Goal: Task Accomplishment & Management: Complete application form

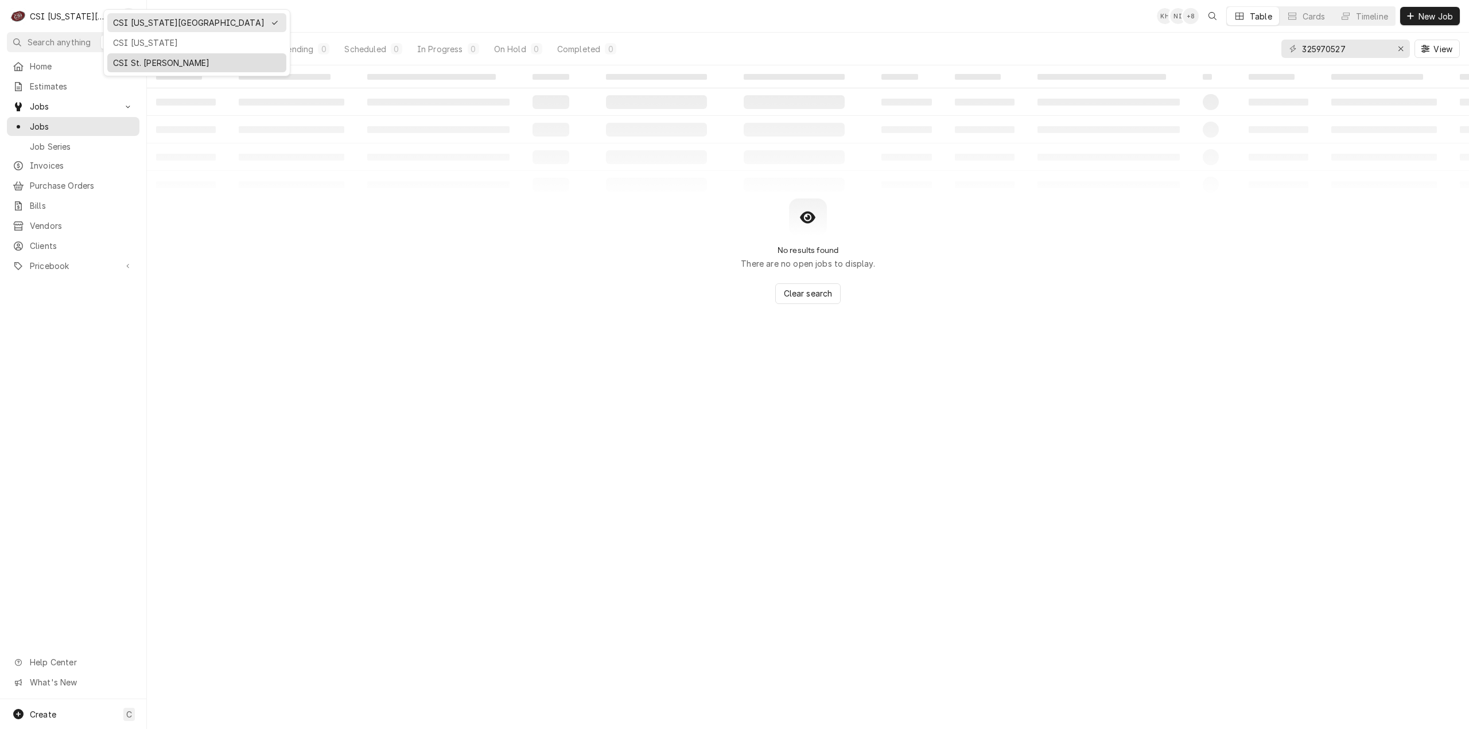
click at [160, 56] on div "CSI St. [PERSON_NAME]" at bounding box center [197, 63] width 174 height 14
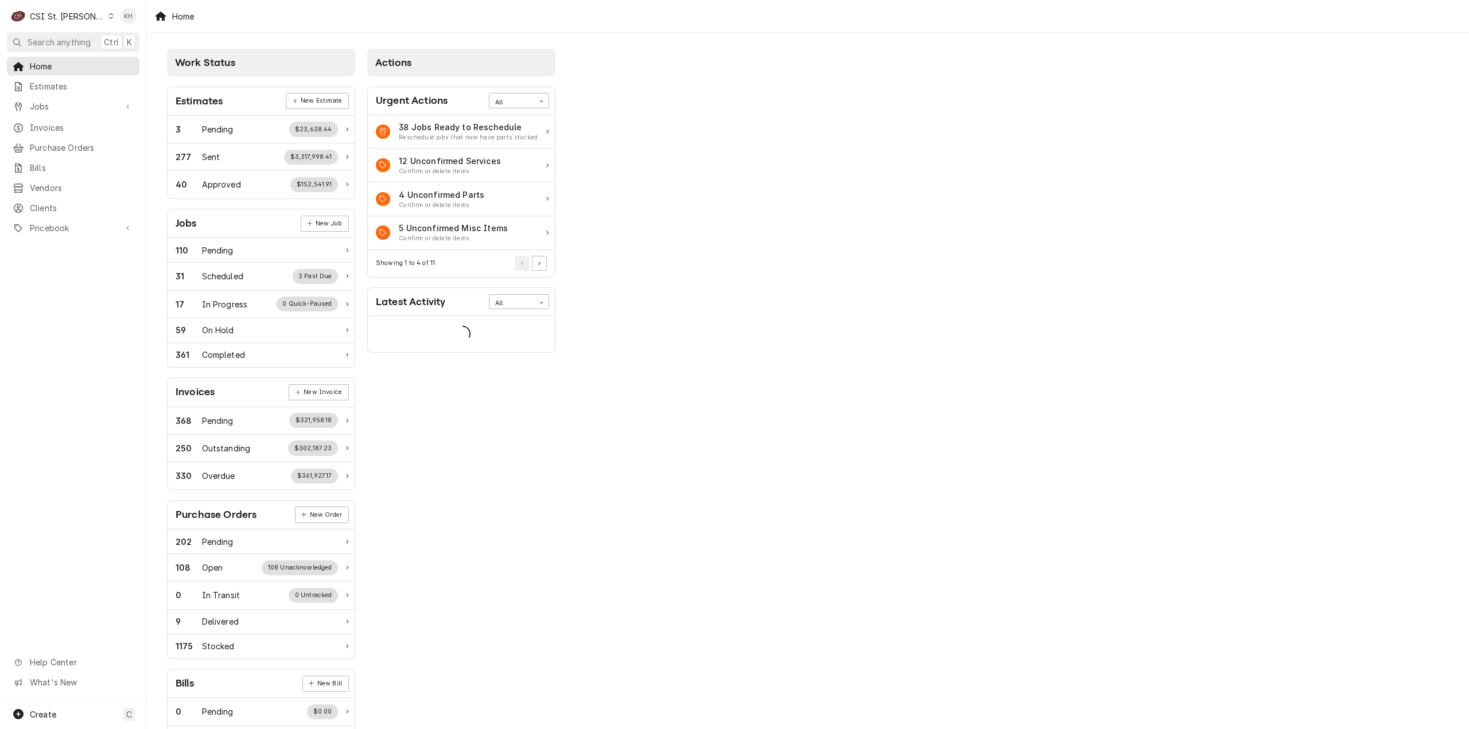
click at [69, 36] on span "Search anything" at bounding box center [59, 42] width 63 height 12
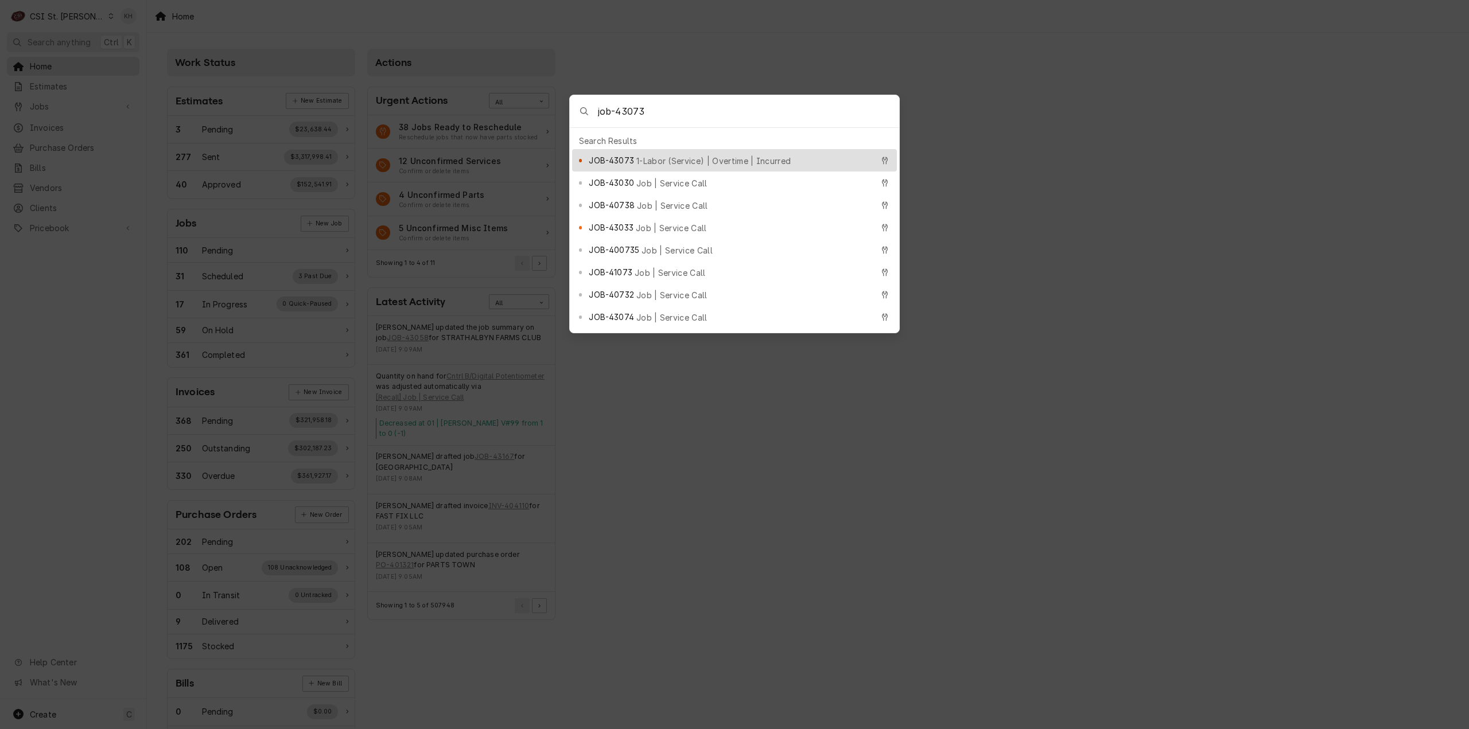
type input "job-43073"
click at [683, 157] on span "1-Labor (Service) | Overtime | Incurred" at bounding box center [713, 161] width 154 height 12
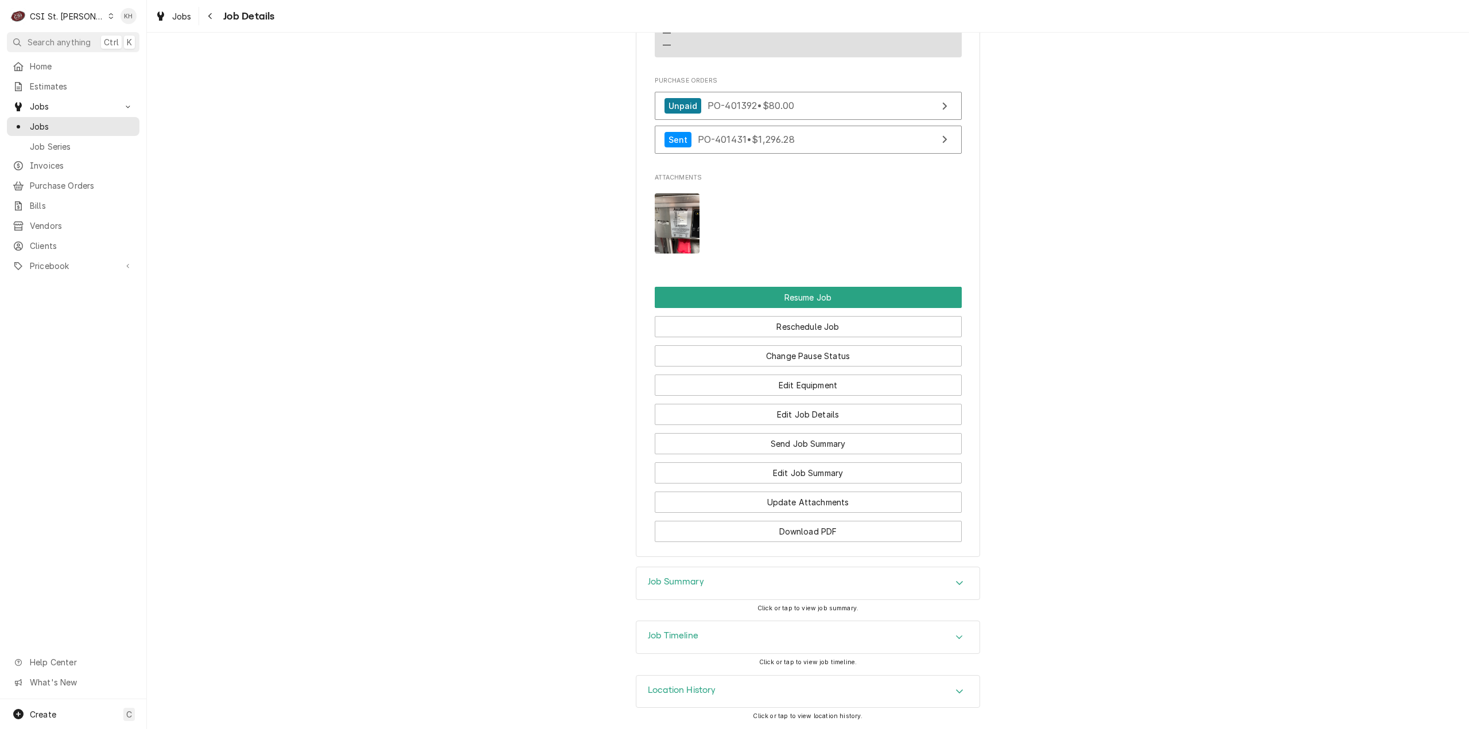
click at [718, 636] on div "Job Timeline" at bounding box center [807, 637] width 343 height 32
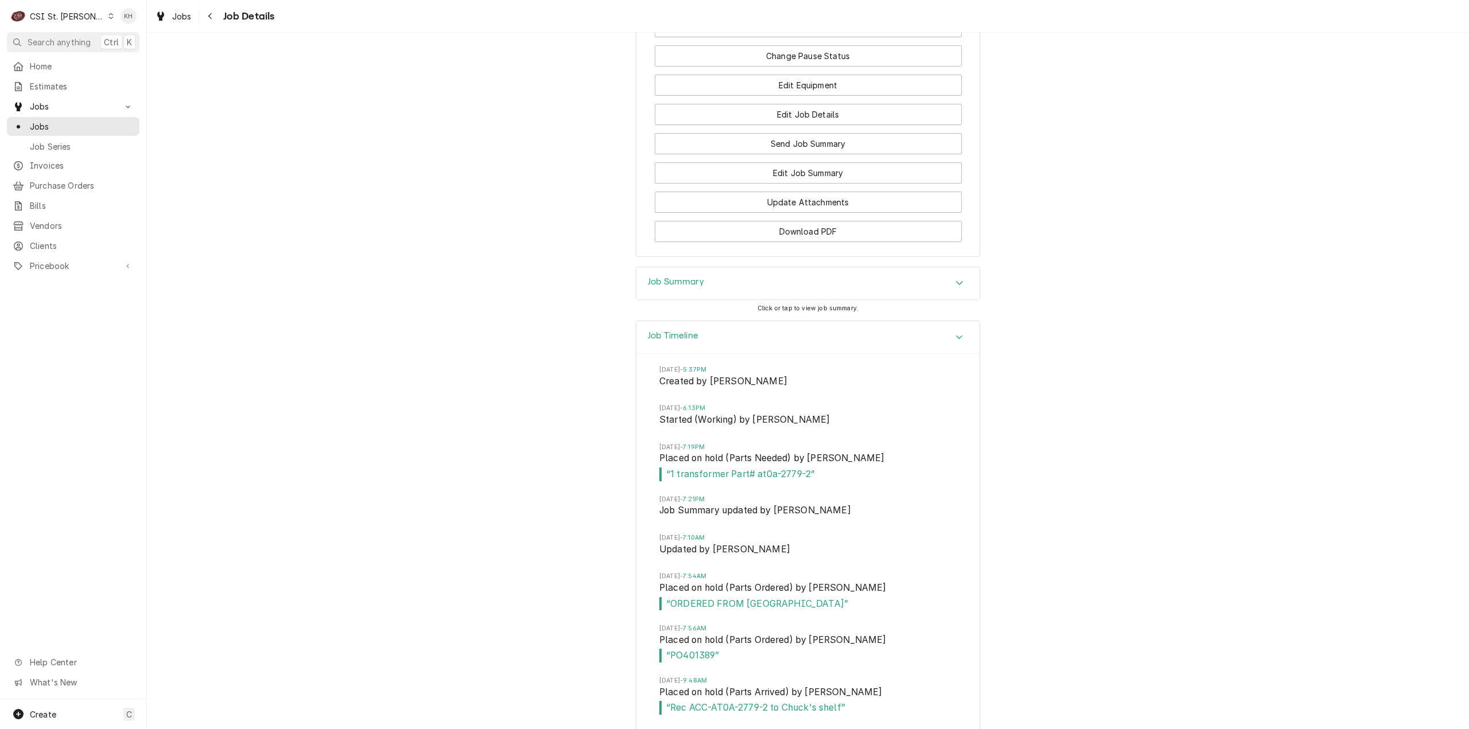
scroll to position [1854, 0]
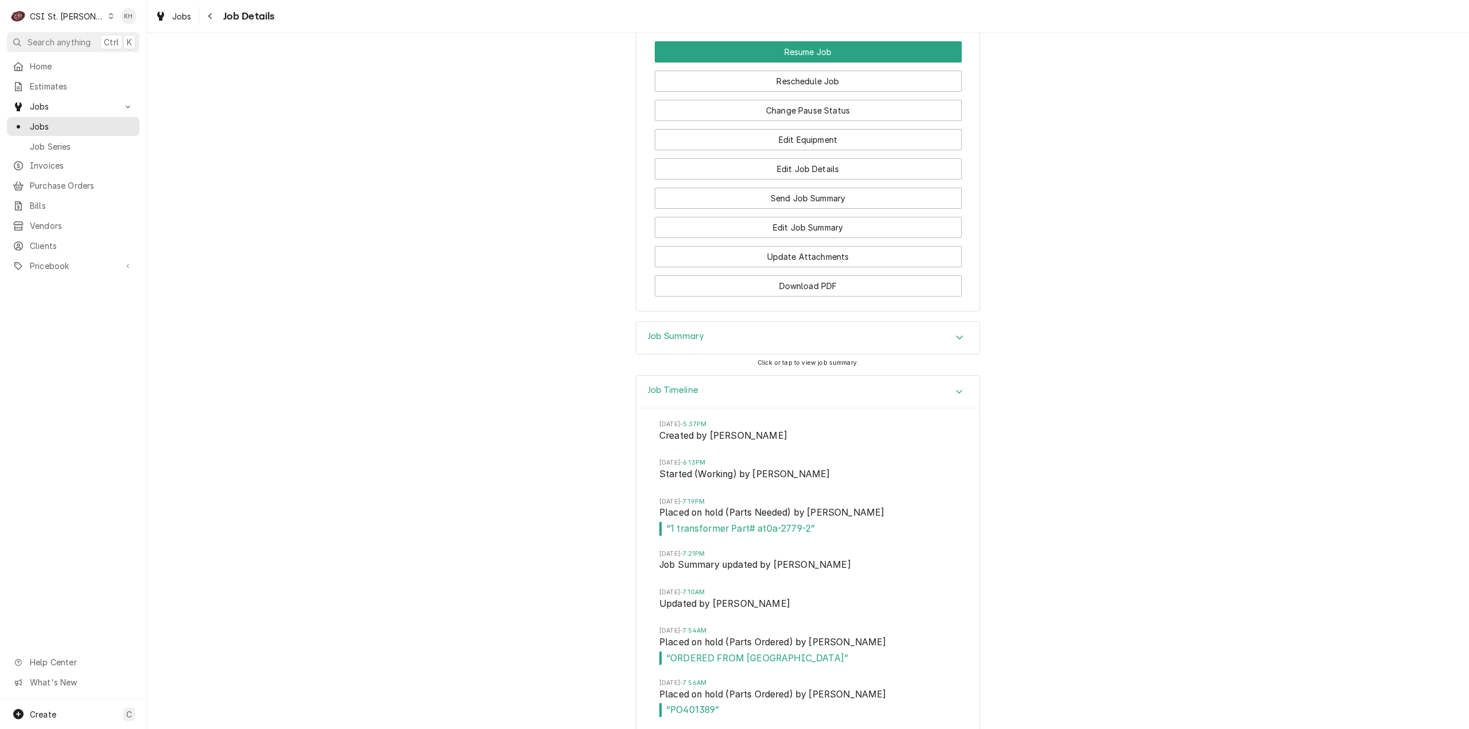
click at [716, 354] on div "Job Summary" at bounding box center [807, 338] width 343 height 32
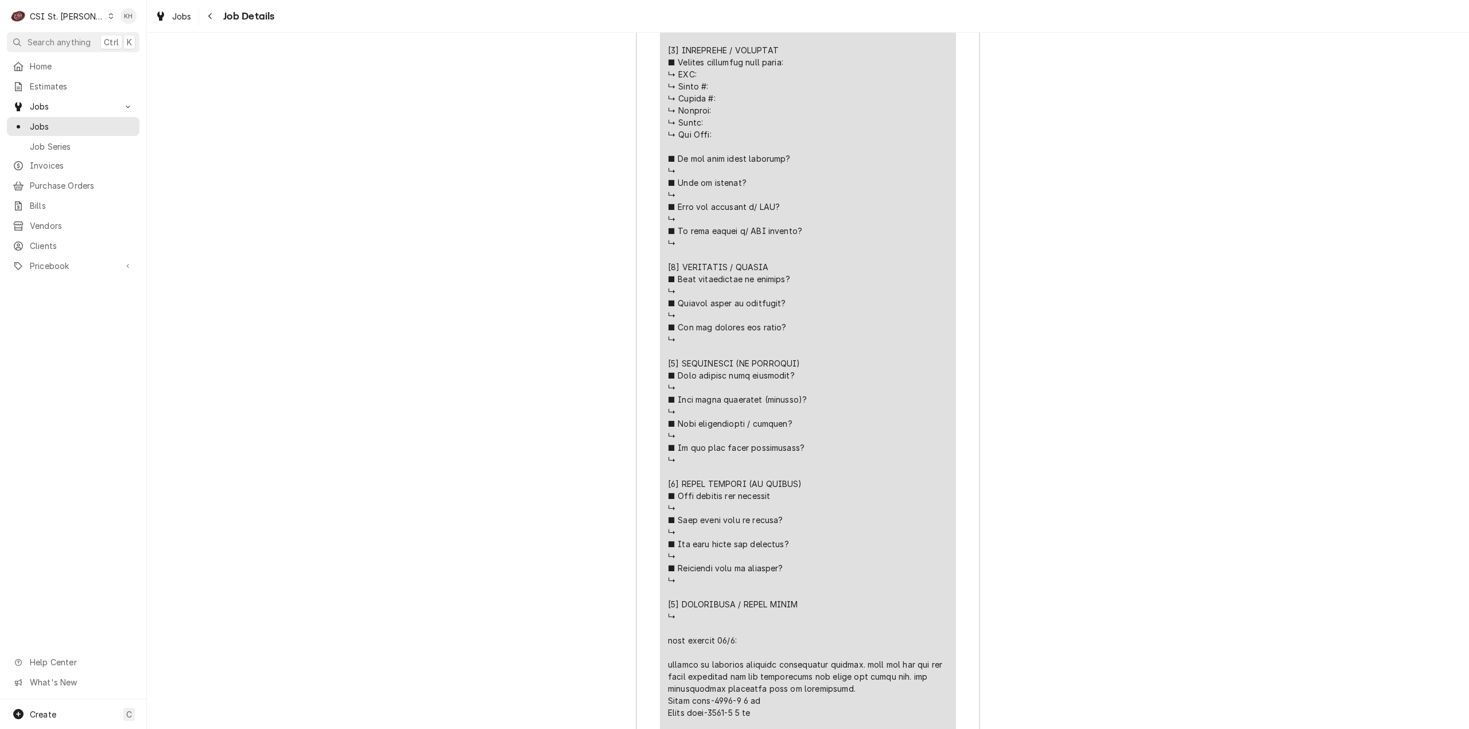
scroll to position [2944, 0]
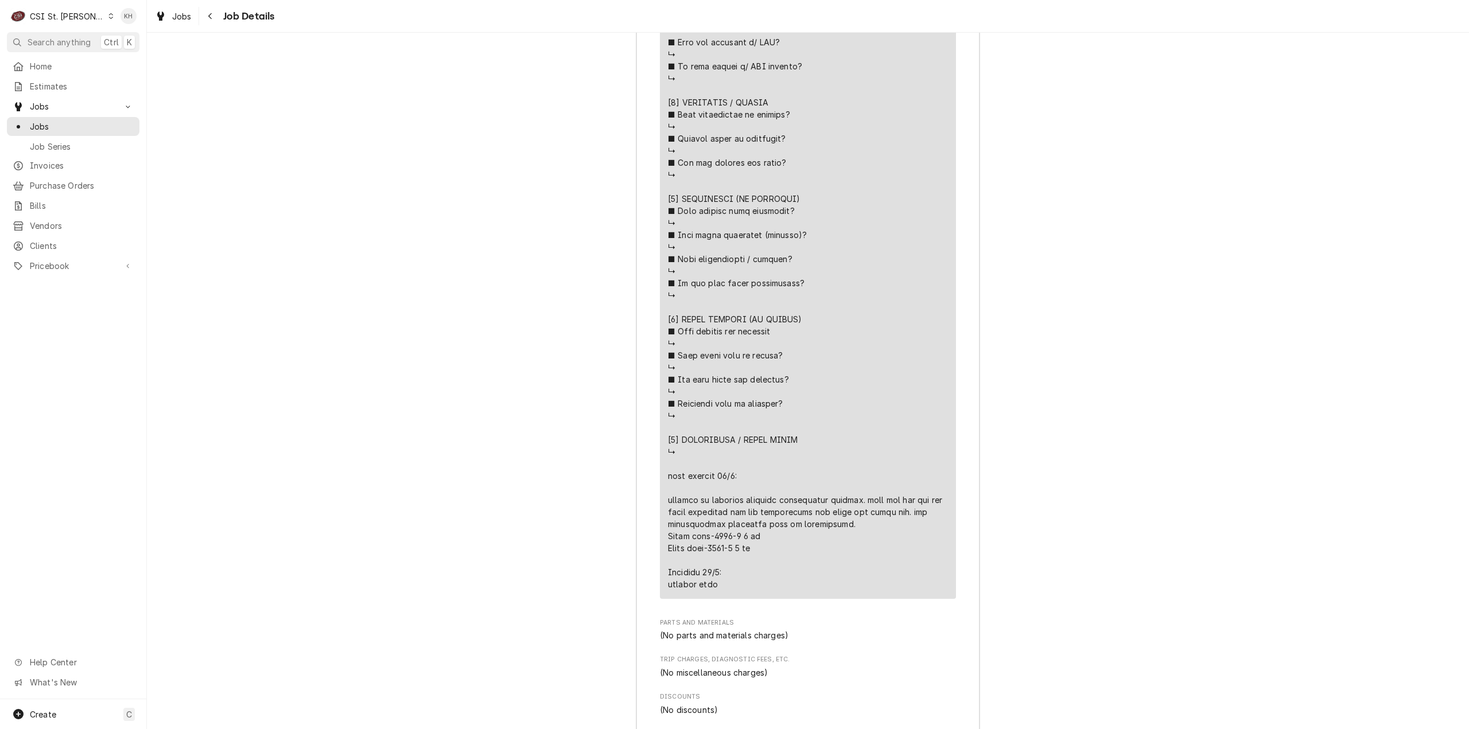
click at [1131, 423] on div "Job Summary Roopairs Job ID JOB-43073 Service Type 1-Labor (Service) | Overtime…" at bounding box center [808, 84] width 1322 height 1706
click at [62, 45] on span "Search anything" at bounding box center [59, 42] width 63 height 12
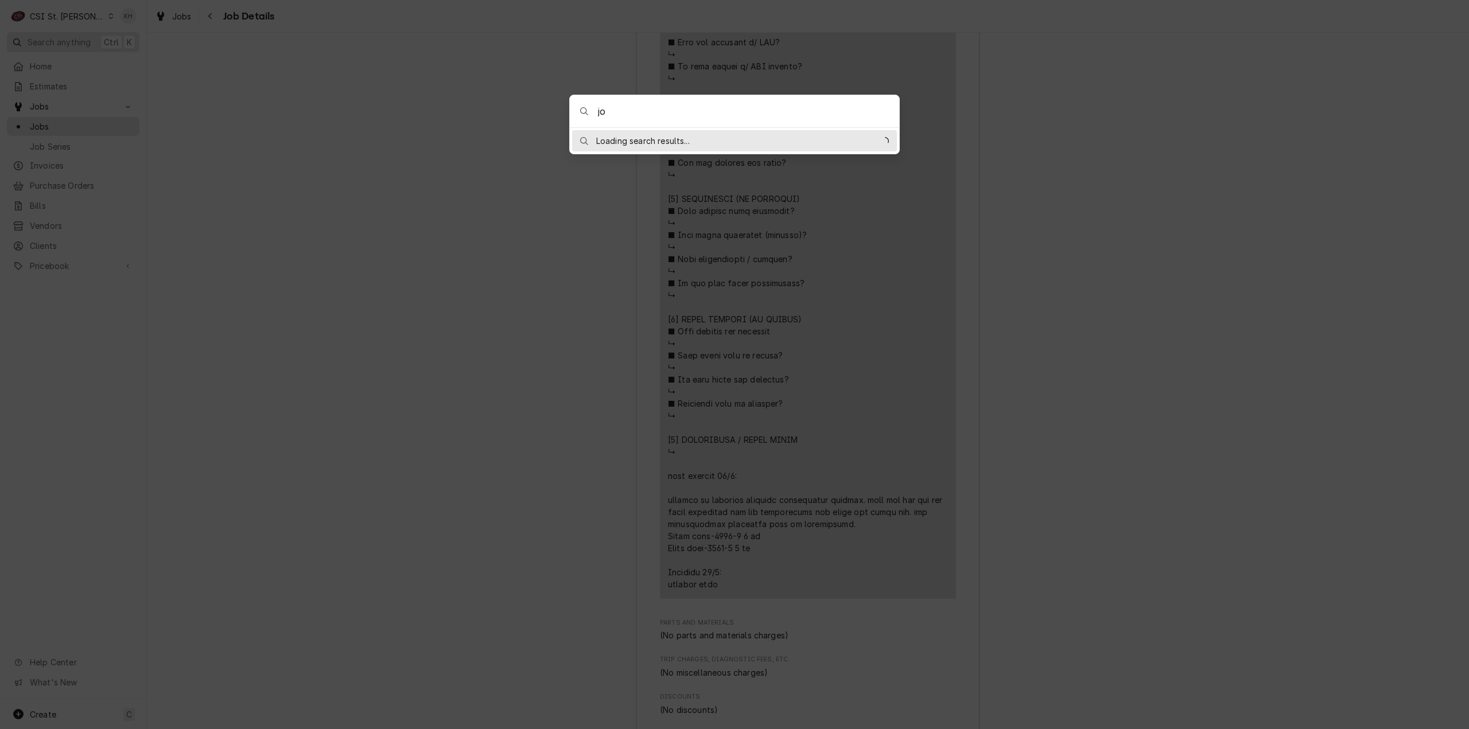
type input "j"
type input "u"
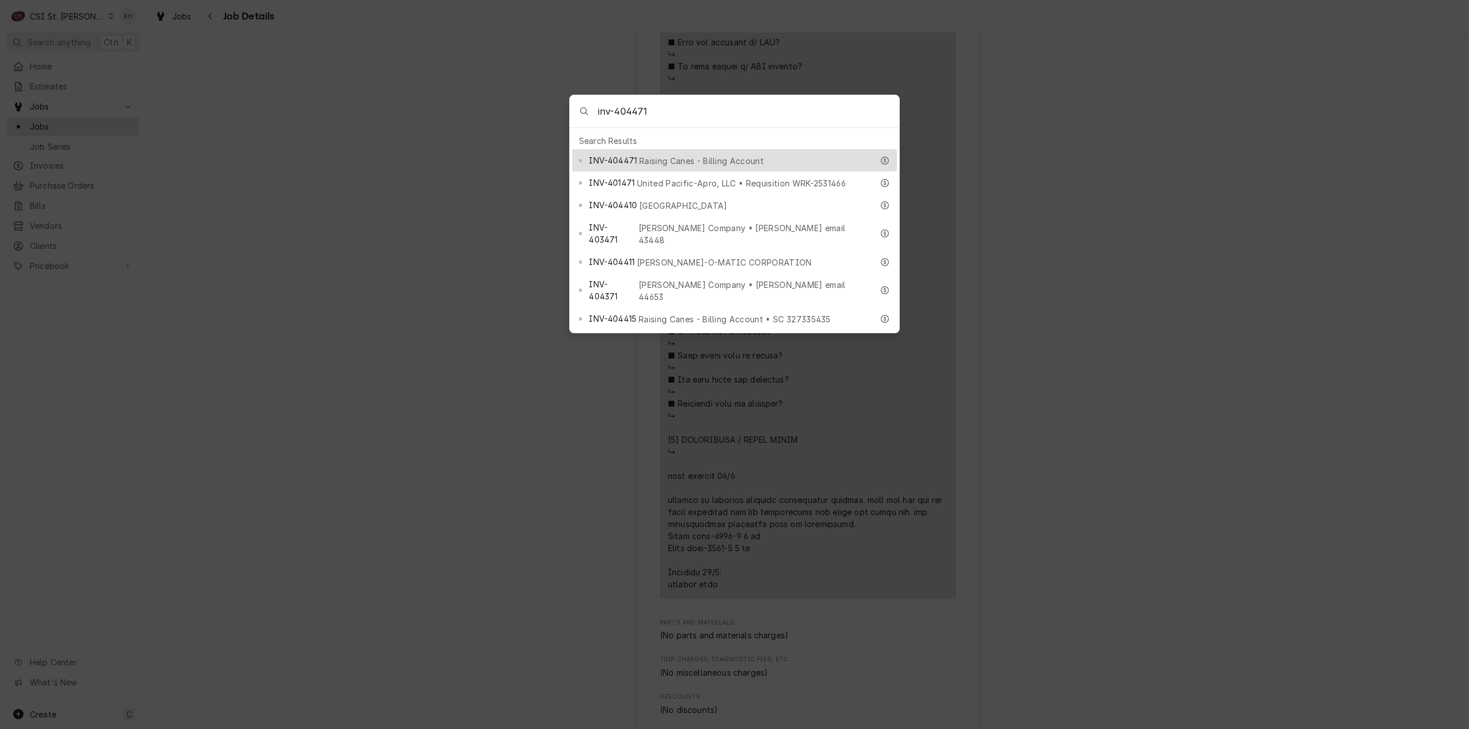
type input "inv-404471"
click at [617, 159] on span "INV-404471" at bounding box center [613, 160] width 48 height 12
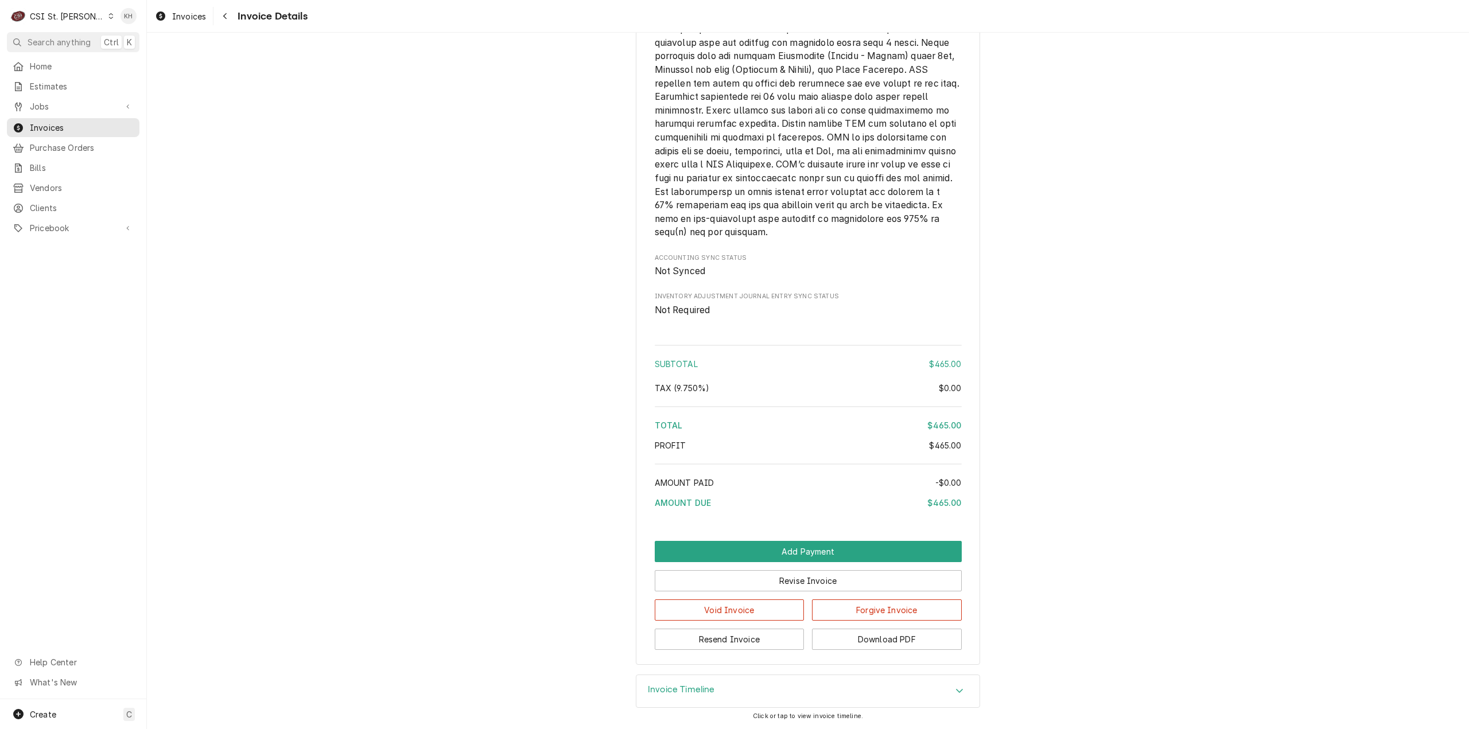
scroll to position [1515, 0]
click at [745, 689] on div "Invoice Timeline" at bounding box center [807, 691] width 343 height 32
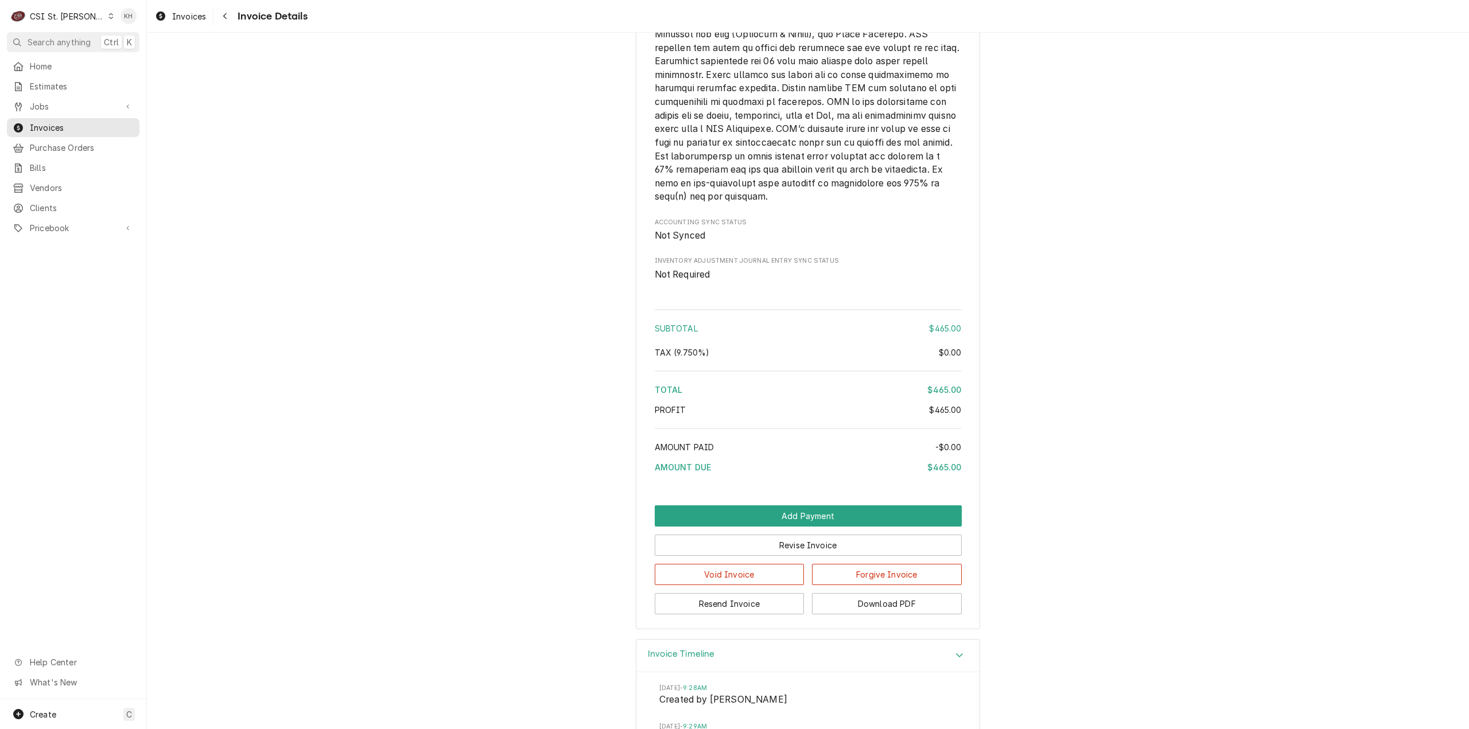
scroll to position [1621, 0]
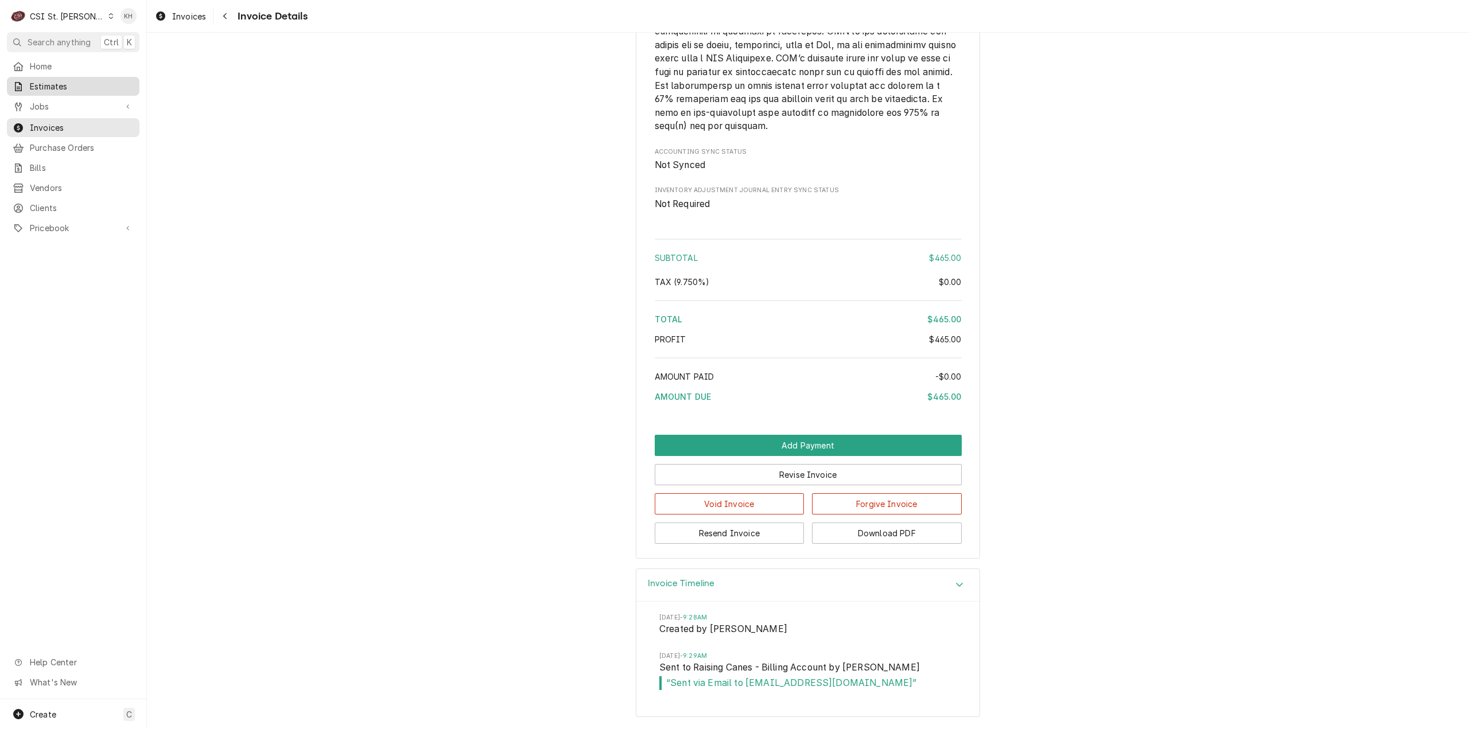
click at [99, 84] on span "Estimates" at bounding box center [82, 86] width 104 height 12
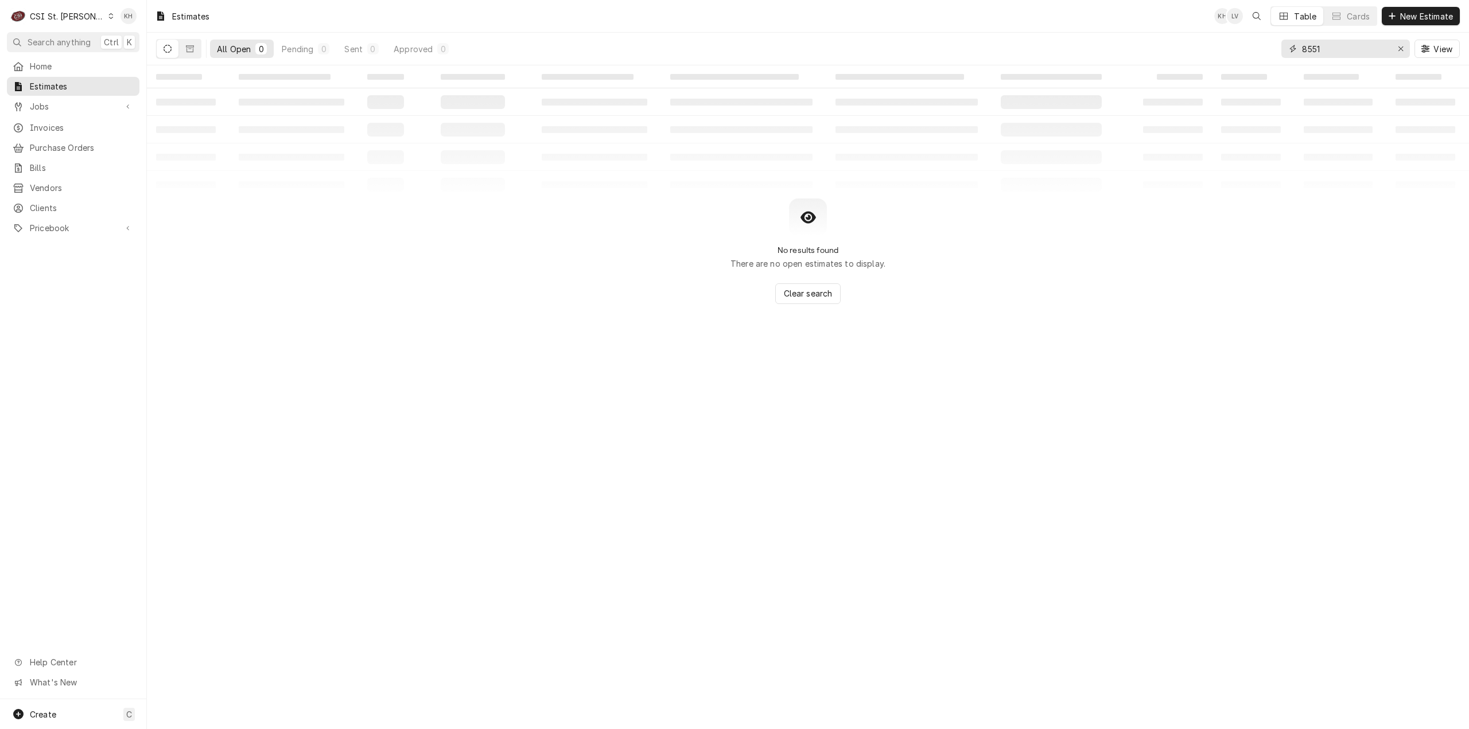
drag, startPoint x: 1339, startPoint y: 56, endPoint x: 1223, endPoint y: 57, distance: 115.9
click at [1223, 57] on div "All Open 0 Pending 0 Sent 0 Approved 0 8551 View" at bounding box center [808, 49] width 1304 height 32
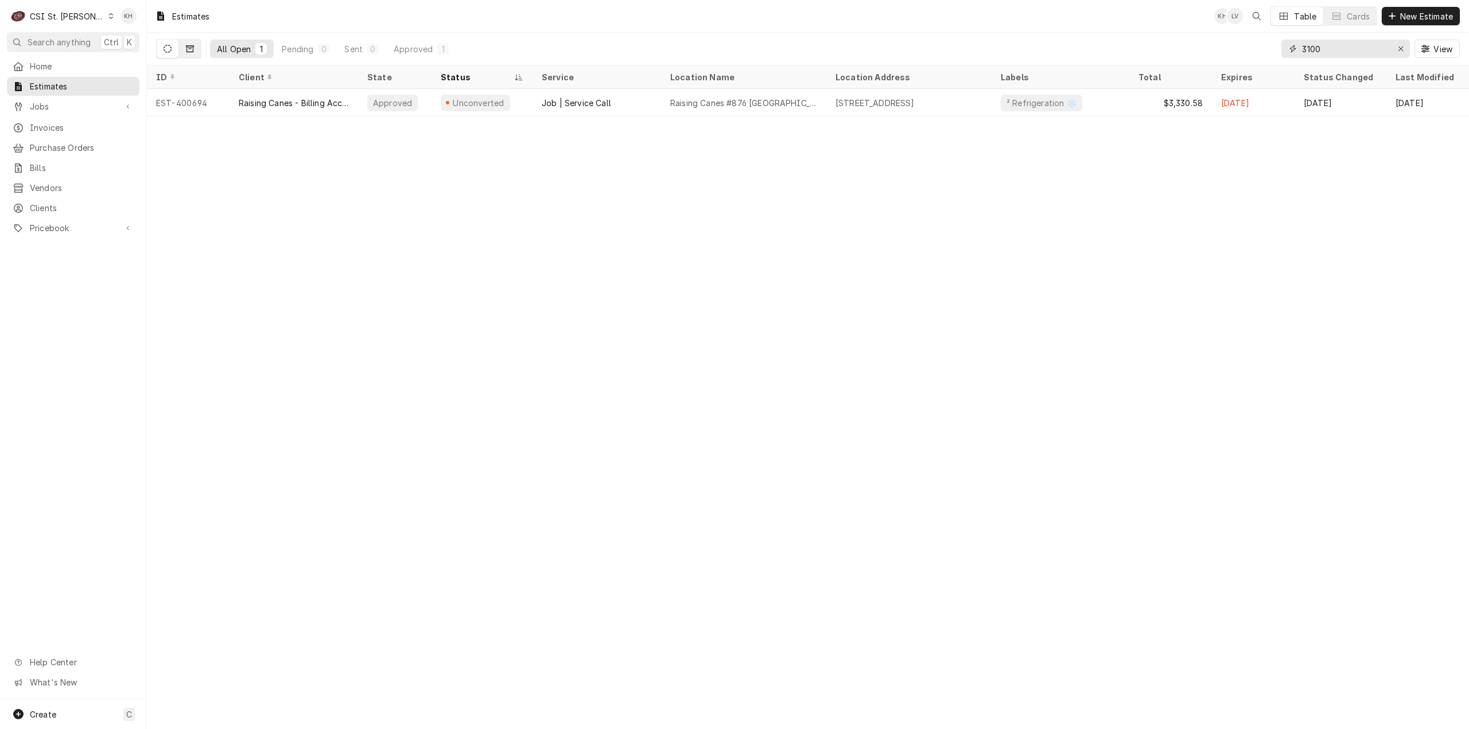
type input "3100"
click at [182, 52] on button "Dynamic Content Wrapper" at bounding box center [190, 49] width 22 height 18
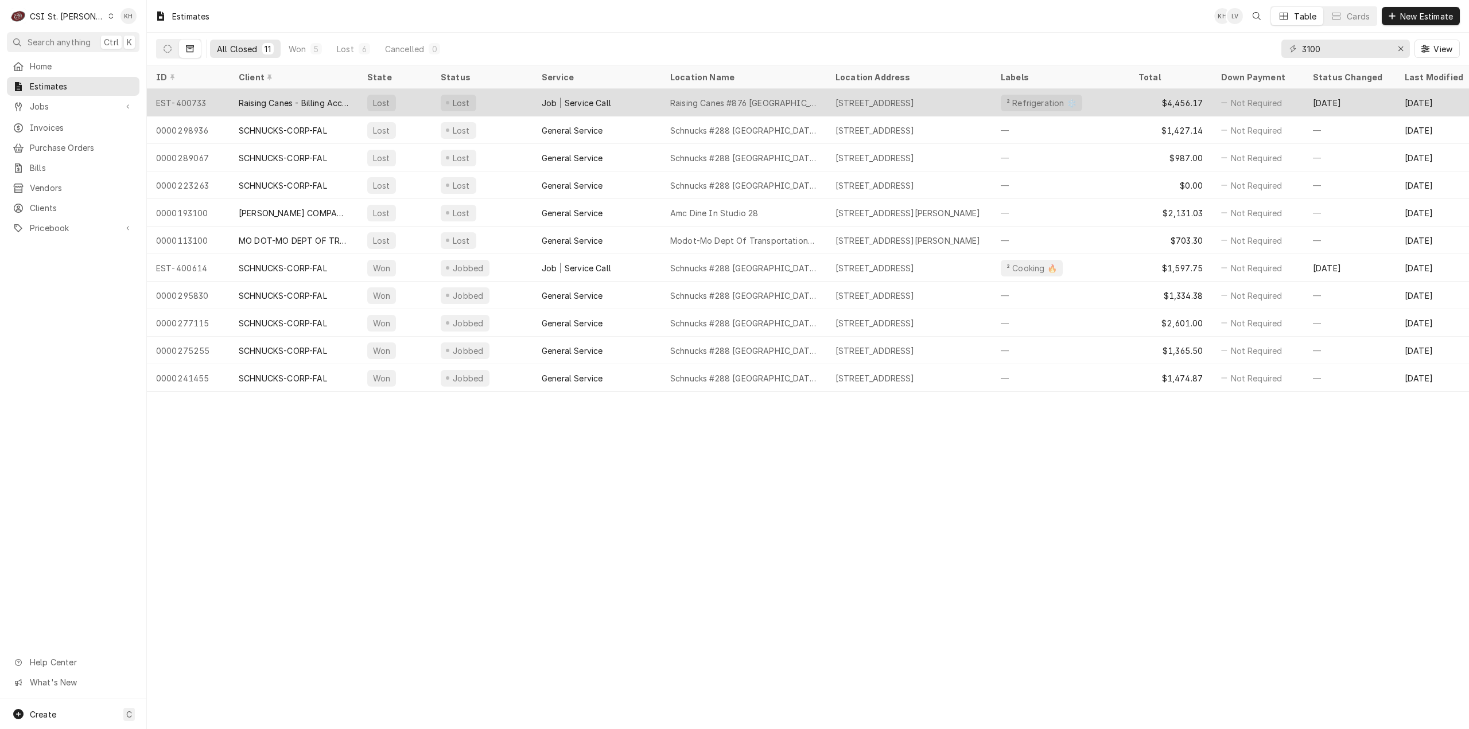
click at [756, 98] on div "Raising Canes #876 [GEOGRAPHIC_DATA]" at bounding box center [743, 103] width 147 height 12
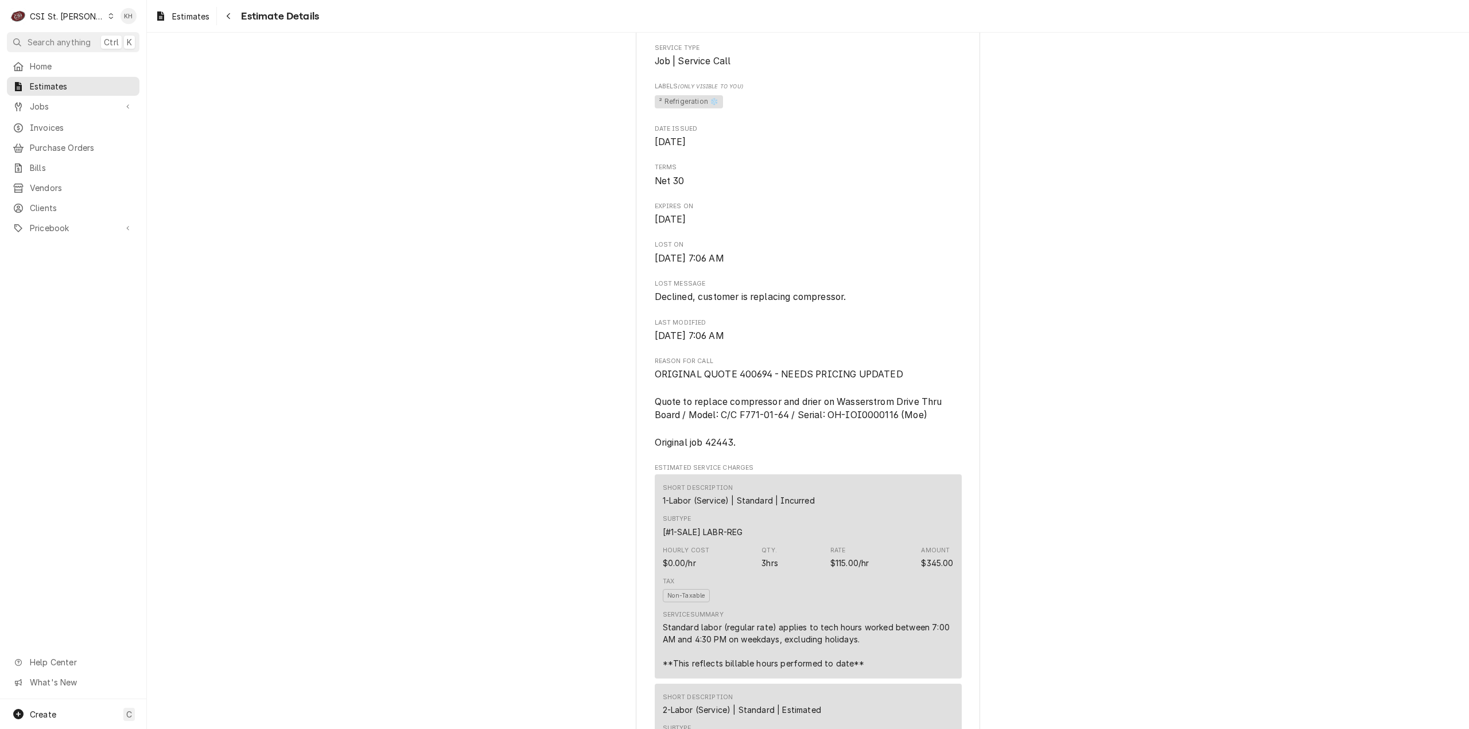
scroll to position [344, 0]
click at [713, 444] on span "ORIGINAL QUOTE 400694 - NEEDS PRICING UPDATED Quote to replace compressor and d…" at bounding box center [800, 404] width 290 height 79
copy span "42443"
click at [69, 34] on button "Search anything Ctrl K" at bounding box center [73, 42] width 133 height 20
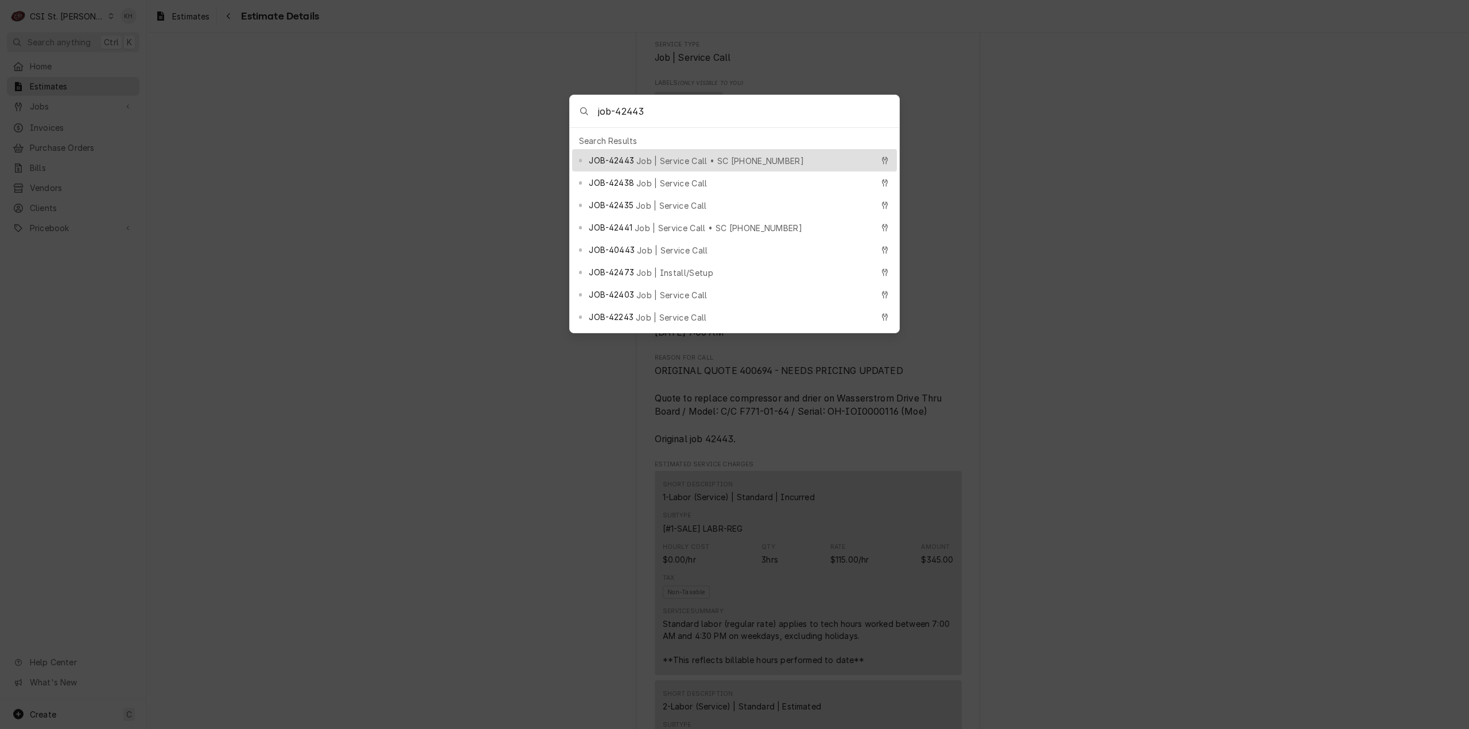
type input "job-42443"
click at [656, 155] on span "Job | Service Call • SC 324224017" at bounding box center [720, 161] width 168 height 12
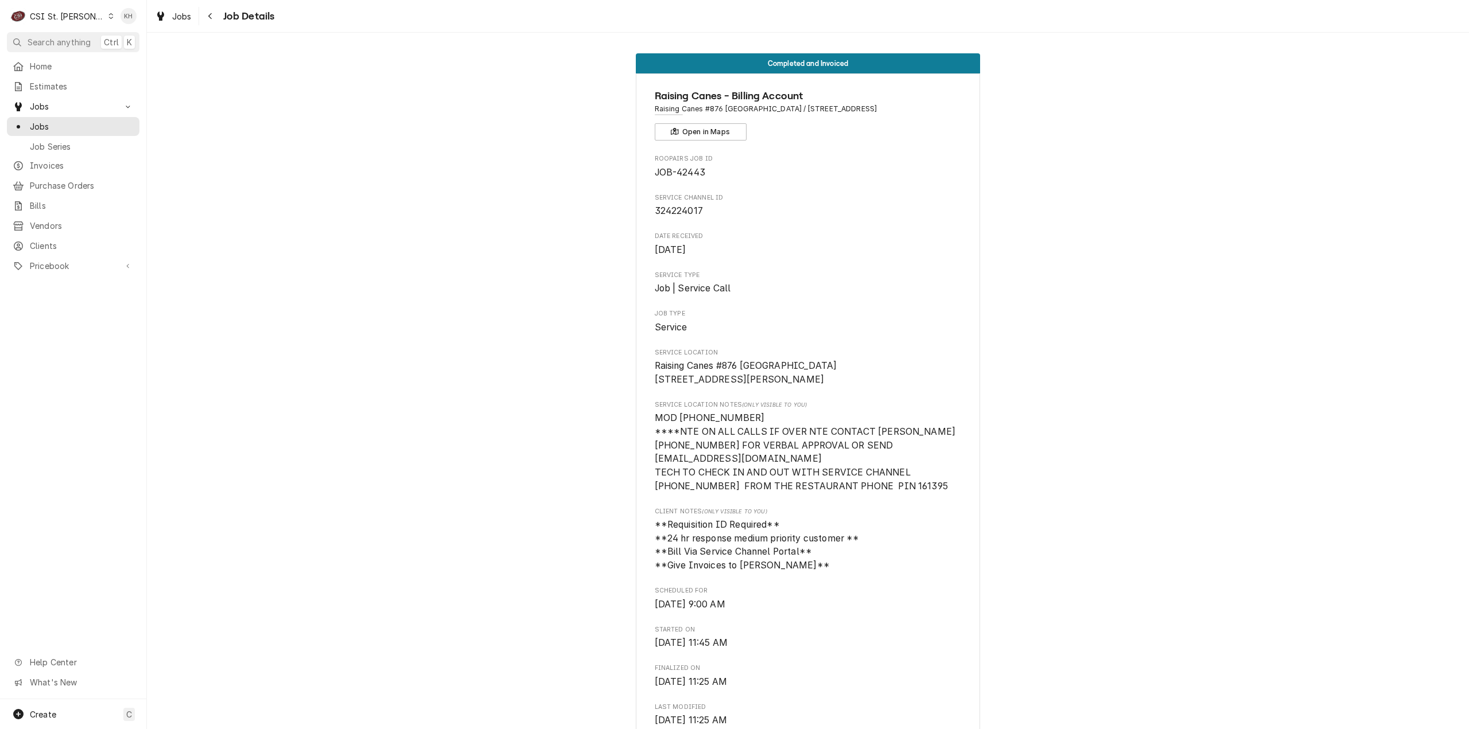
click at [669, 209] on span "324224017" at bounding box center [679, 210] width 48 height 11
copy span "324224017"
click at [72, 82] on span "Estimates" at bounding box center [82, 86] width 104 height 12
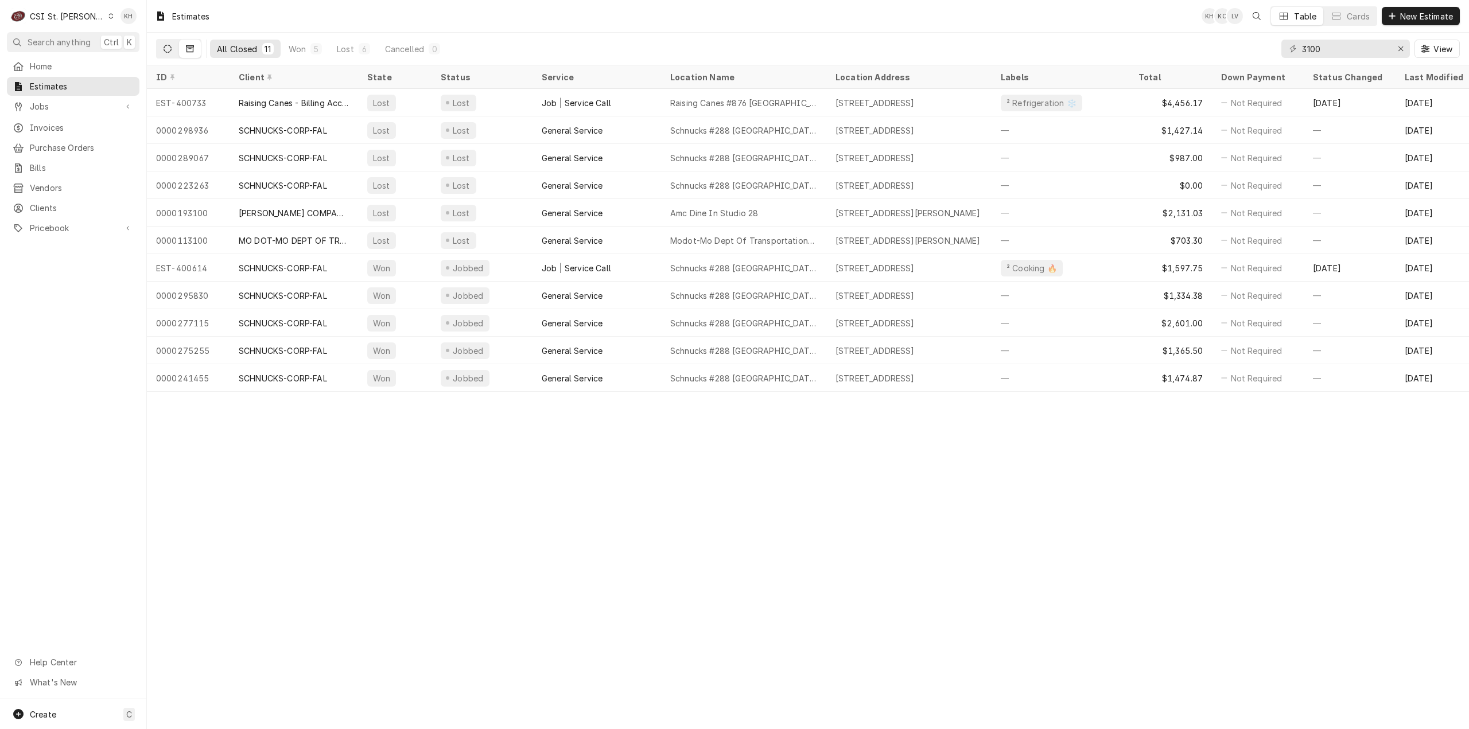
click at [169, 50] on icon "Dynamic Content Wrapper" at bounding box center [168, 49] width 8 height 8
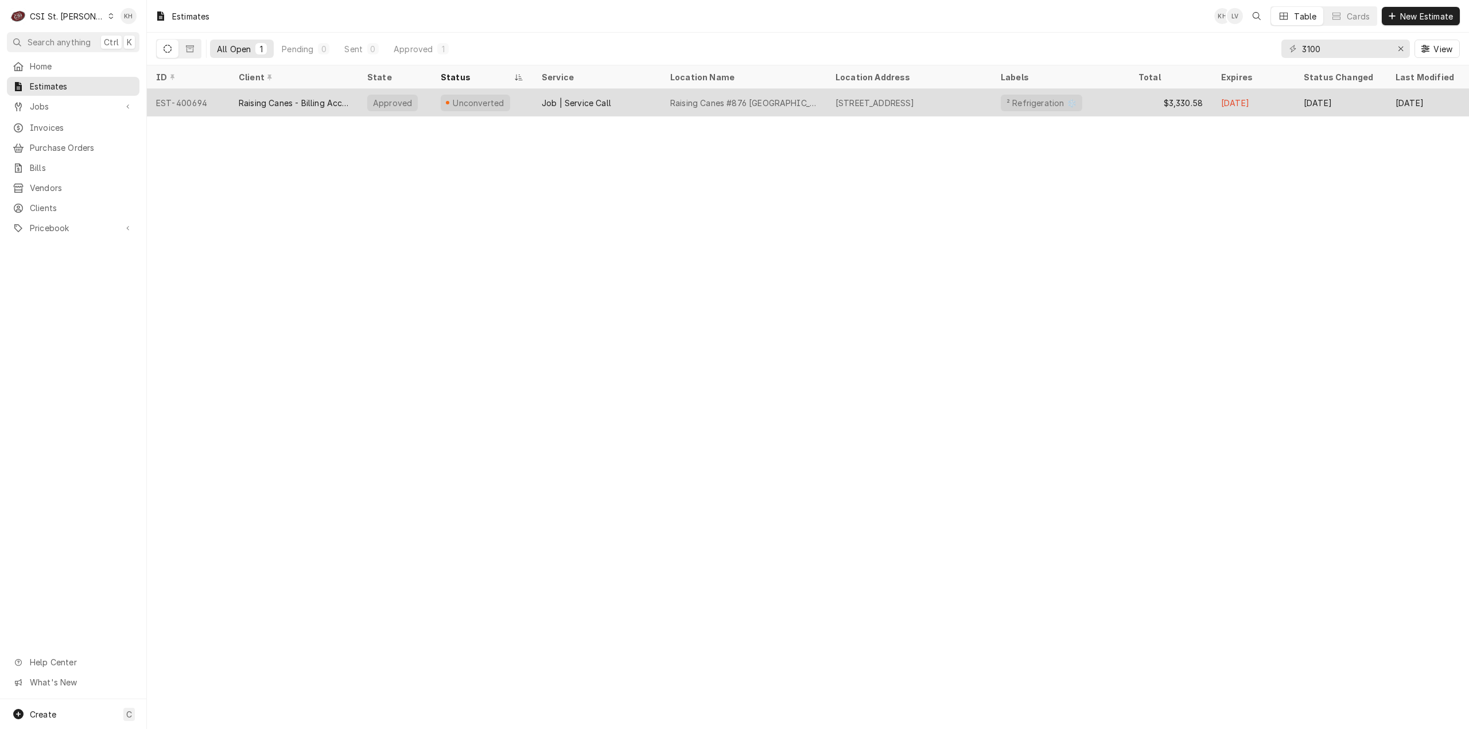
click at [219, 102] on div "EST-400694" at bounding box center [188, 103] width 83 height 28
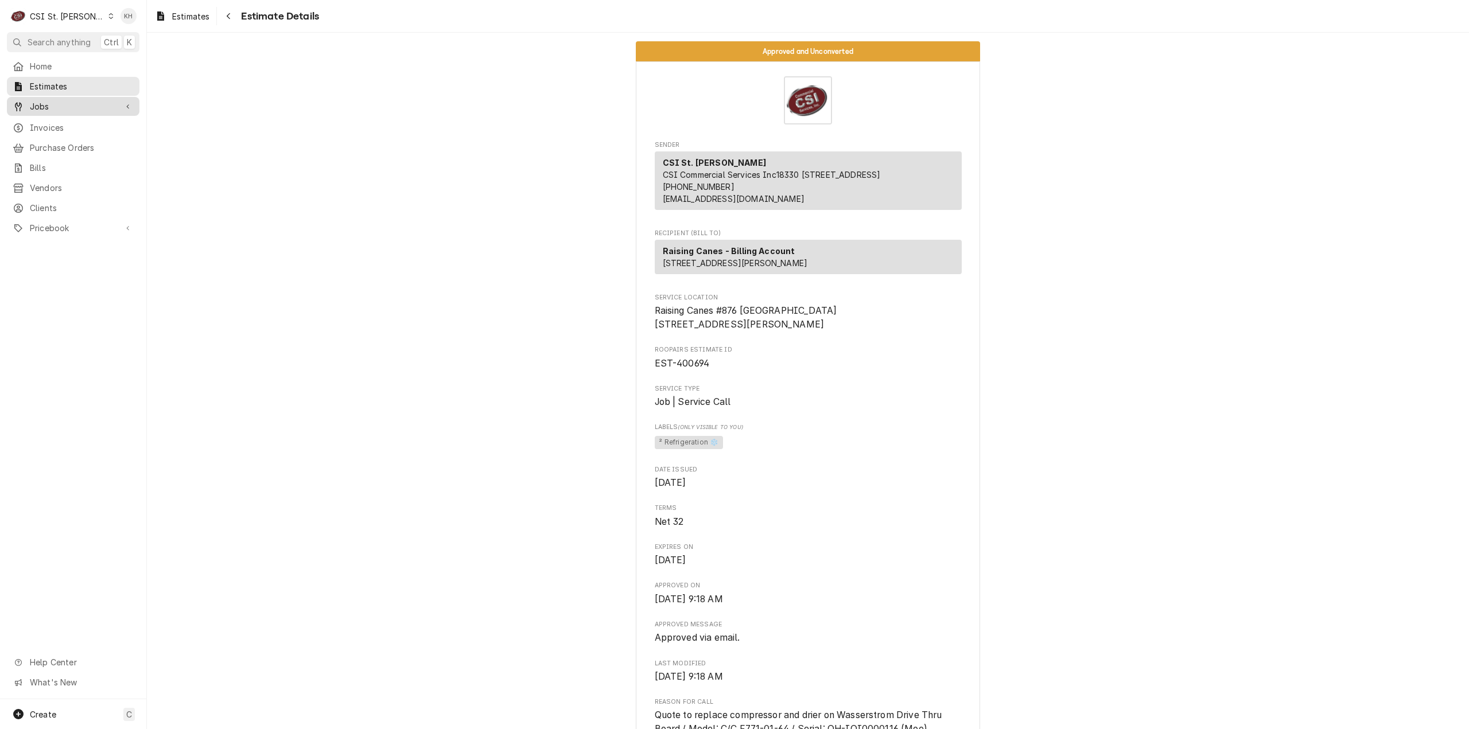
click at [129, 101] on div "Dynamic Content Wrapper" at bounding box center [127, 106] width 11 height 11
click at [56, 122] on span "Jobs" at bounding box center [82, 126] width 104 height 12
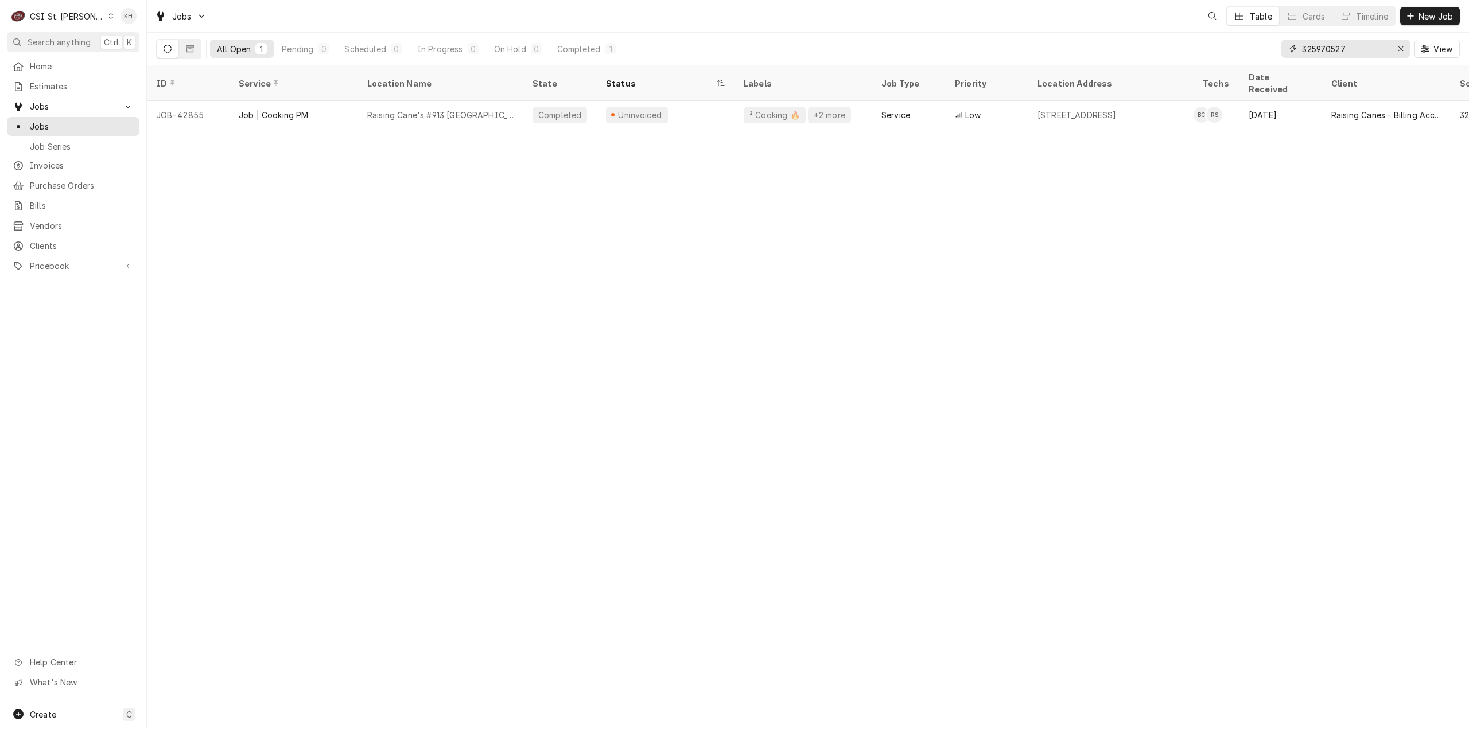
drag, startPoint x: 1353, startPoint y: 50, endPoint x: 1135, endPoint y: 60, distance: 218.2
click at [1135, 60] on div "All Open 1 Pending 0 Scheduled 0 In Progress 0 On Hold 0 Completed 1 325970527 …" at bounding box center [808, 49] width 1304 height 32
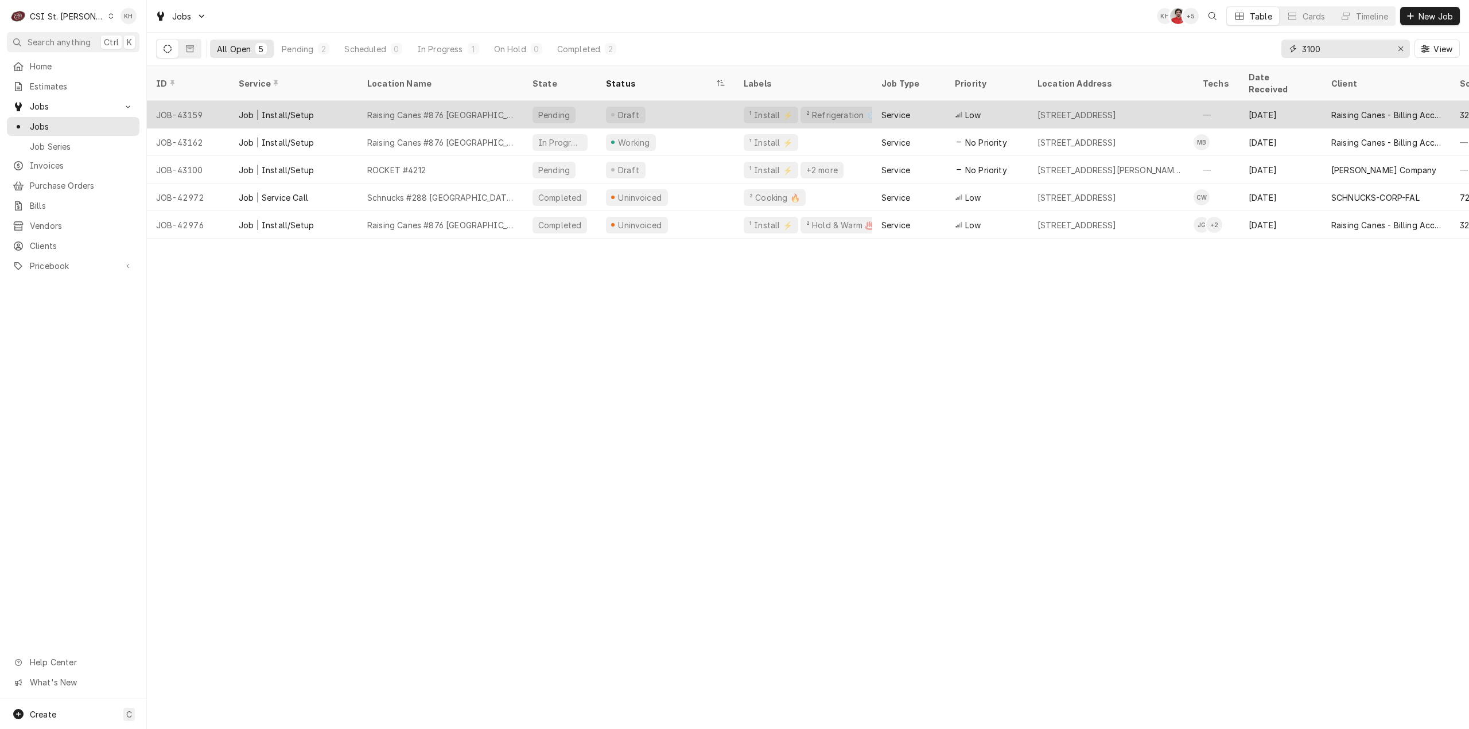
type input "3100"
click at [403, 109] on div "Raising Canes #876 Springfield" at bounding box center [440, 115] width 147 height 12
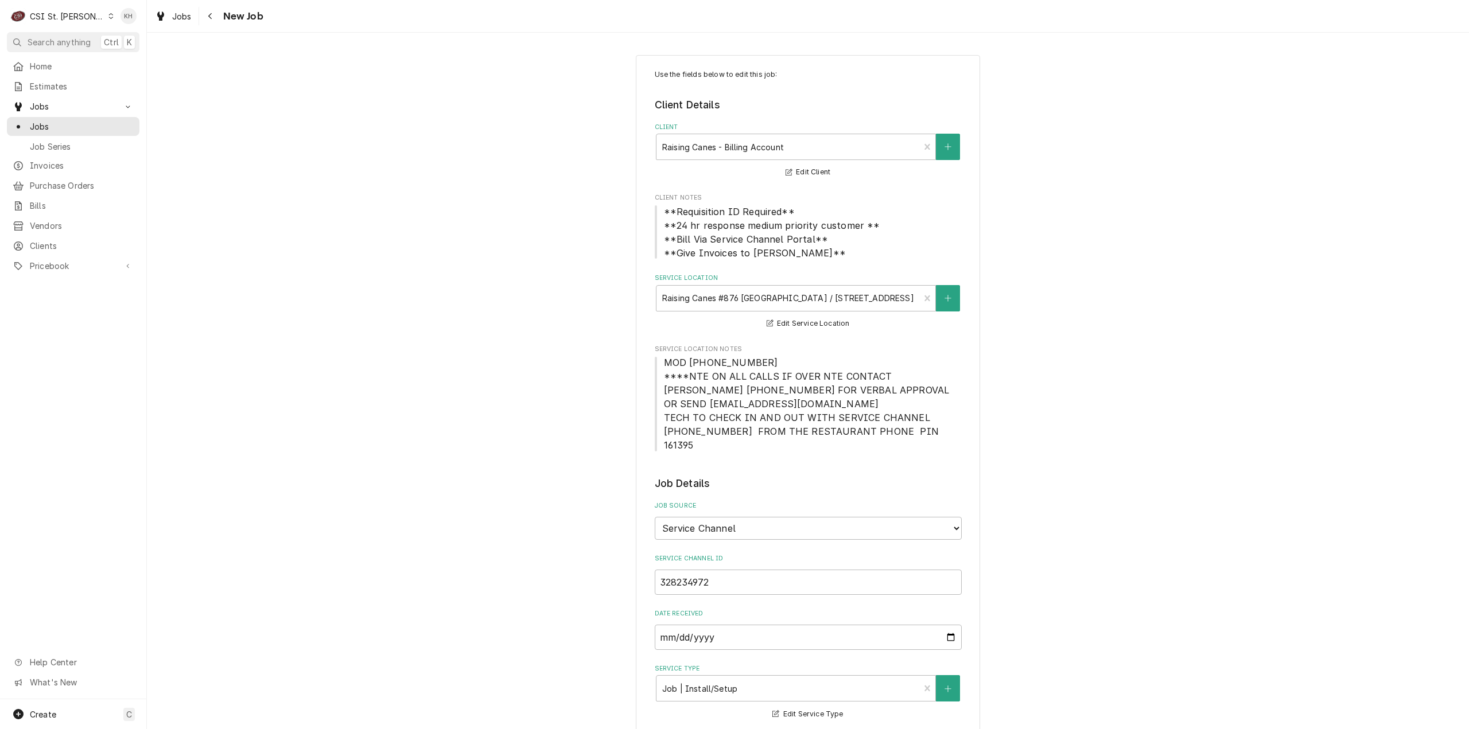
type textarea "x"
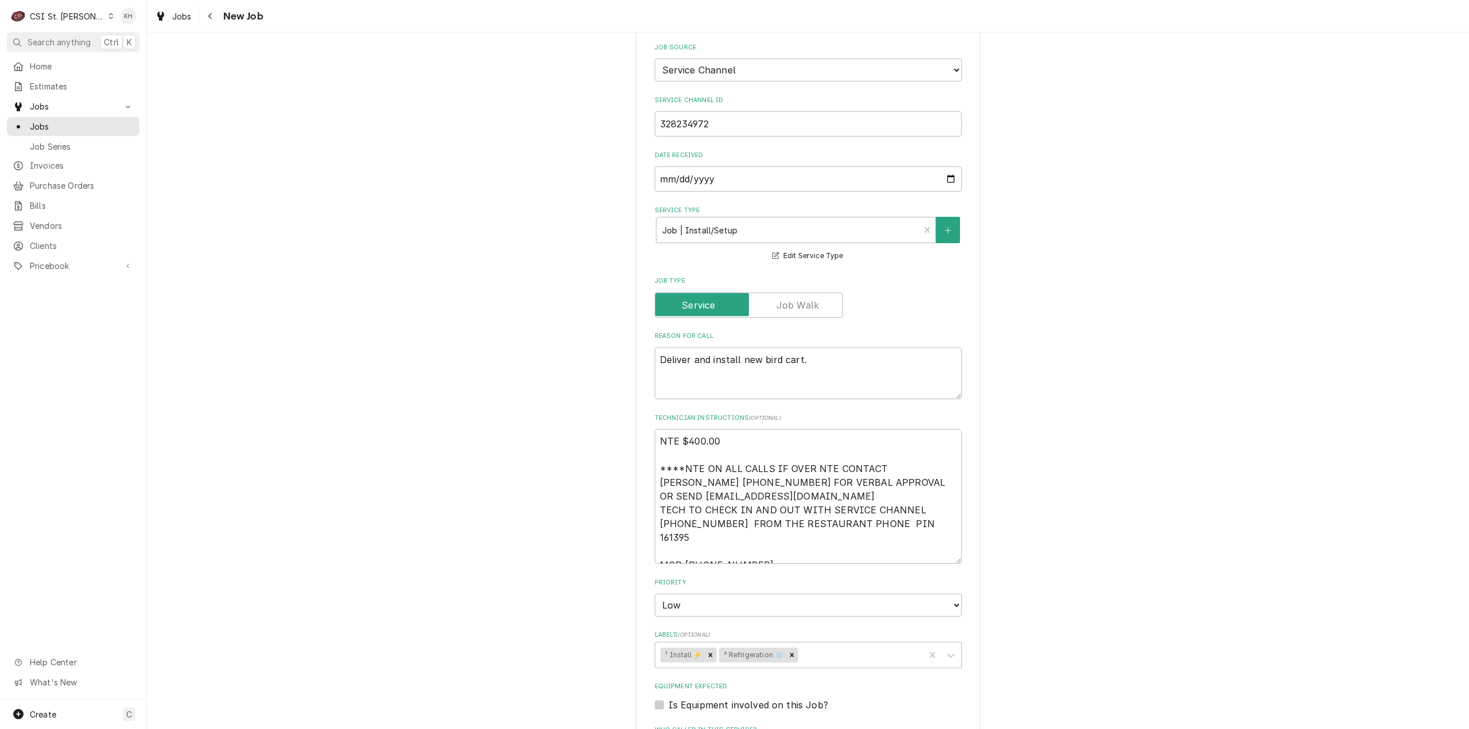
scroll to position [459, 0]
click at [212, 15] on icon "Navigate back" at bounding box center [210, 16] width 5 height 8
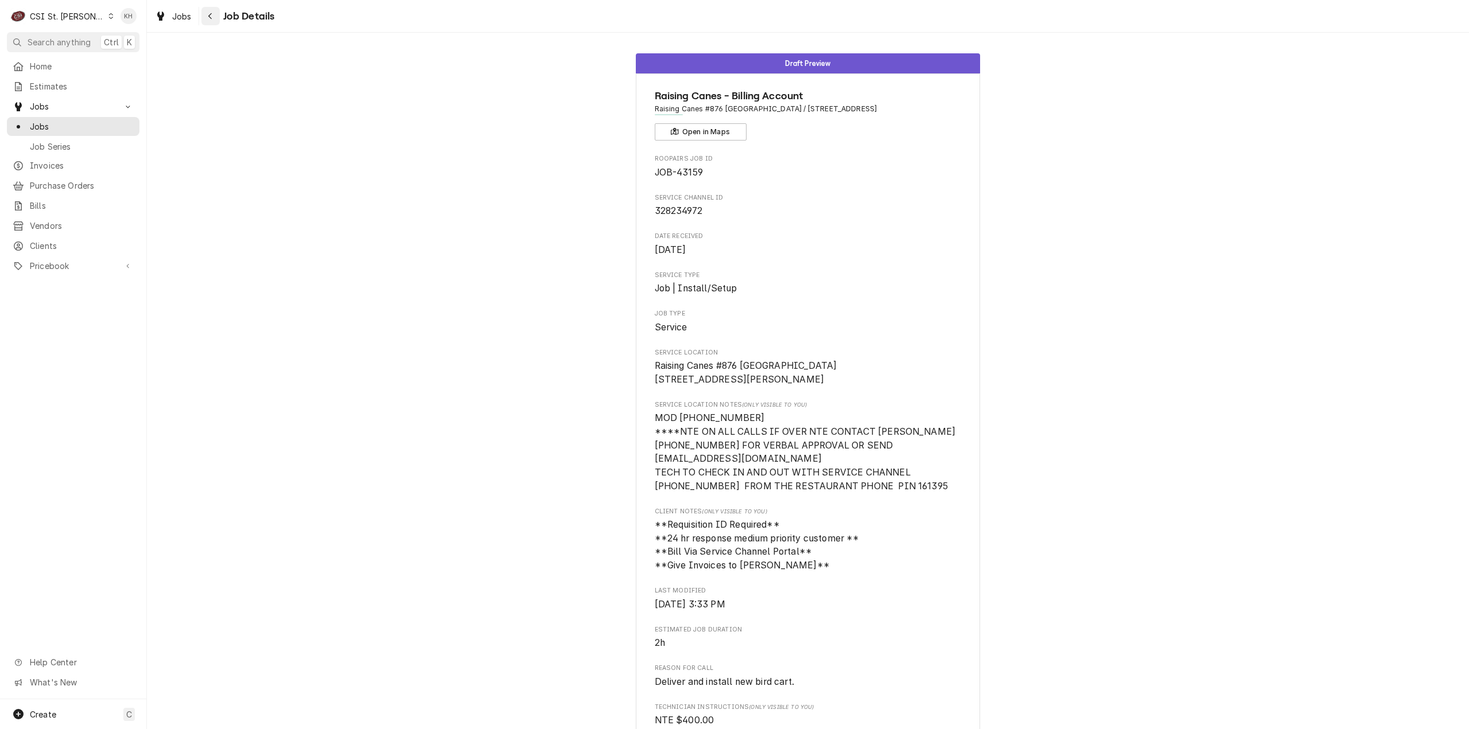
click at [211, 19] on icon "Navigate back" at bounding box center [210, 16] width 5 height 8
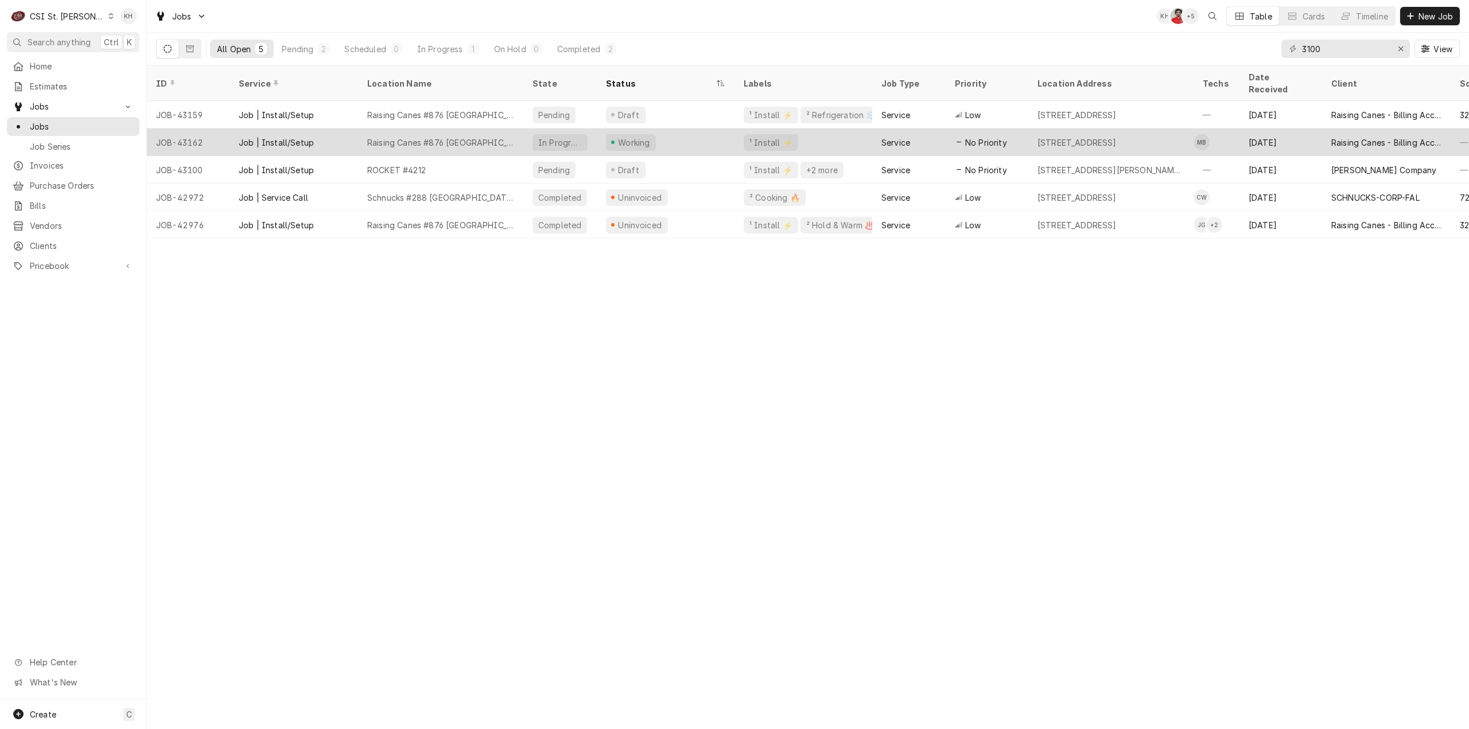
click at [421, 137] on div "Raising Canes #876 Springfield" at bounding box center [440, 143] width 147 height 12
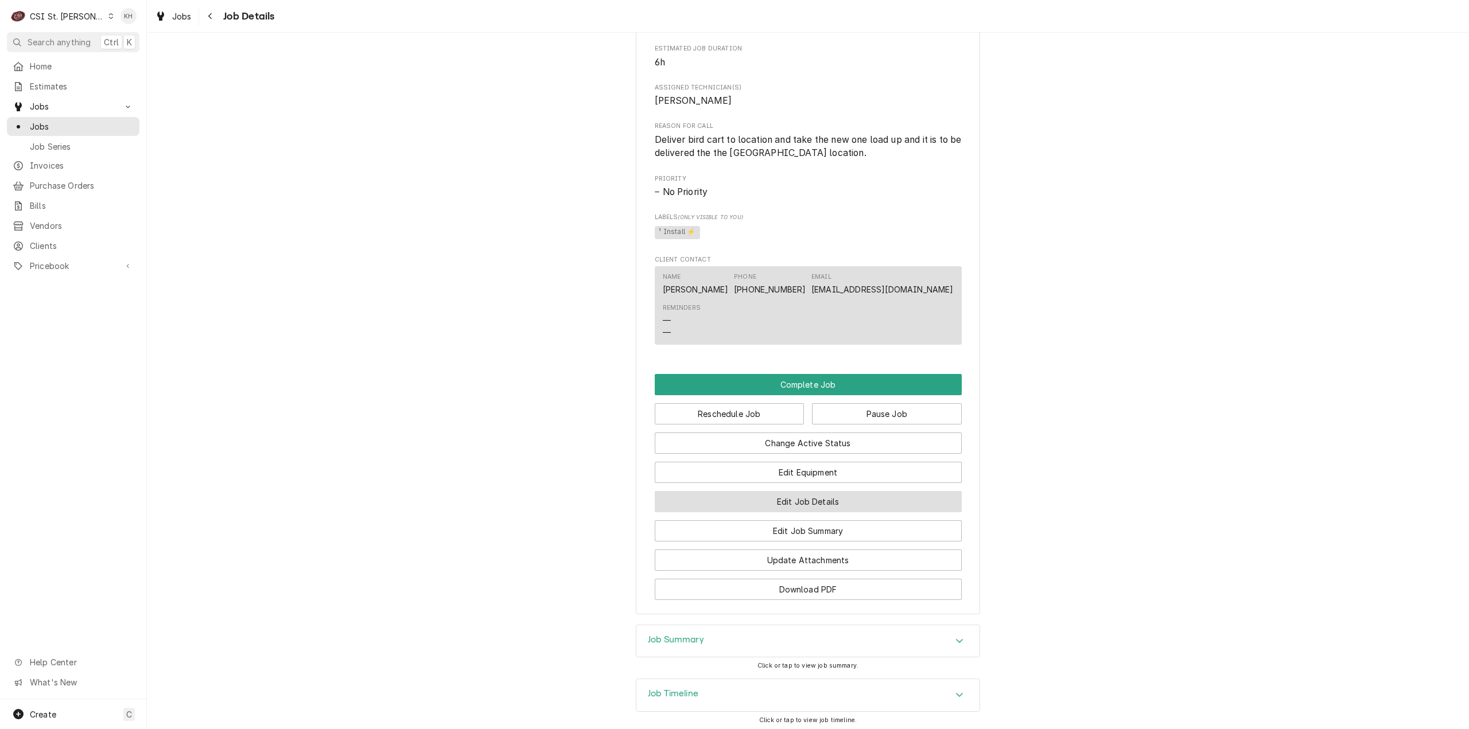
scroll to position [770, 0]
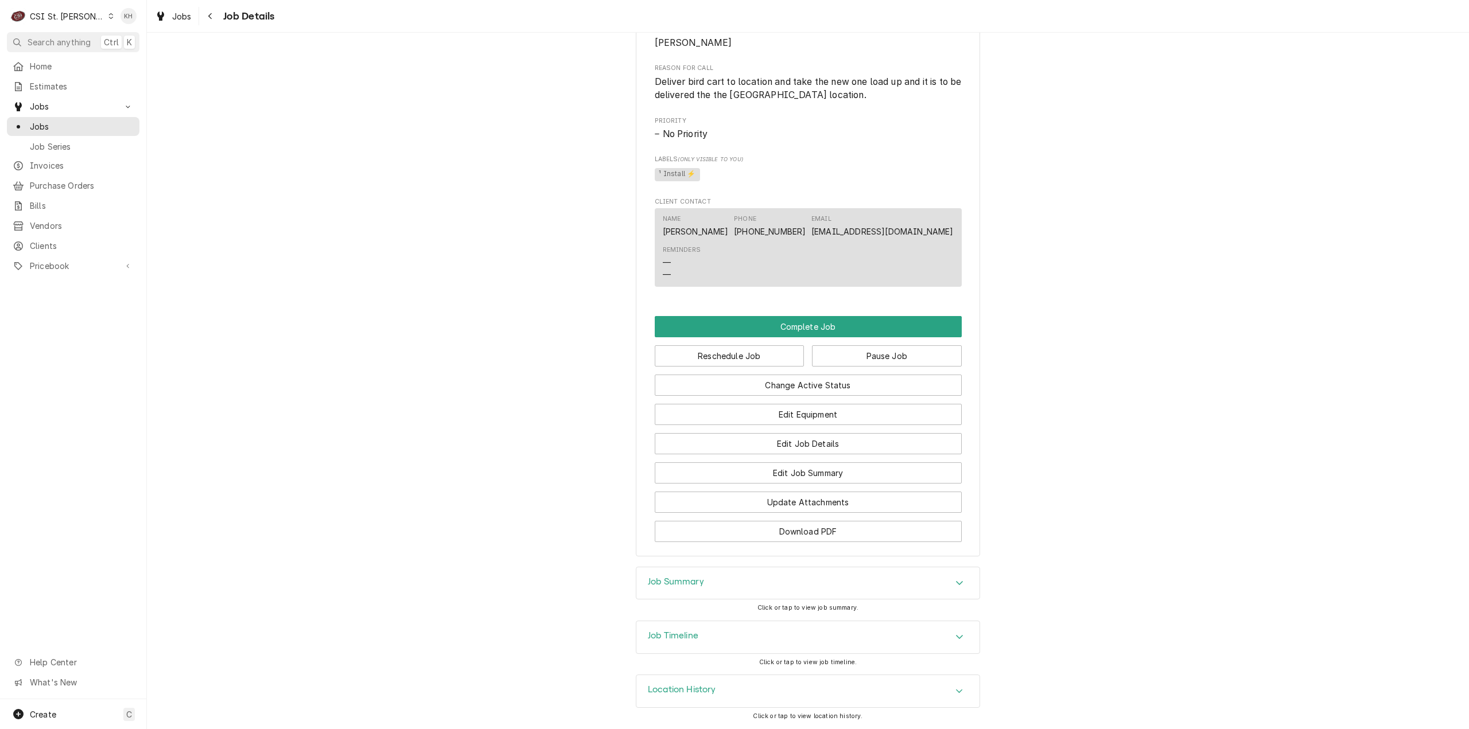
click at [680, 635] on h3 "Job Timeline" at bounding box center [673, 636] width 50 height 11
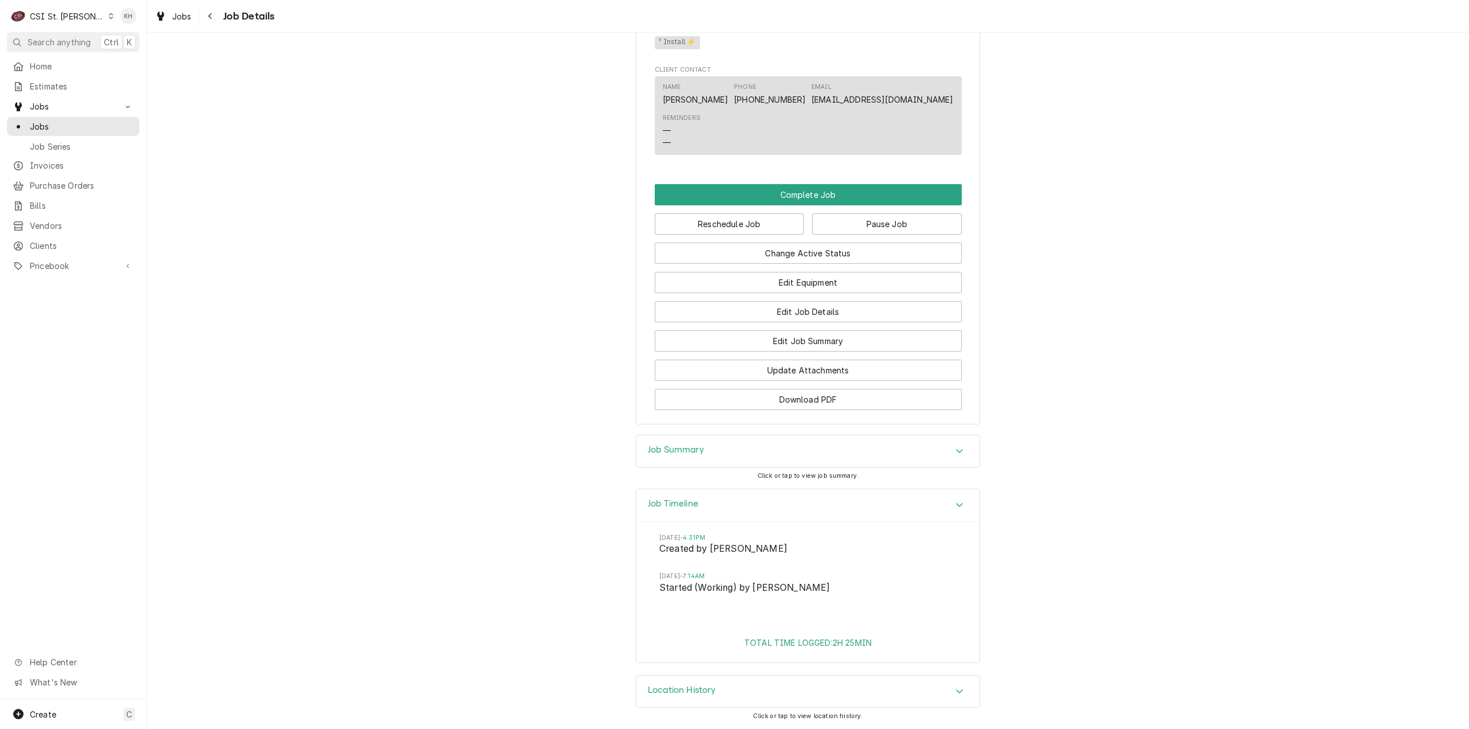
scroll to position [902, 0]
click at [216, 13] on div "Navigate back" at bounding box center [210, 15] width 11 height 11
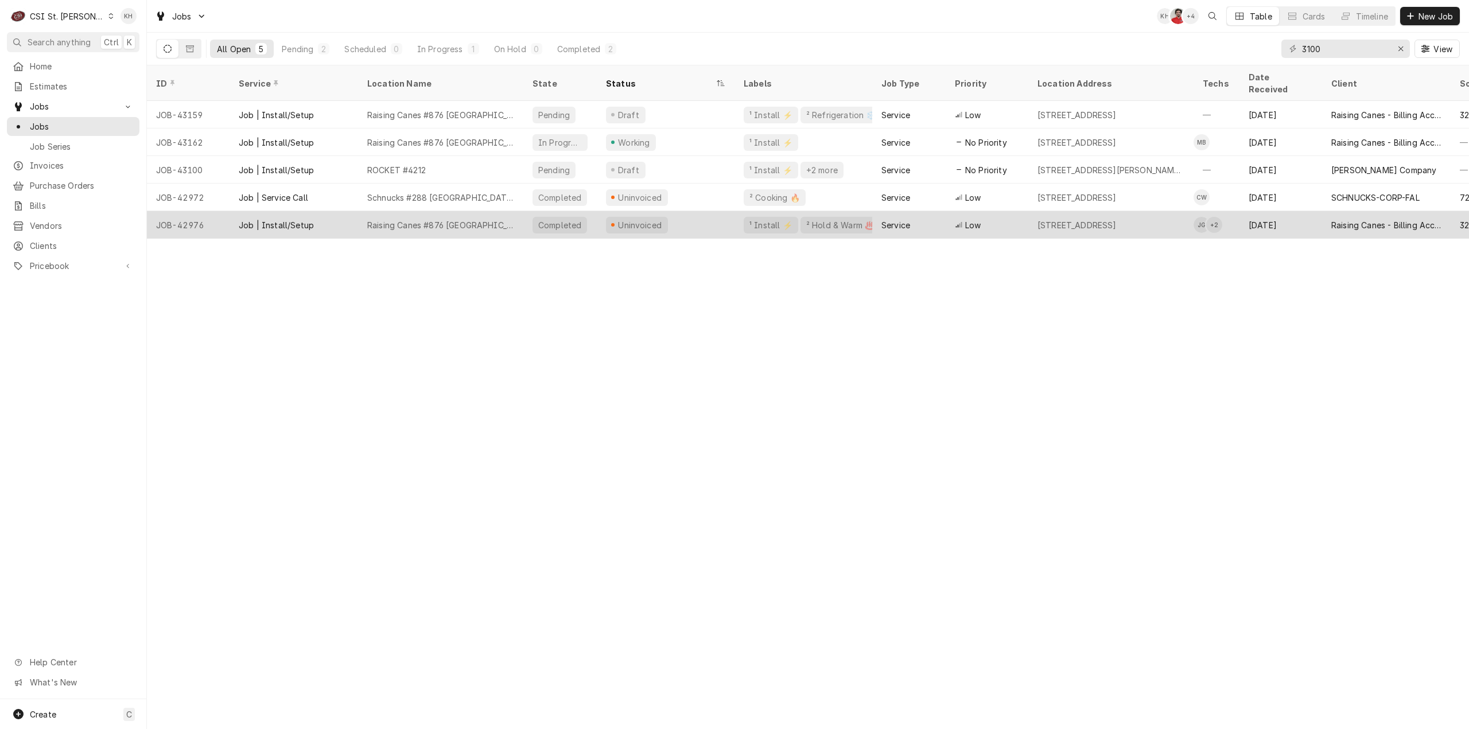
click at [392, 219] on div "Raising Canes #876 Springfield" at bounding box center [440, 225] width 147 height 12
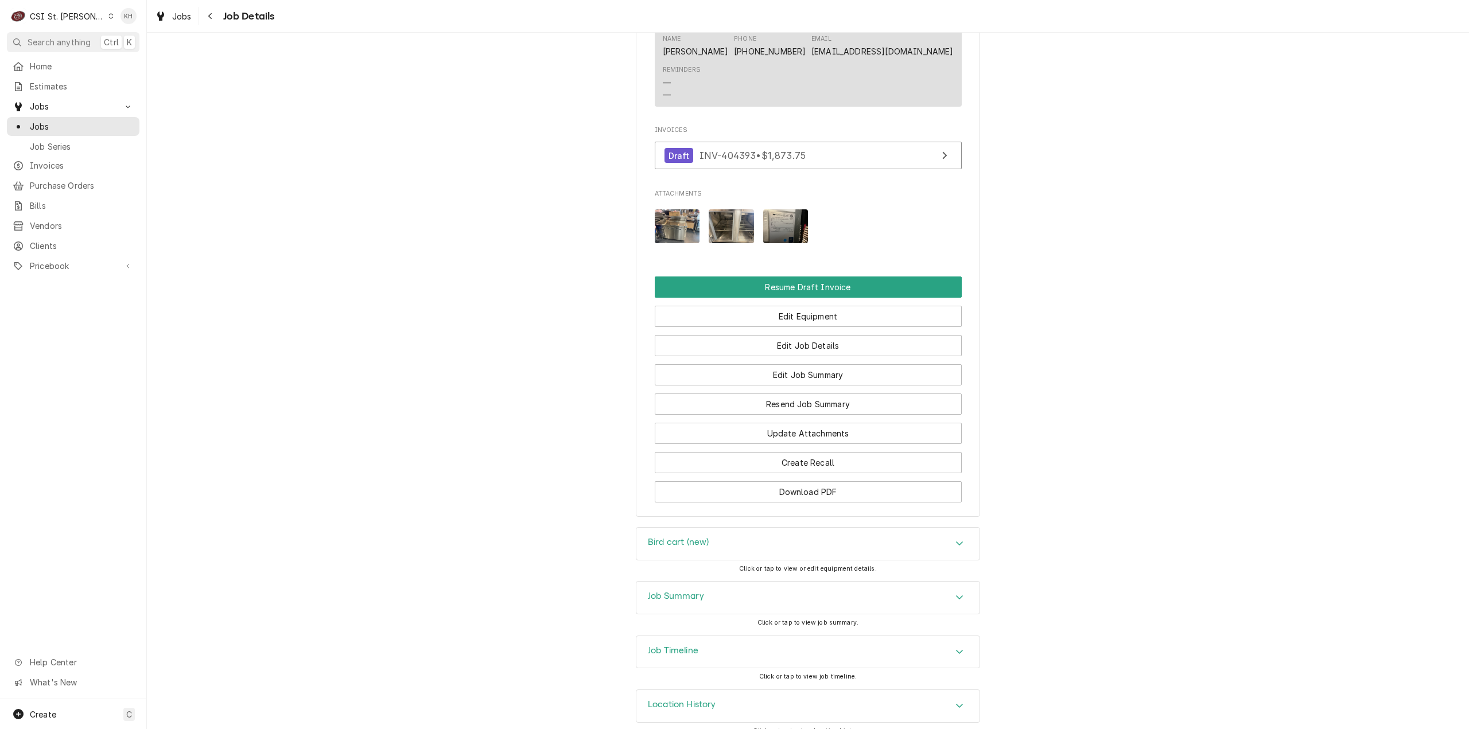
scroll to position [1191, 0]
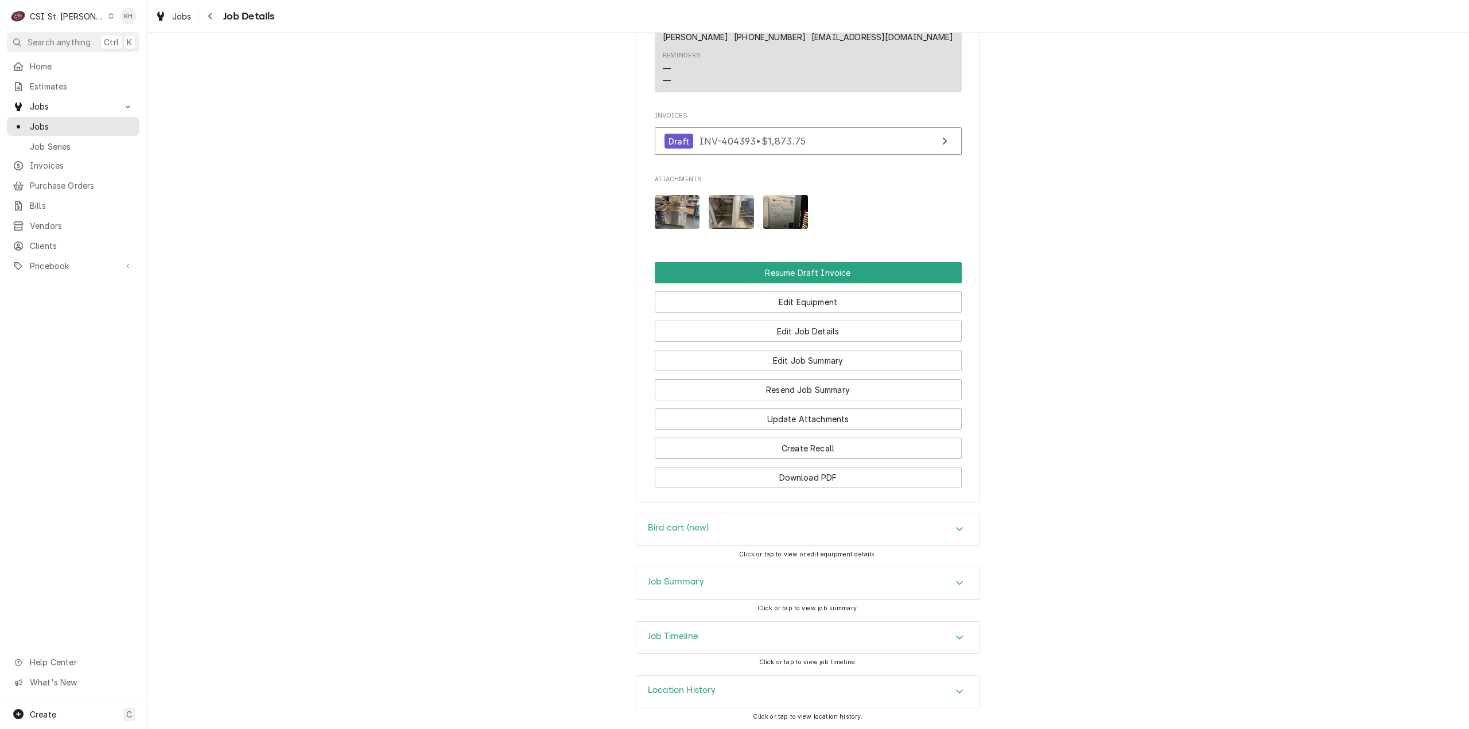
click at [752, 626] on div "Job Timeline" at bounding box center [807, 638] width 343 height 32
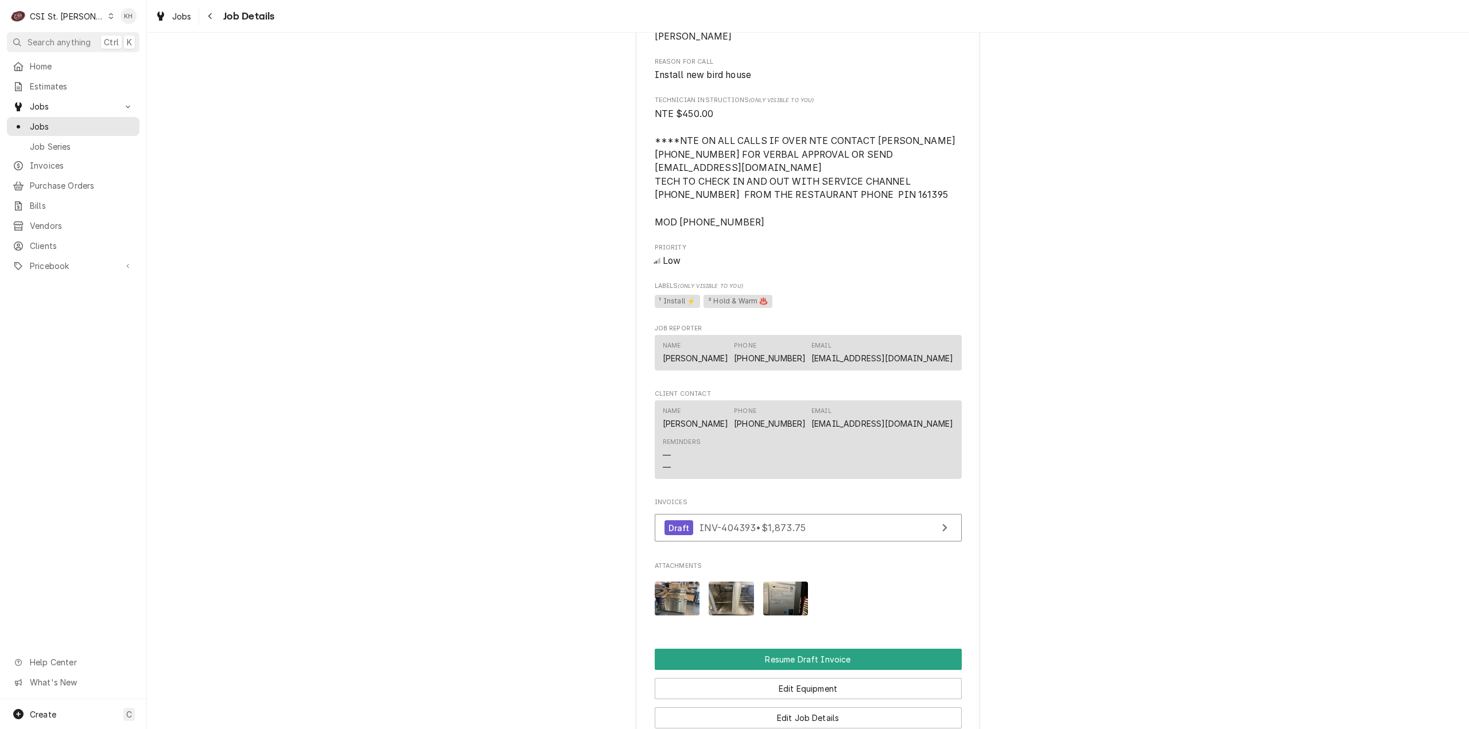
scroll to position [445, 0]
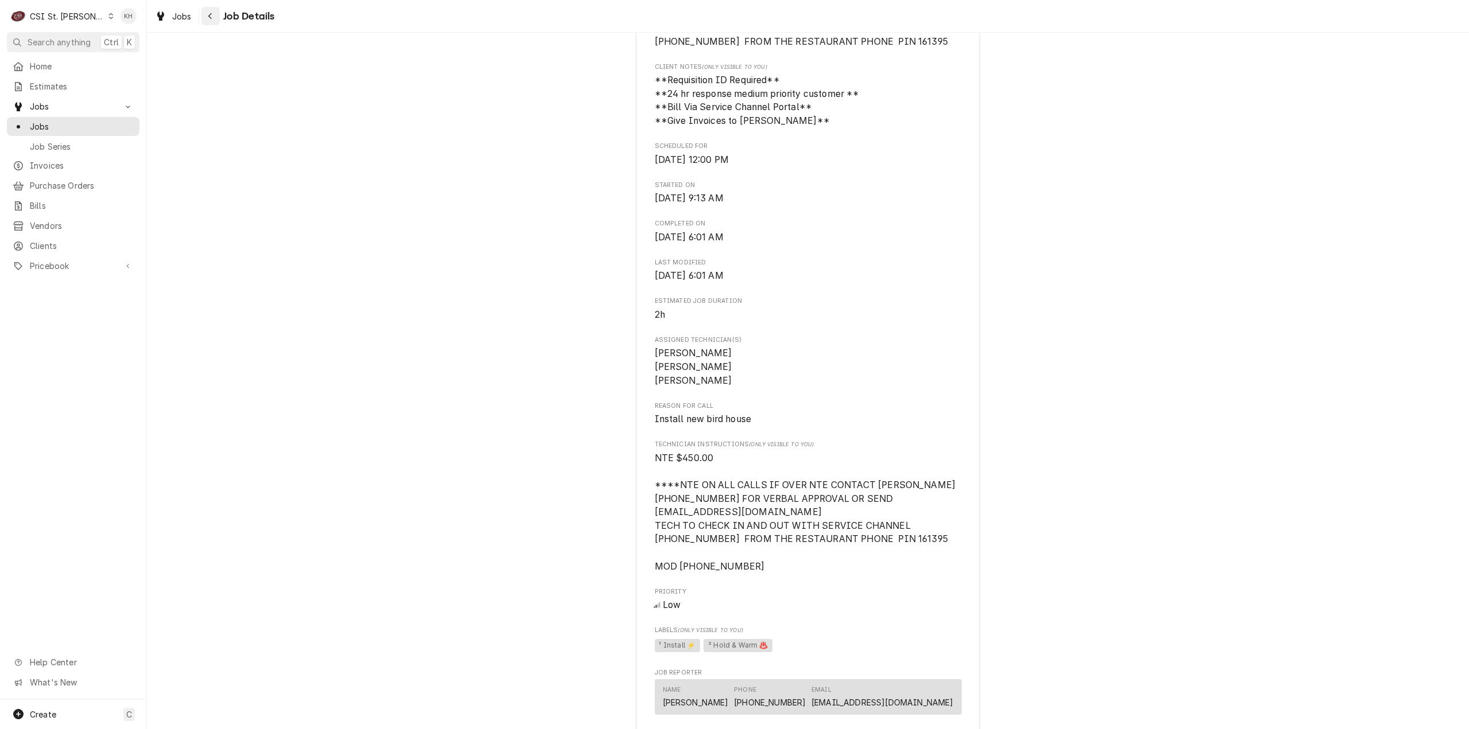
click at [215, 11] on div "Navigate back" at bounding box center [210, 15] width 11 height 11
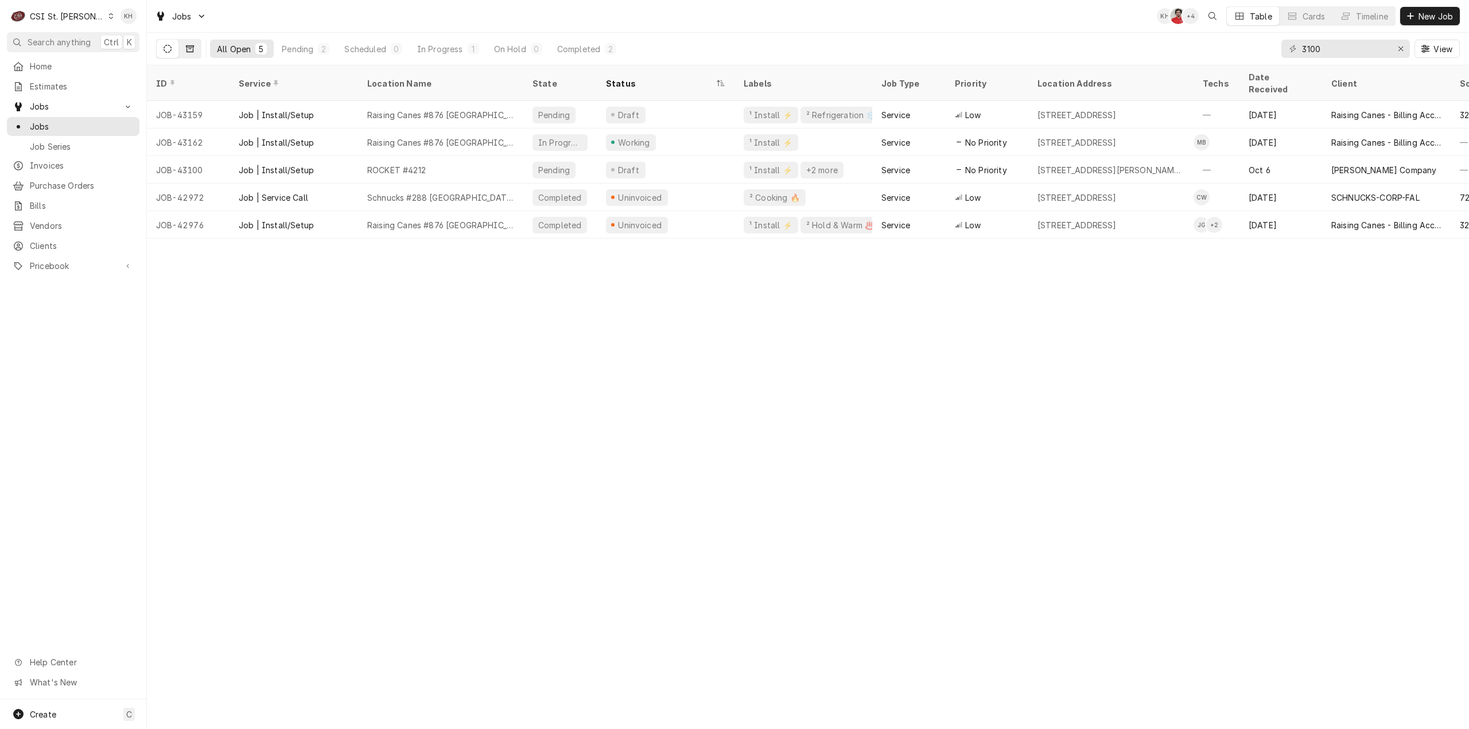
click at [192, 43] on button "Dynamic Content Wrapper" at bounding box center [190, 49] width 22 height 18
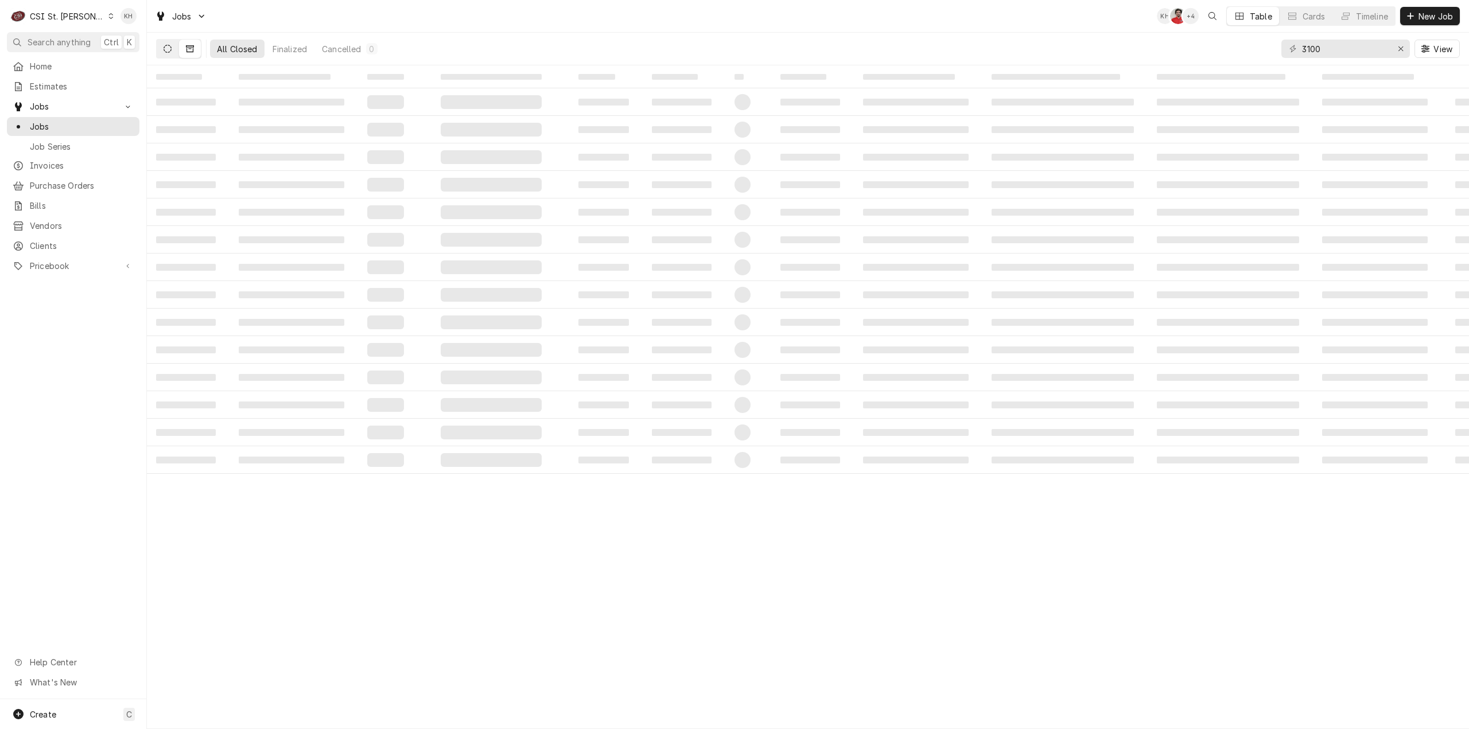
click at [170, 51] on icon "Dynamic Content Wrapper" at bounding box center [168, 49] width 8 height 8
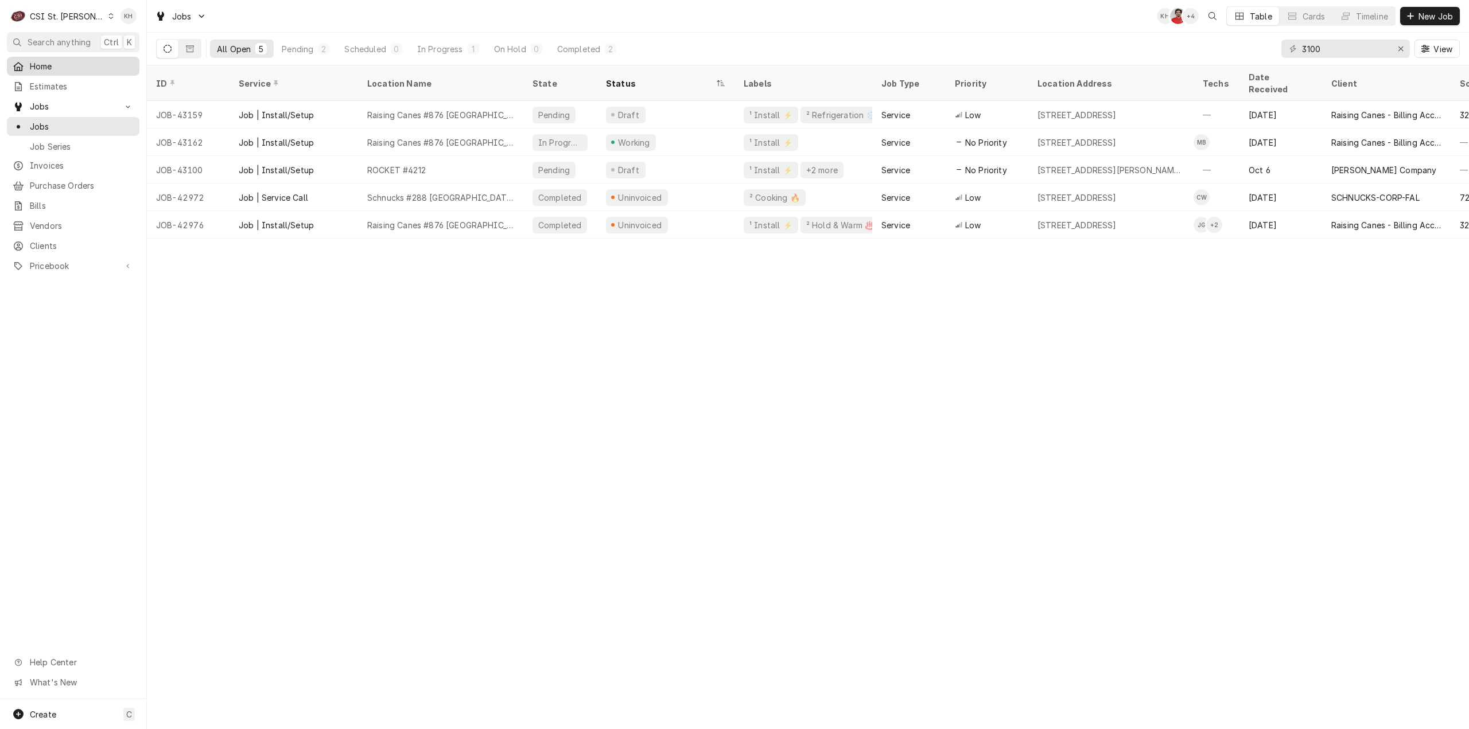
click at [63, 73] on link "Home" at bounding box center [73, 66] width 133 height 19
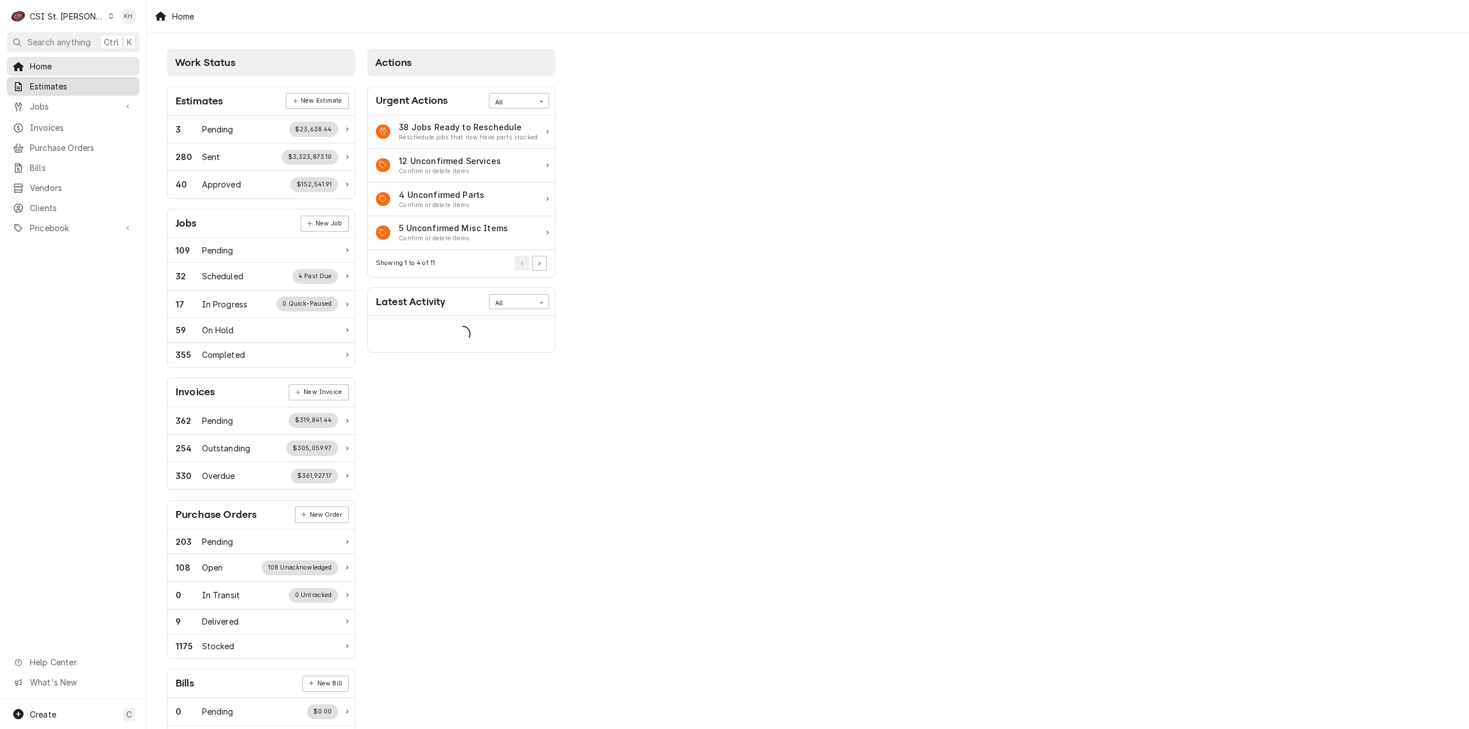
click at [63, 84] on span "Estimates" at bounding box center [82, 86] width 104 height 12
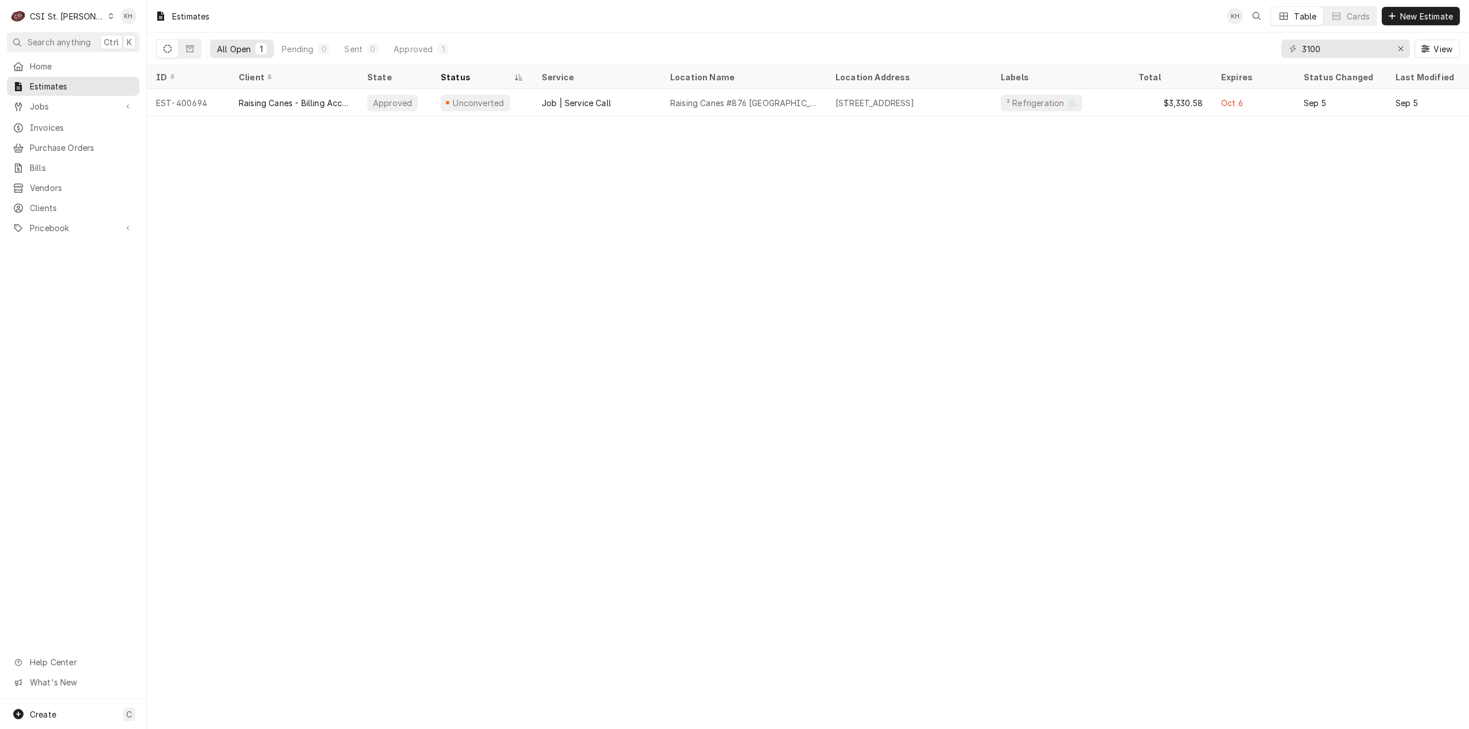
click at [244, 388] on div "Estimates KH Table Cards New Estimate All Open 1 Pending 0 Sent 0 Approved 1 31…" at bounding box center [808, 364] width 1322 height 729
click at [862, 348] on div "Estimates KH Table Cards New Estimate All Open 1 Pending 0 Sent 0 Approved 1 31…" at bounding box center [808, 364] width 1322 height 729
click at [64, 20] on div "CSI St. [PERSON_NAME]" at bounding box center [67, 16] width 75 height 12
click at [63, 20] on html "C CSI St. Louis KH Search anything Ctrl K Home Estimates Jobs Jobs Job Series I…" at bounding box center [734, 364] width 1469 height 729
click at [73, 45] on span "Search anything" at bounding box center [59, 42] width 63 height 12
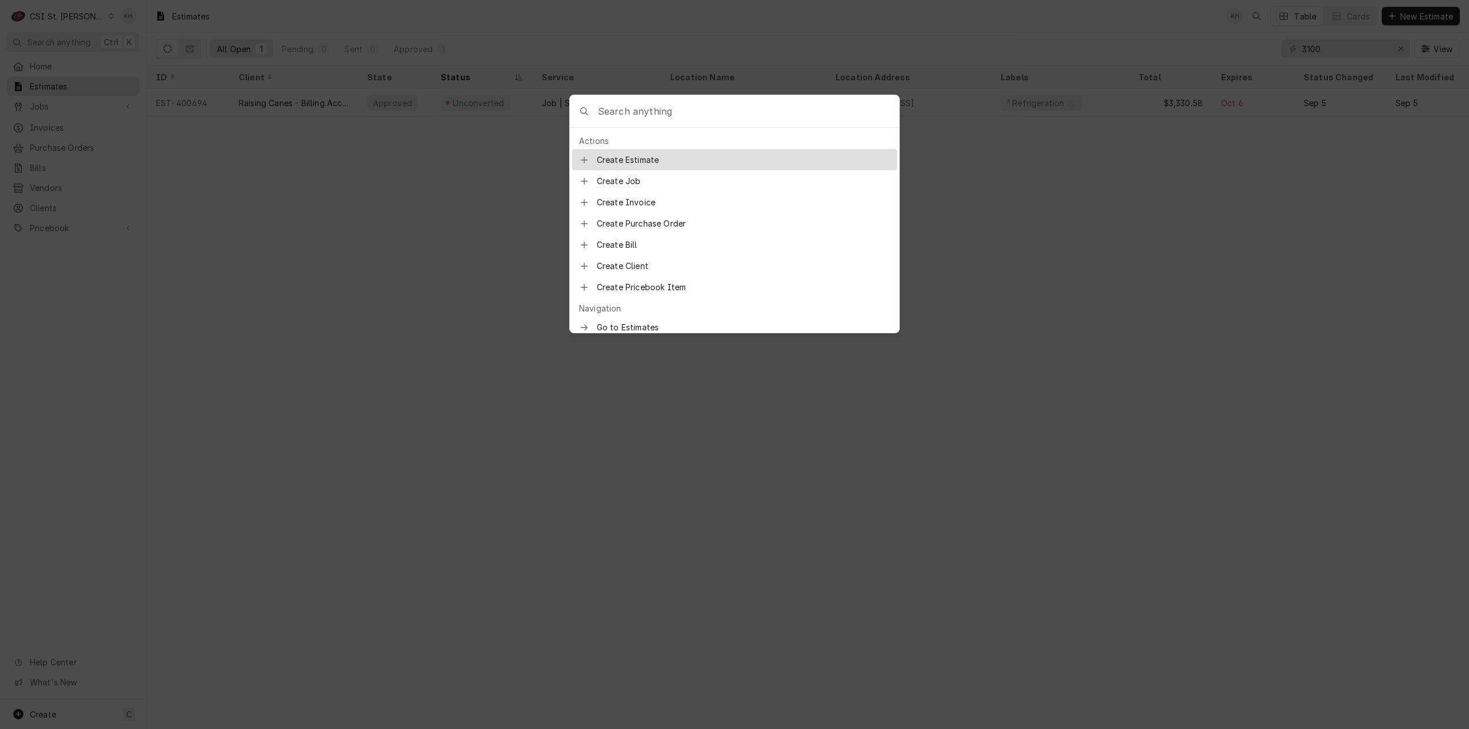
click at [685, 115] on input "Global Command Menu" at bounding box center [748, 111] width 301 height 32
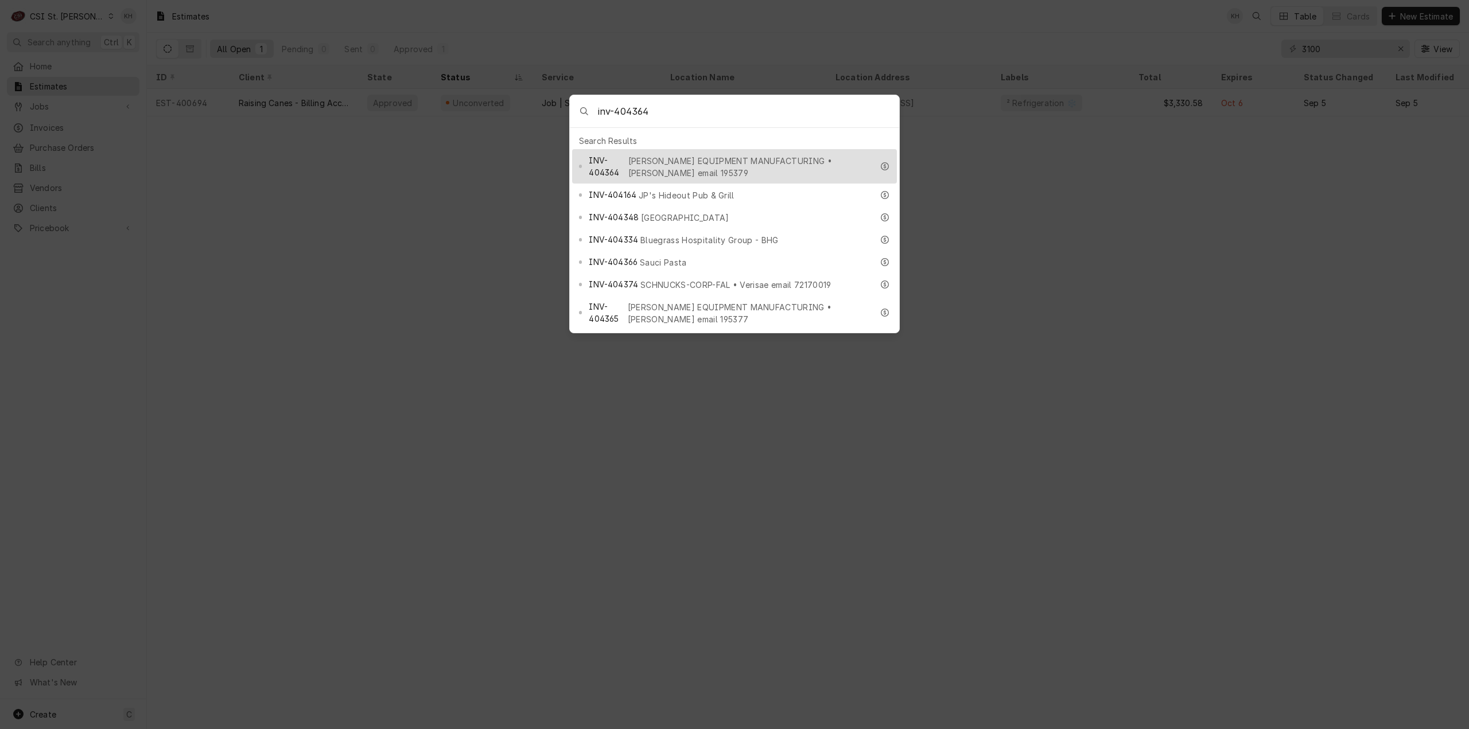
type input "inv-404364"
click at [654, 156] on span "HARDT EQUIPMENT MANUFACTURING • Hardt email 195379" at bounding box center [750, 167] width 244 height 24
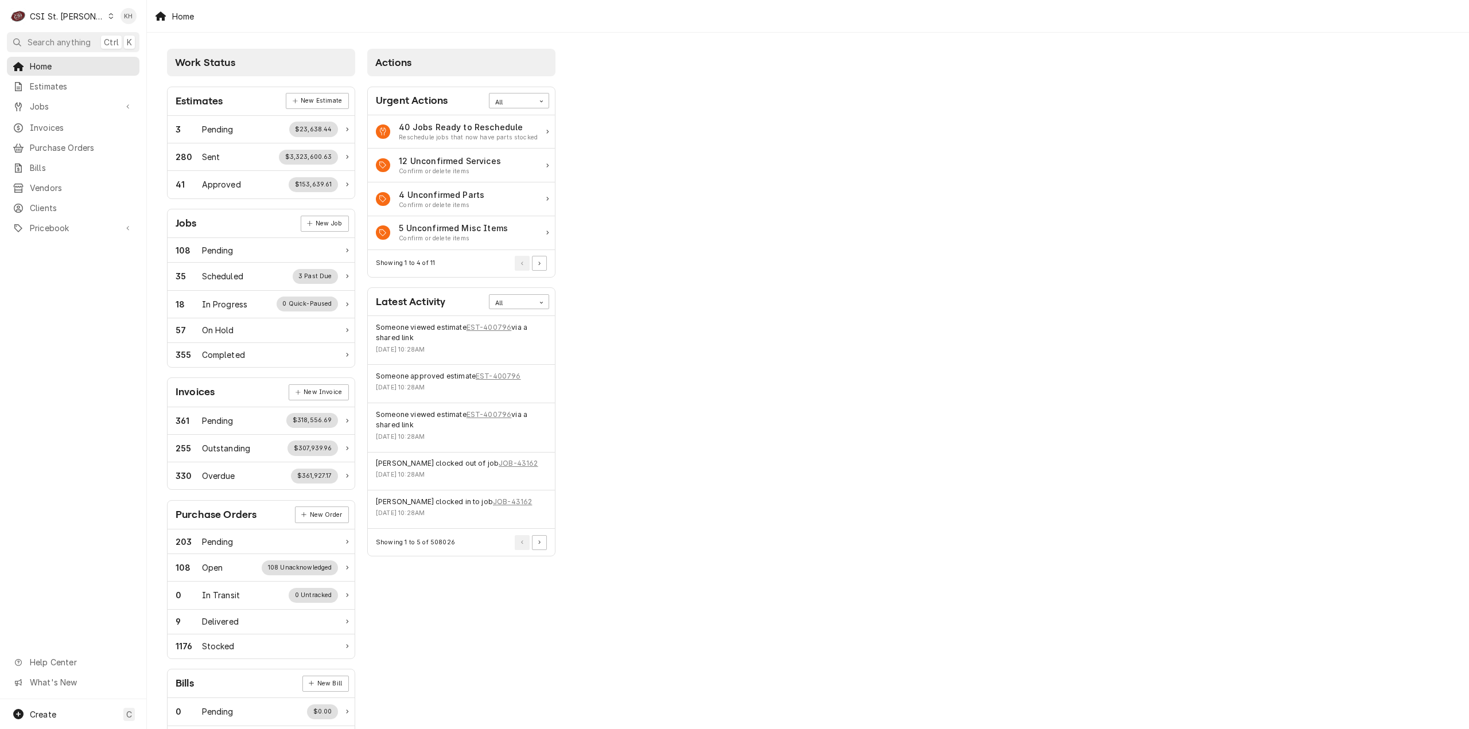
click at [62, 15] on div "CSI St. Louis" at bounding box center [67, 16] width 75 height 12
click at [118, 27] on div "CSI [US_STATE][GEOGRAPHIC_DATA]" at bounding box center [175, 23] width 151 height 12
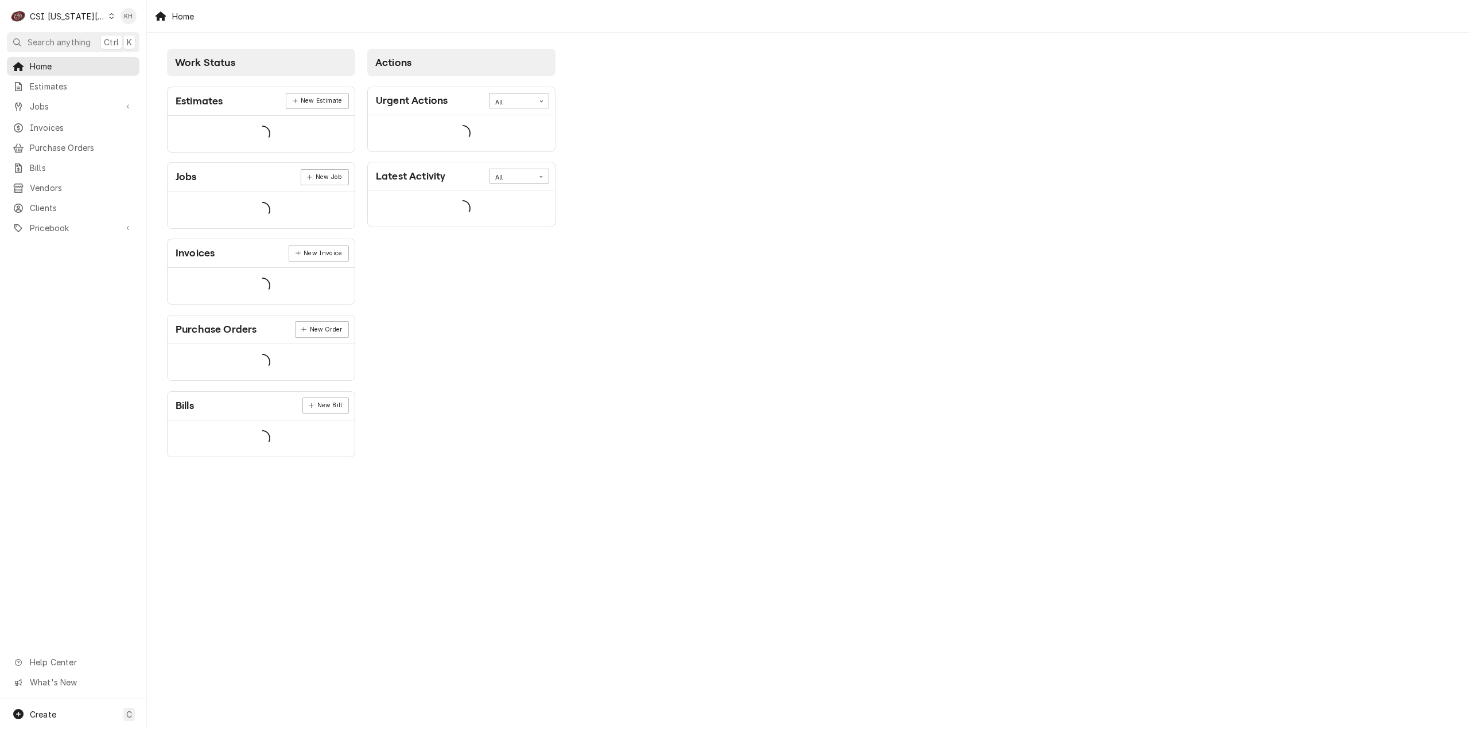
click at [81, 41] on span "Search anything" at bounding box center [59, 42] width 63 height 12
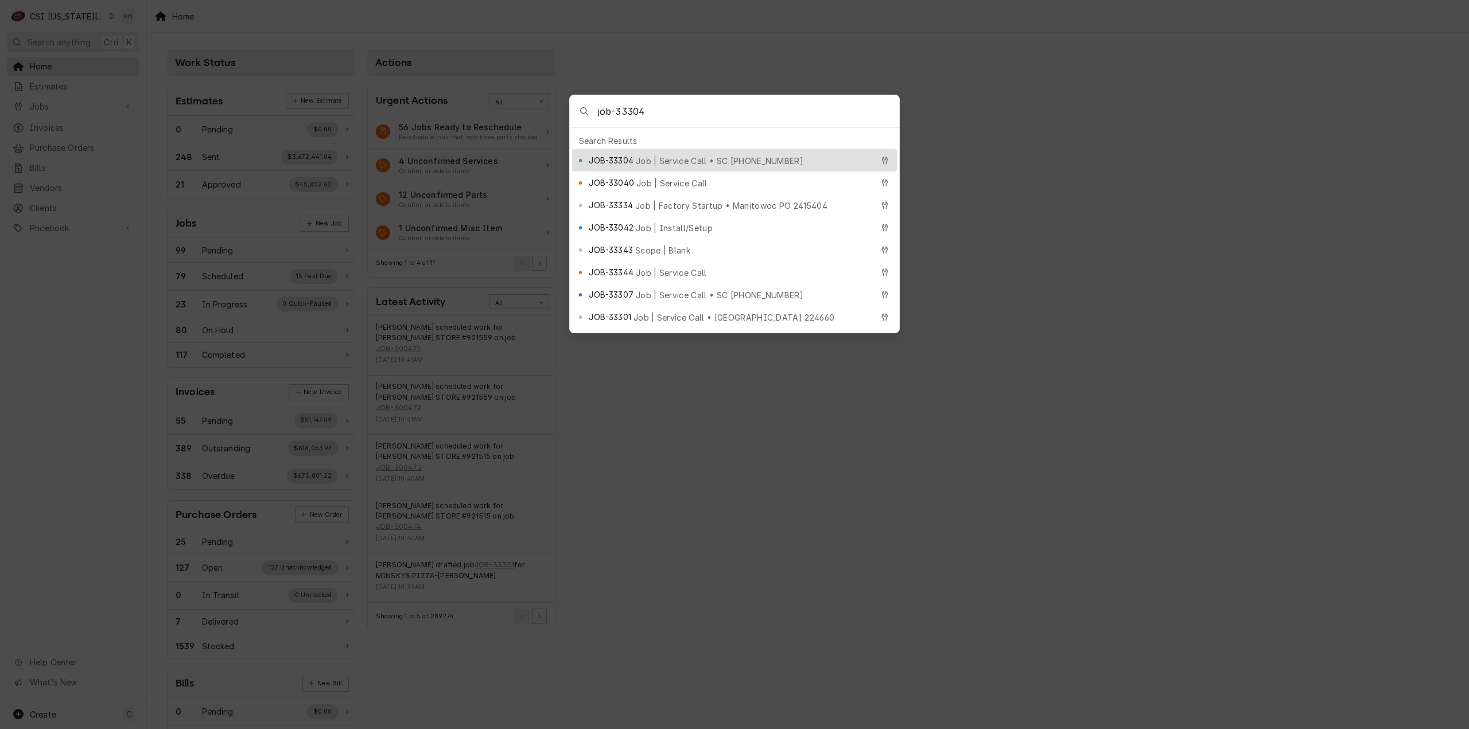
type input "job-33304"
click at [705, 154] on div "JOB-33304 Job | Service Call • SC [PHONE_NUMBER]" at bounding box center [730, 160] width 283 height 13
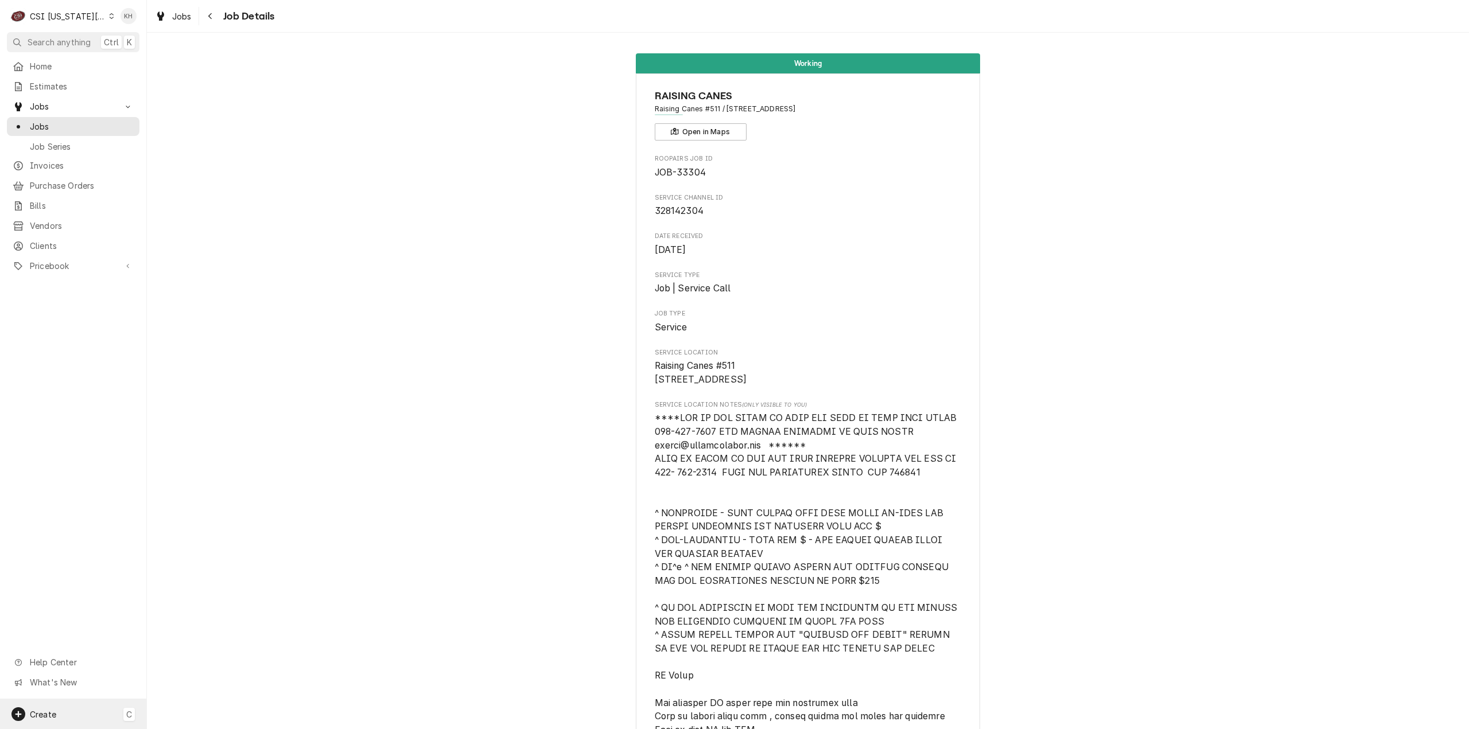
click at [56, 721] on div "Create C" at bounding box center [73, 714] width 146 height 30
click at [199, 614] on div "Job" at bounding box center [214, 615] width 77 height 12
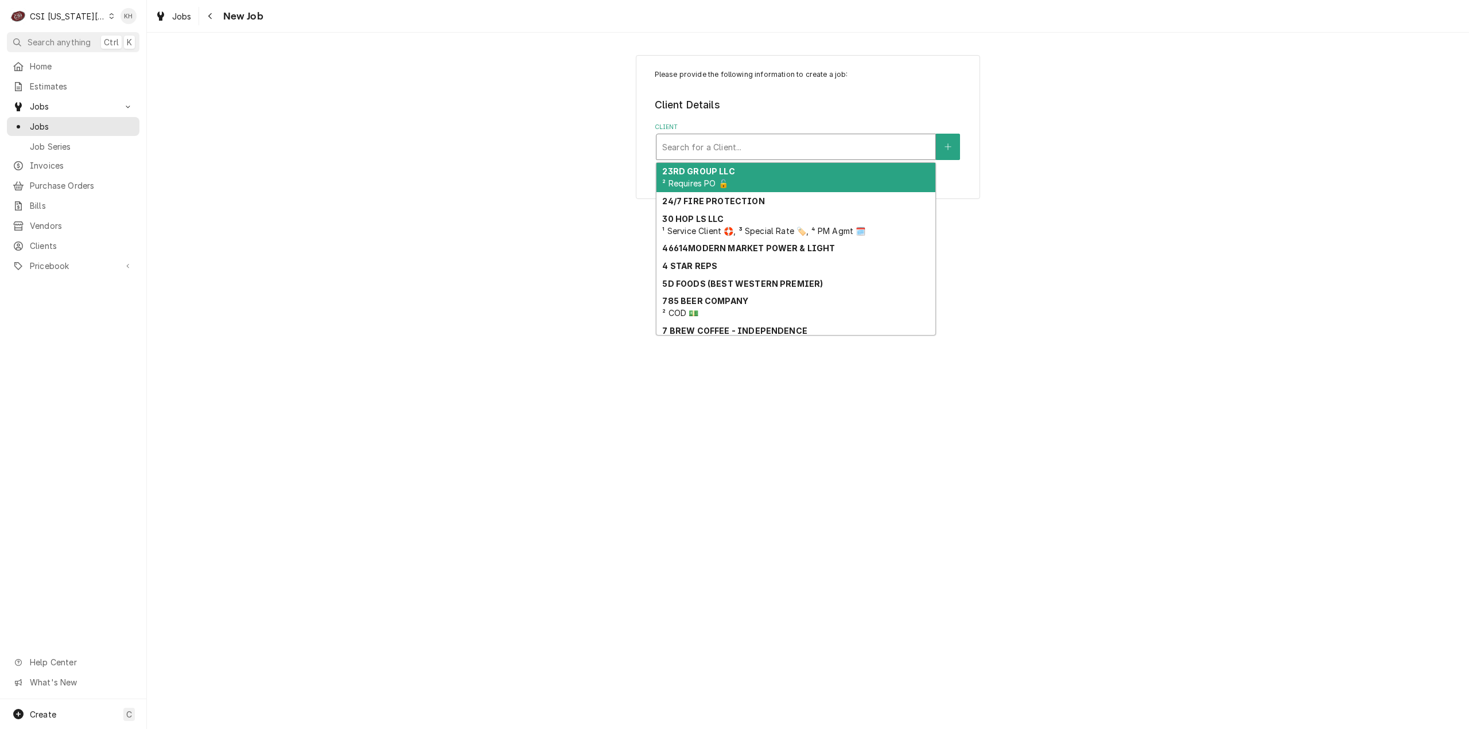
click at [839, 154] on div "Client" at bounding box center [795, 147] width 267 height 21
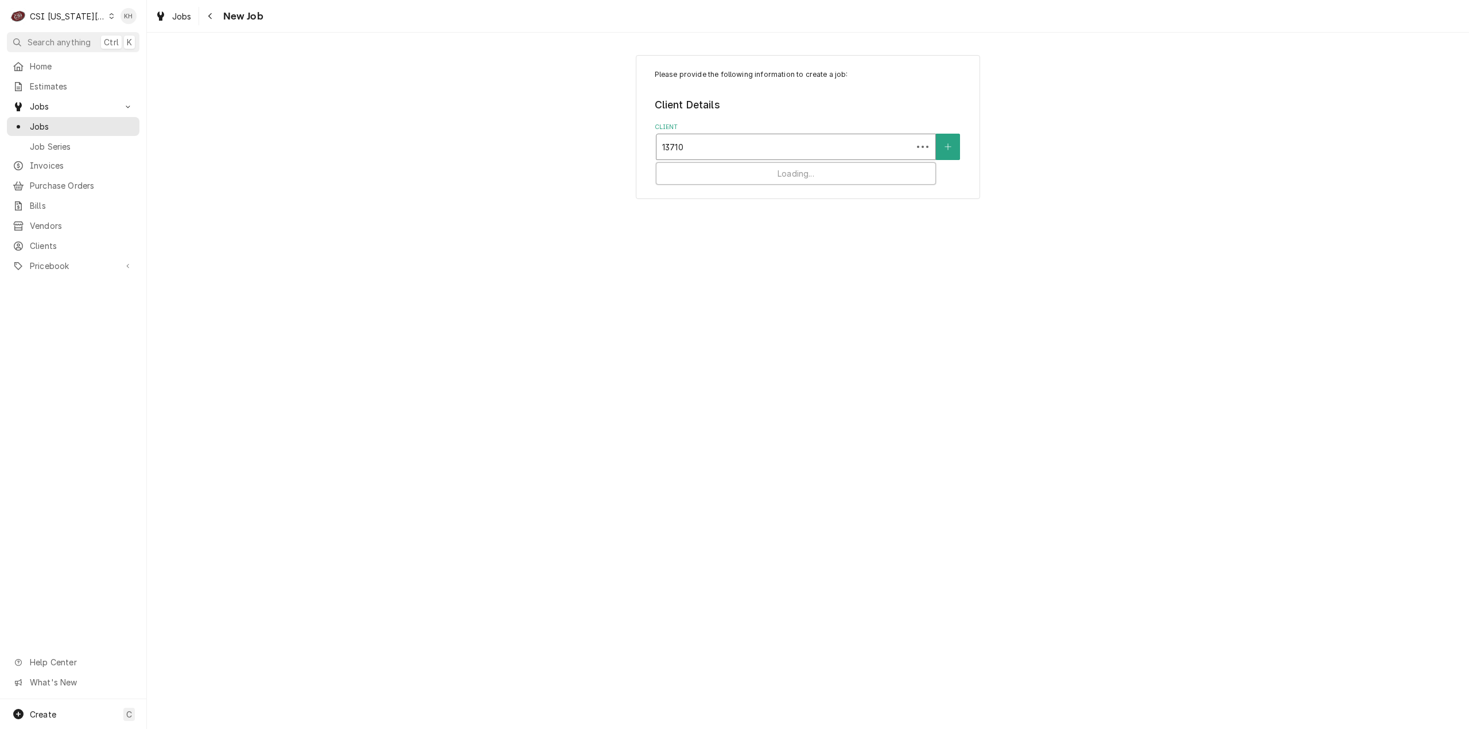
type input "13710"
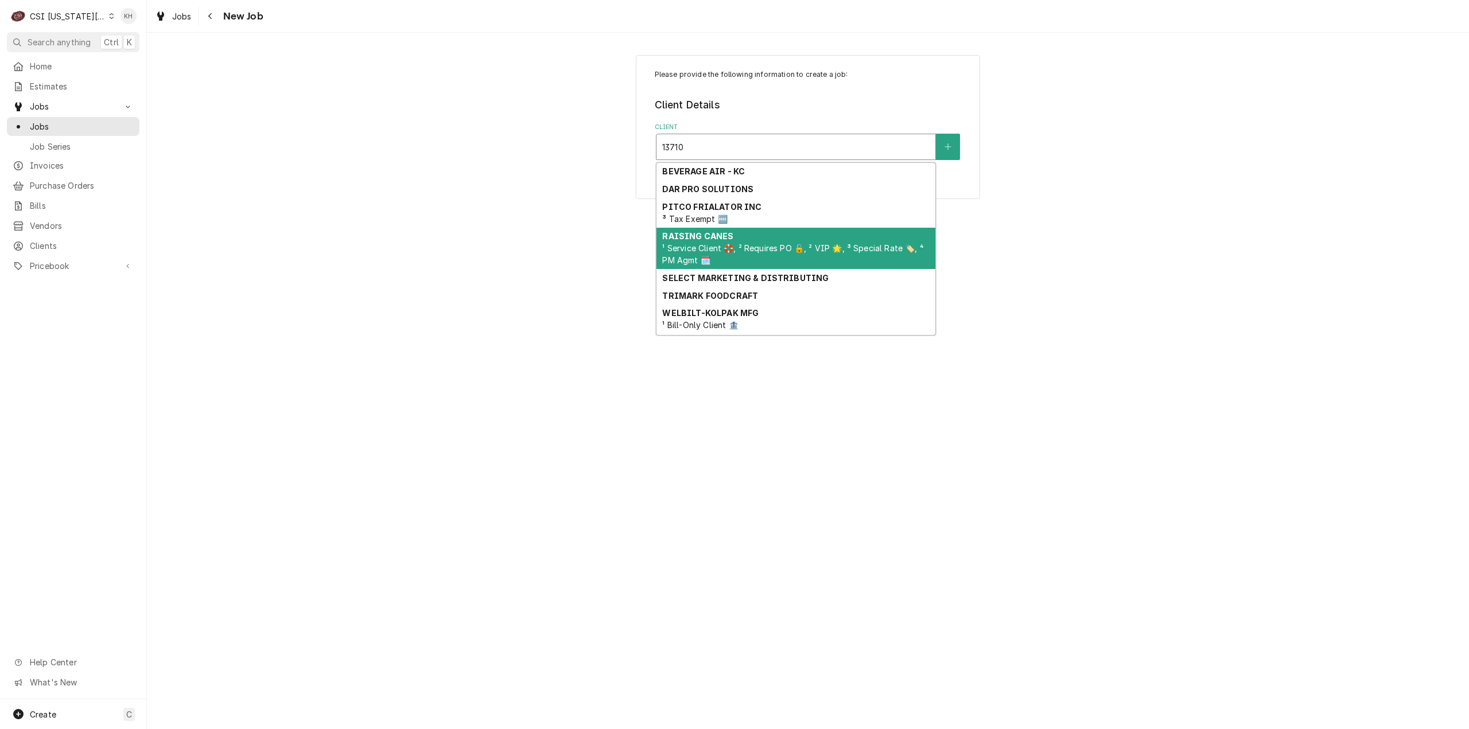
drag, startPoint x: 689, startPoint y: 248, endPoint x: 719, endPoint y: 244, distance: 30.7
click at [691, 248] on span "¹ Service Client 🛟, ² Requires PO 🔓, ² VIP 🌟, ³ Special Rate 🏷️, ⁴ PM Agmt 🗓️" at bounding box center [792, 254] width 261 height 22
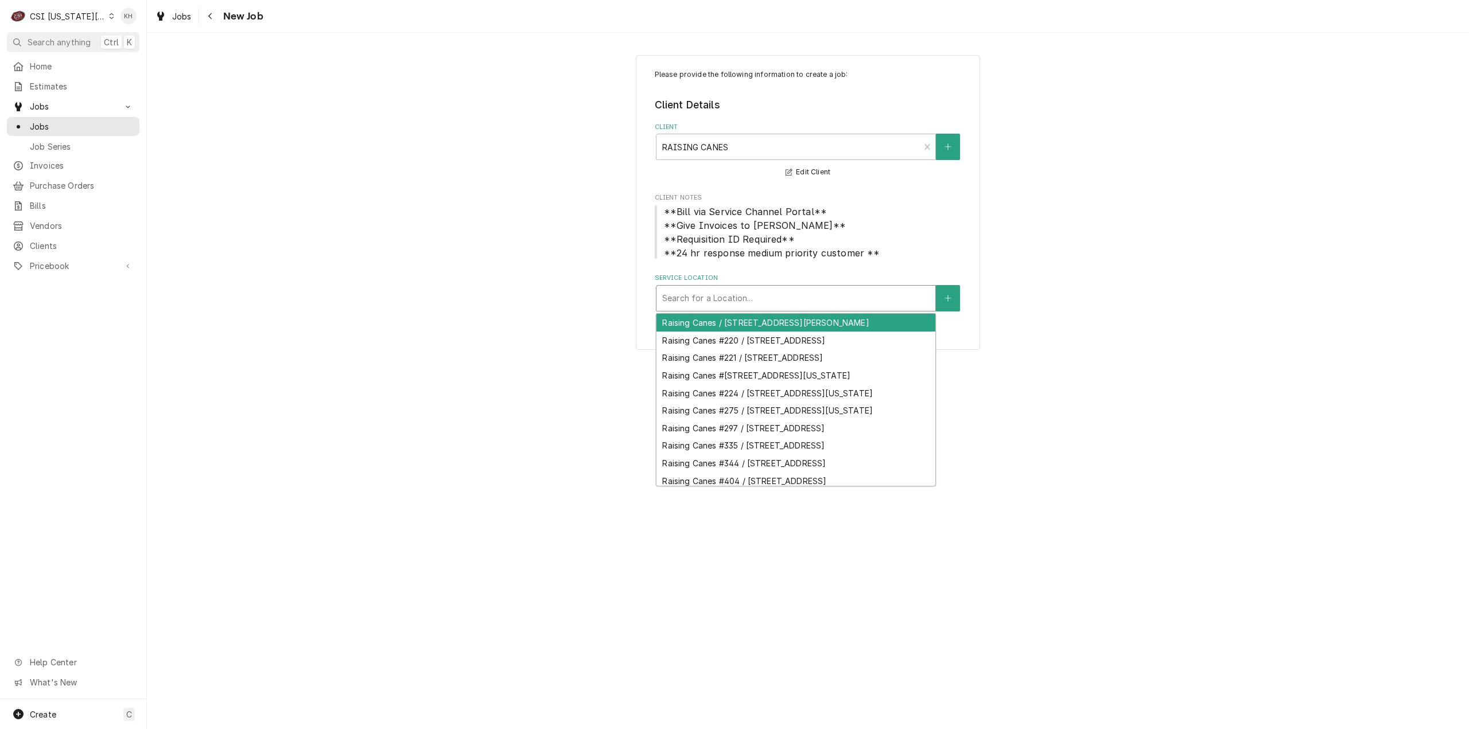
click at [818, 294] on div "Service Location" at bounding box center [795, 298] width 267 height 21
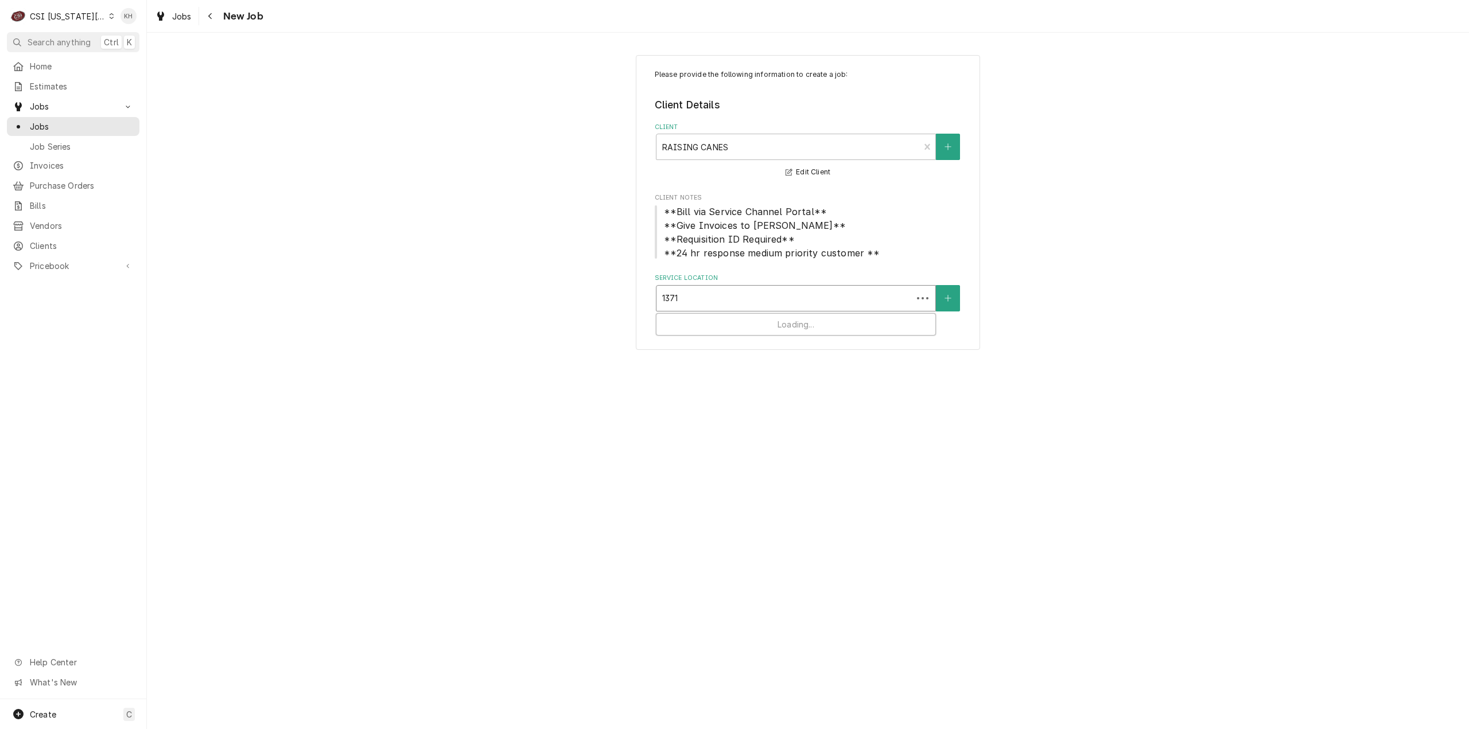
type input "13710"
drag, startPoint x: 796, startPoint y: 319, endPoint x: 769, endPoint y: 520, distance: 203.3
click at [797, 319] on div "Raising Canes #511 / [STREET_ADDRESS]" at bounding box center [795, 323] width 279 height 18
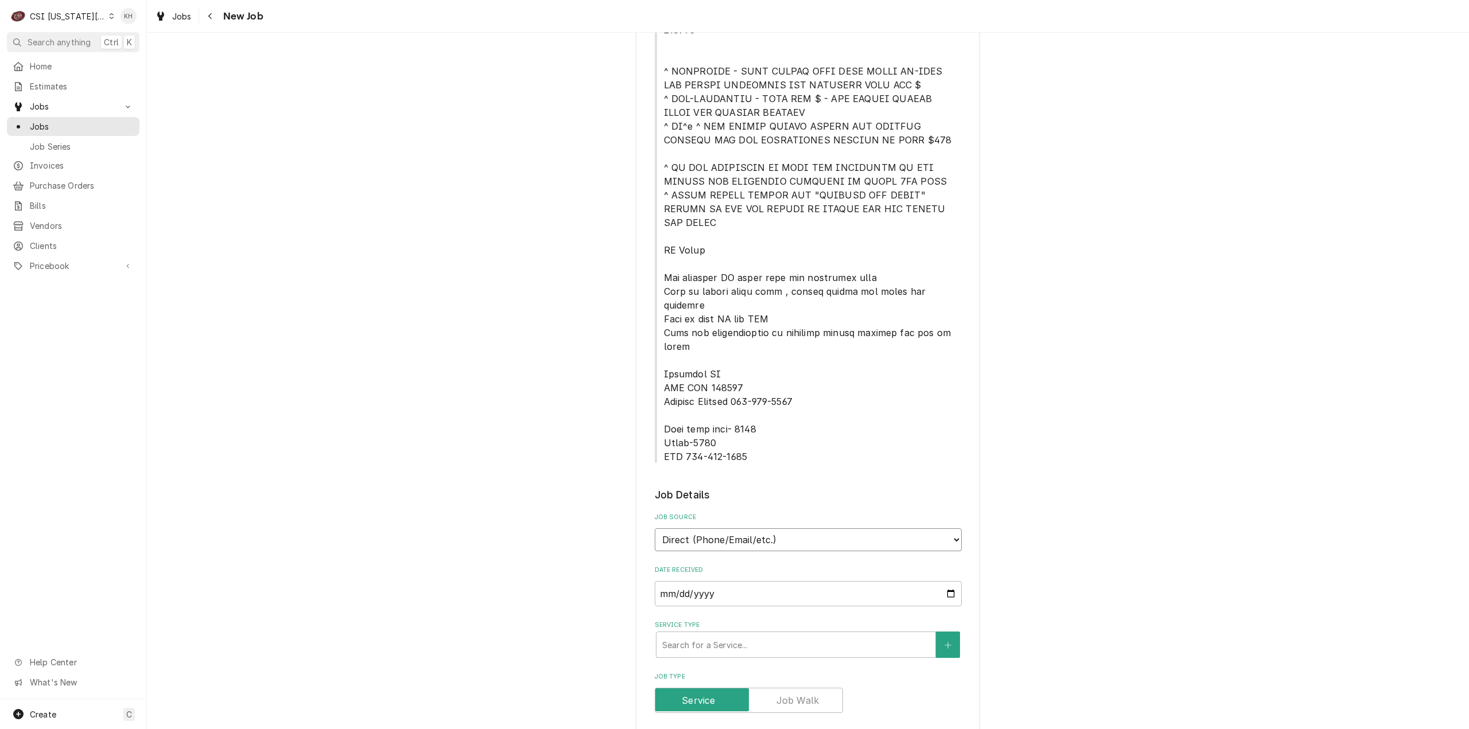
drag, startPoint x: 788, startPoint y: 480, endPoint x: 778, endPoint y: 495, distance: 17.8
click at [778, 528] on select "Direct (Phone/Email/etc.) Service Channel Corrigo Ecotrak Other" at bounding box center [808, 539] width 307 height 23
select select "1"
click at [751, 581] on input "Service Channel ID" at bounding box center [808, 593] width 307 height 25
paste input "328310286"
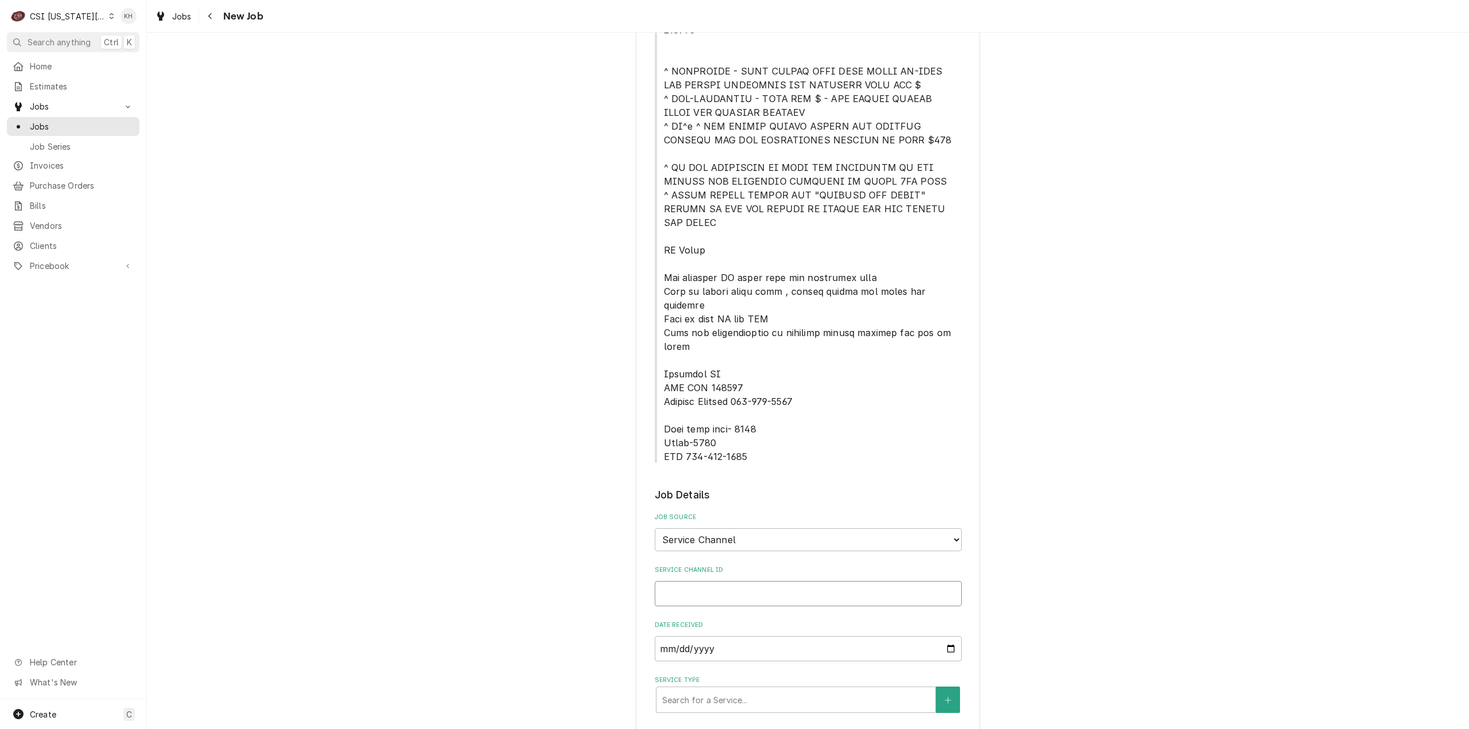
type textarea "x"
type input "328310286"
type textarea "x"
type input "328310286"
click at [741, 690] on div "Service Type" at bounding box center [795, 700] width 267 height 21
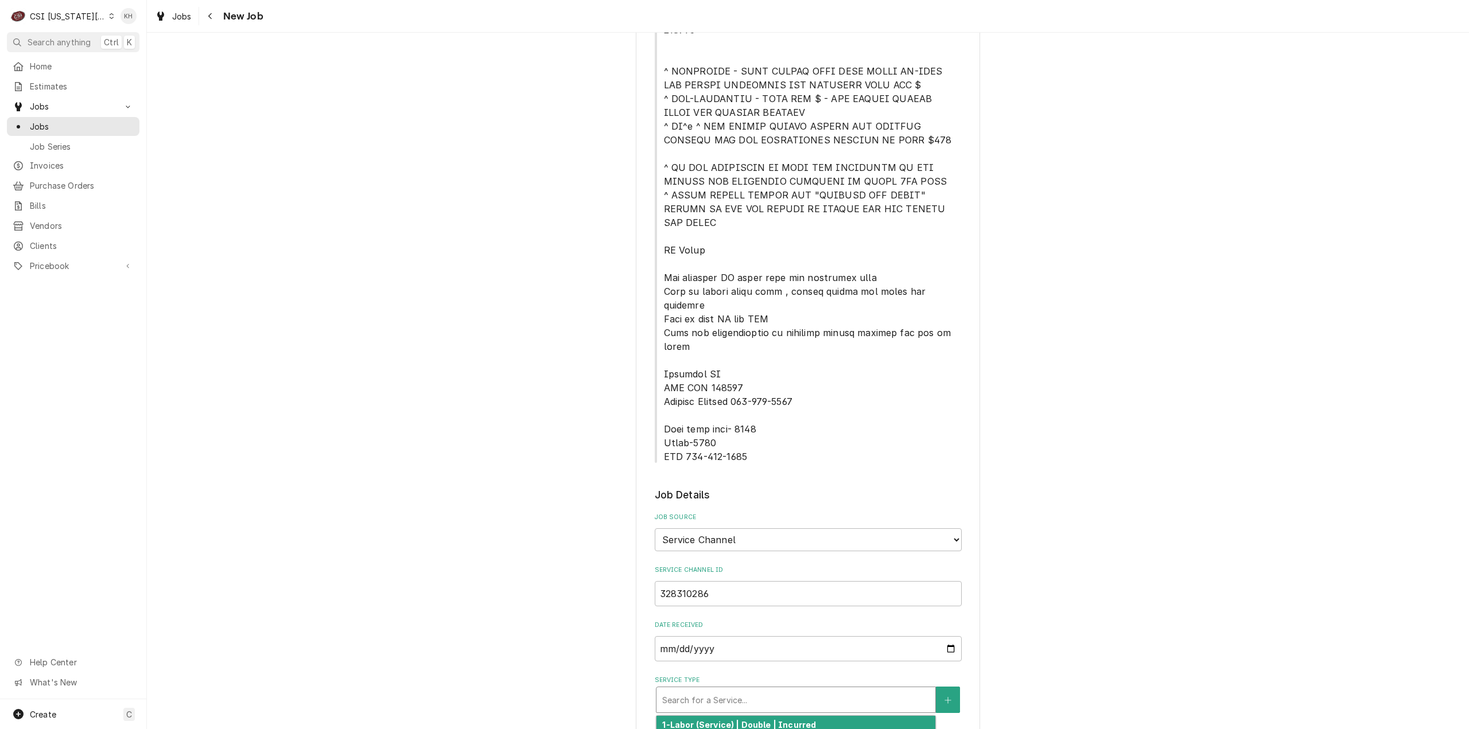
type textarea "x"
type input "s"
type textarea "x"
type input "se"
type textarea "x"
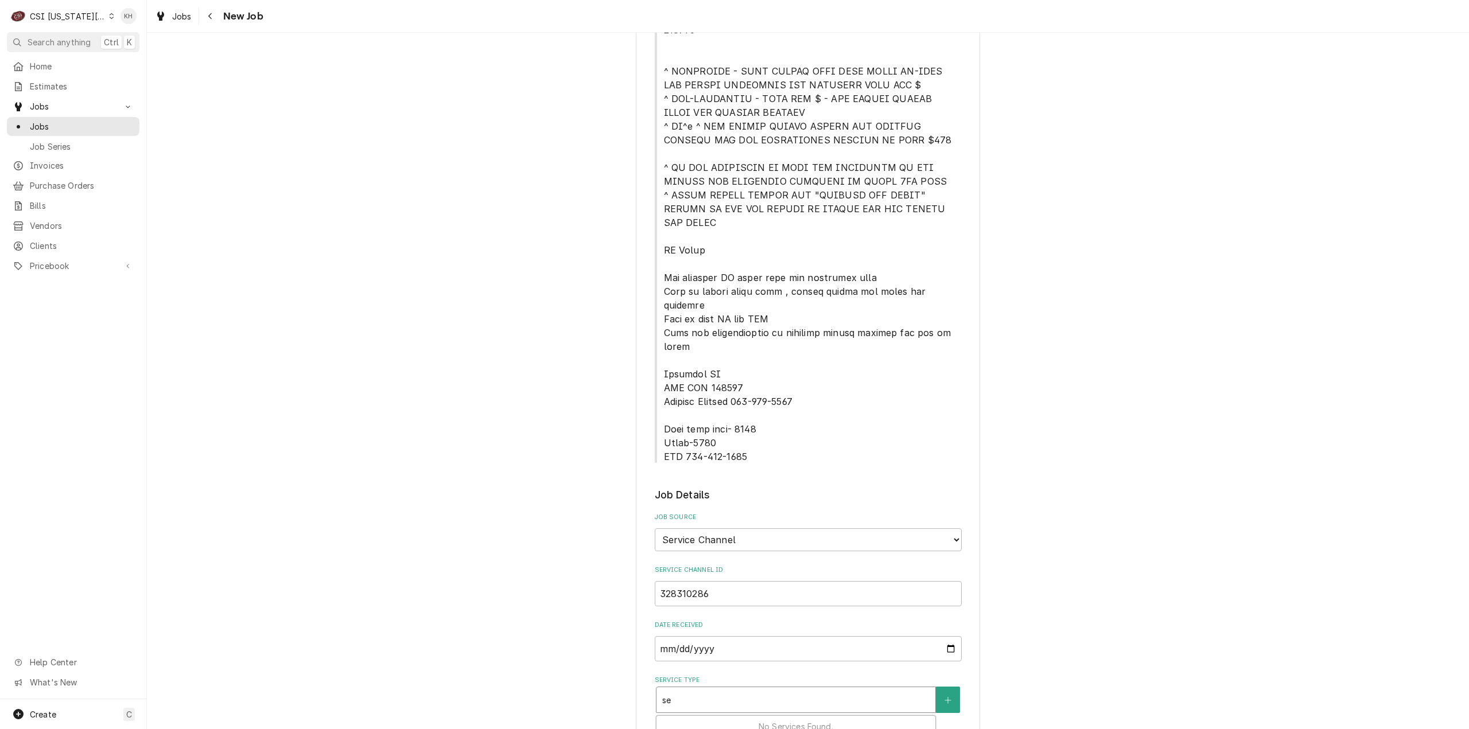
type input "ser"
type textarea "x"
type input "serv"
type textarea "x"
type input "servi"
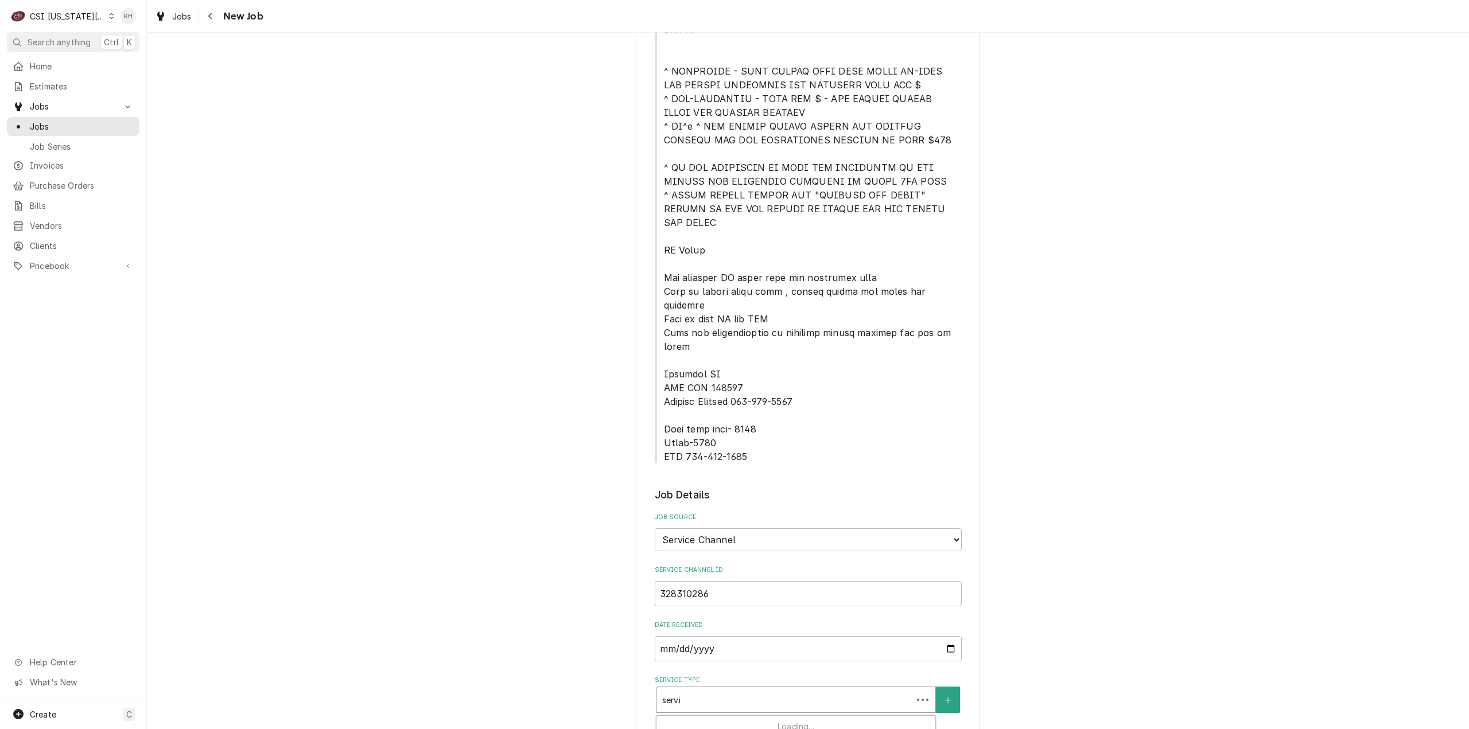
type textarea "x"
type input "servic"
type textarea "x"
type input "service"
type textarea "x"
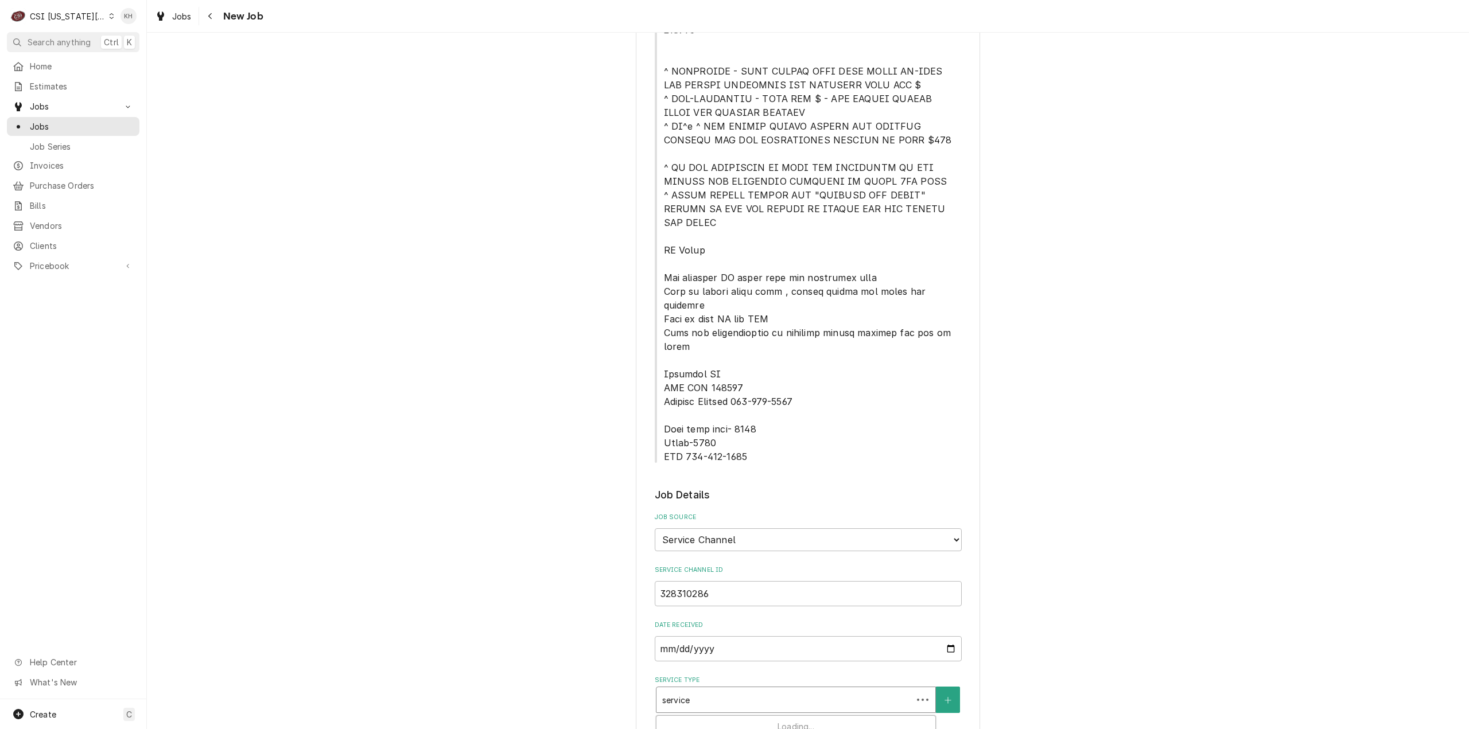
type input "service"
type textarea "x"
type input "service ca"
type textarea "x"
type input "service cal"
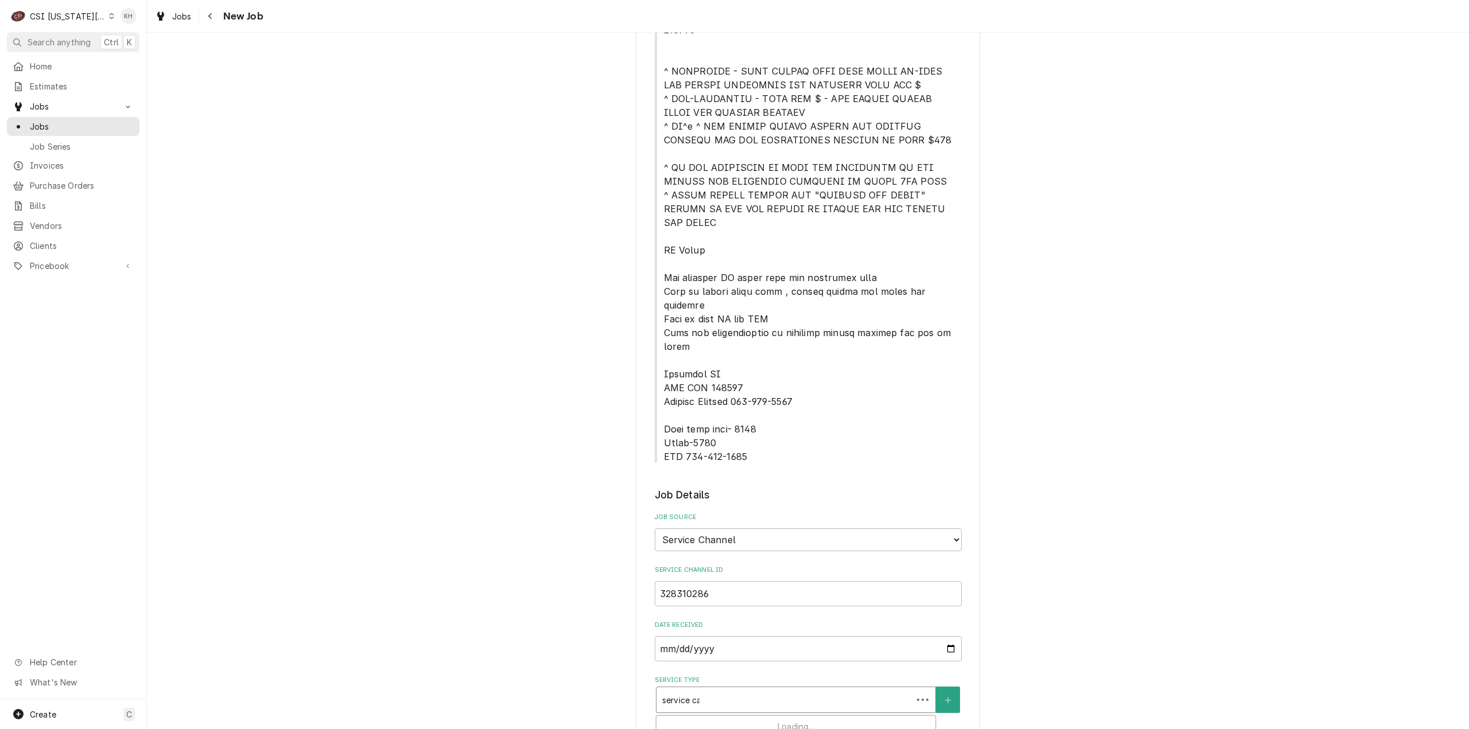
type textarea "x"
type input "service call"
drag, startPoint x: 736, startPoint y: 655, endPoint x: 725, endPoint y: 674, distance: 22.1
click at [725, 720] on strong "Job | Service Call" at bounding box center [698, 725] width 73 height 10
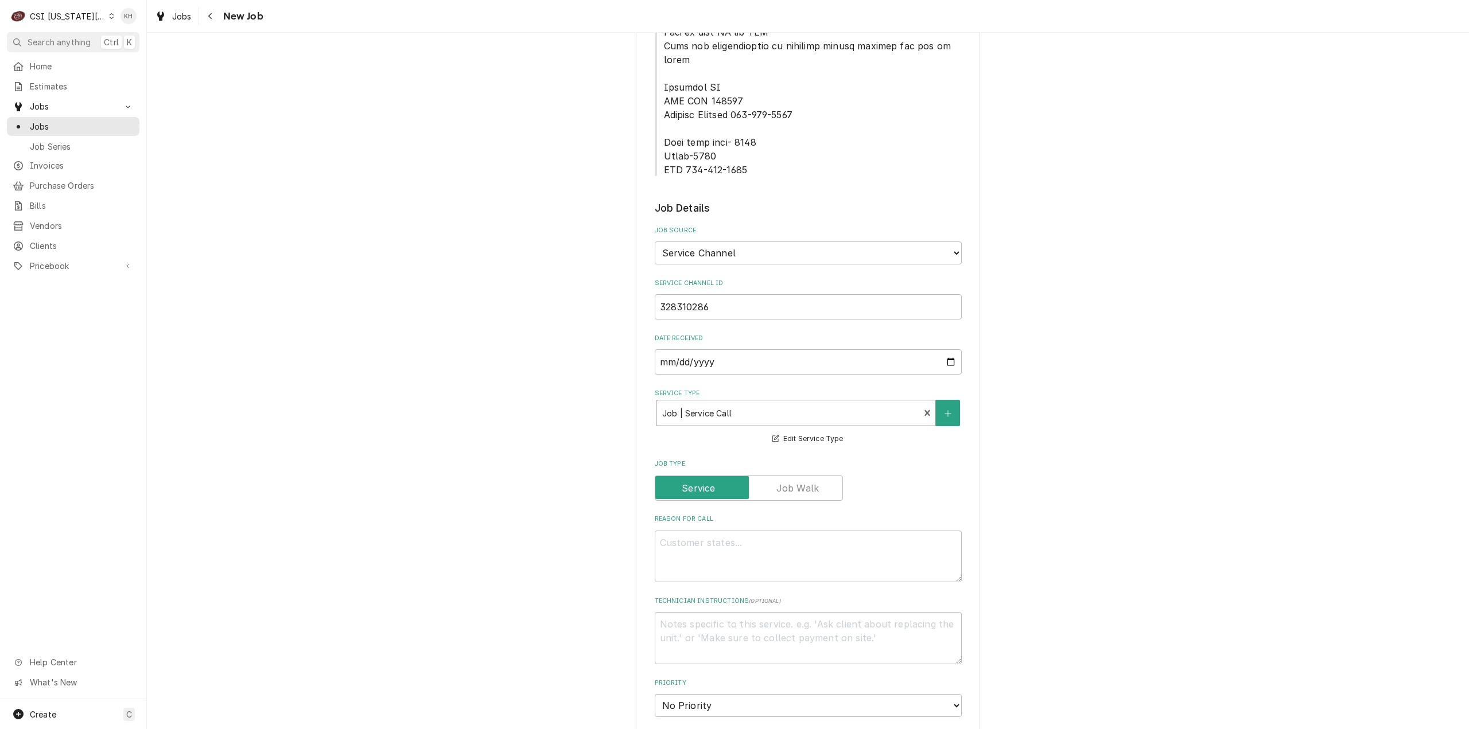
scroll to position [803, 0]
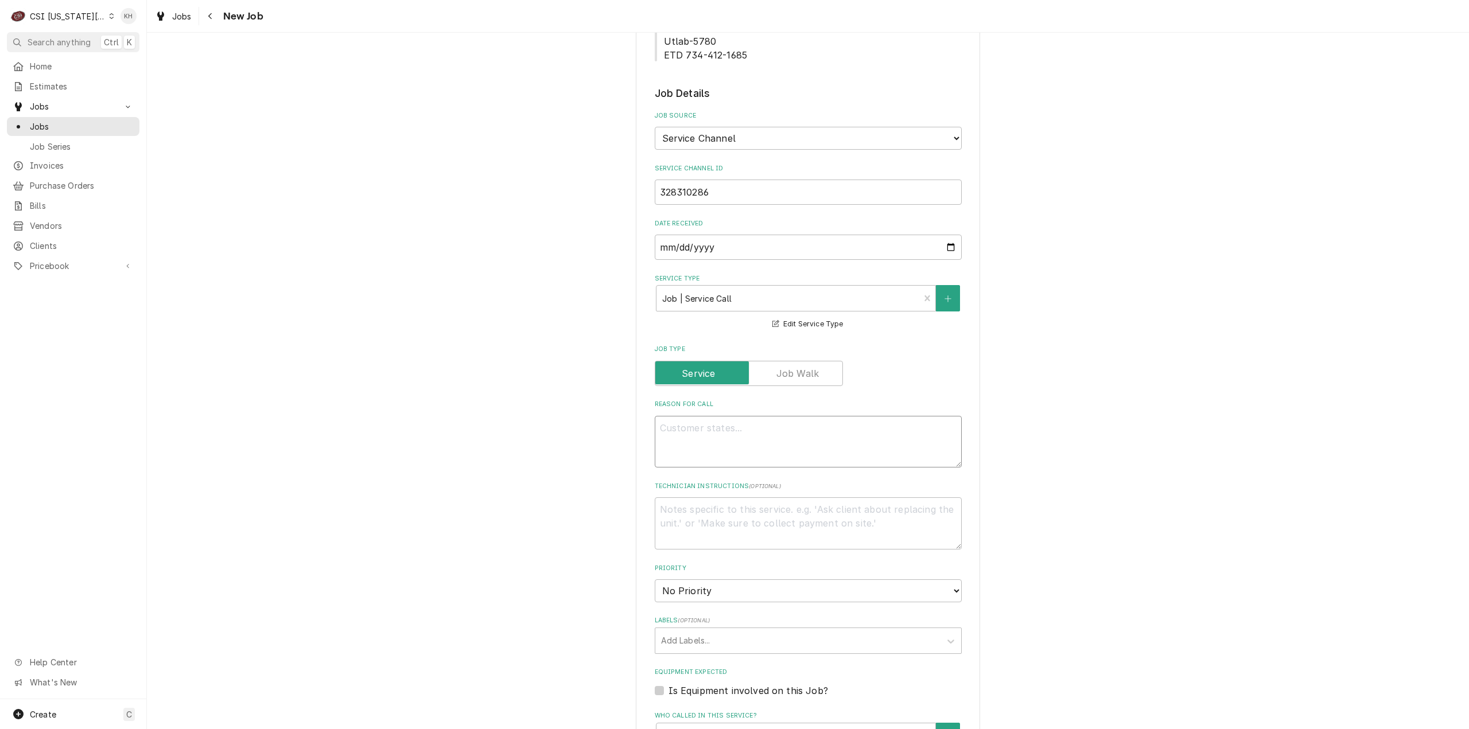
click at [822, 416] on textarea "Reason For Call" at bounding box center [808, 442] width 307 height 52
paste textarea "KITCHEN / Refrigeration / French Fry Freezer- Stand Up, In Kitchen "Equip:" KIT…"
type textarea "x"
type textarea "KITCHEN / Refrigeration / French Fry Freezer- Stand Up, In Kitchen "Equip:" KIT…"
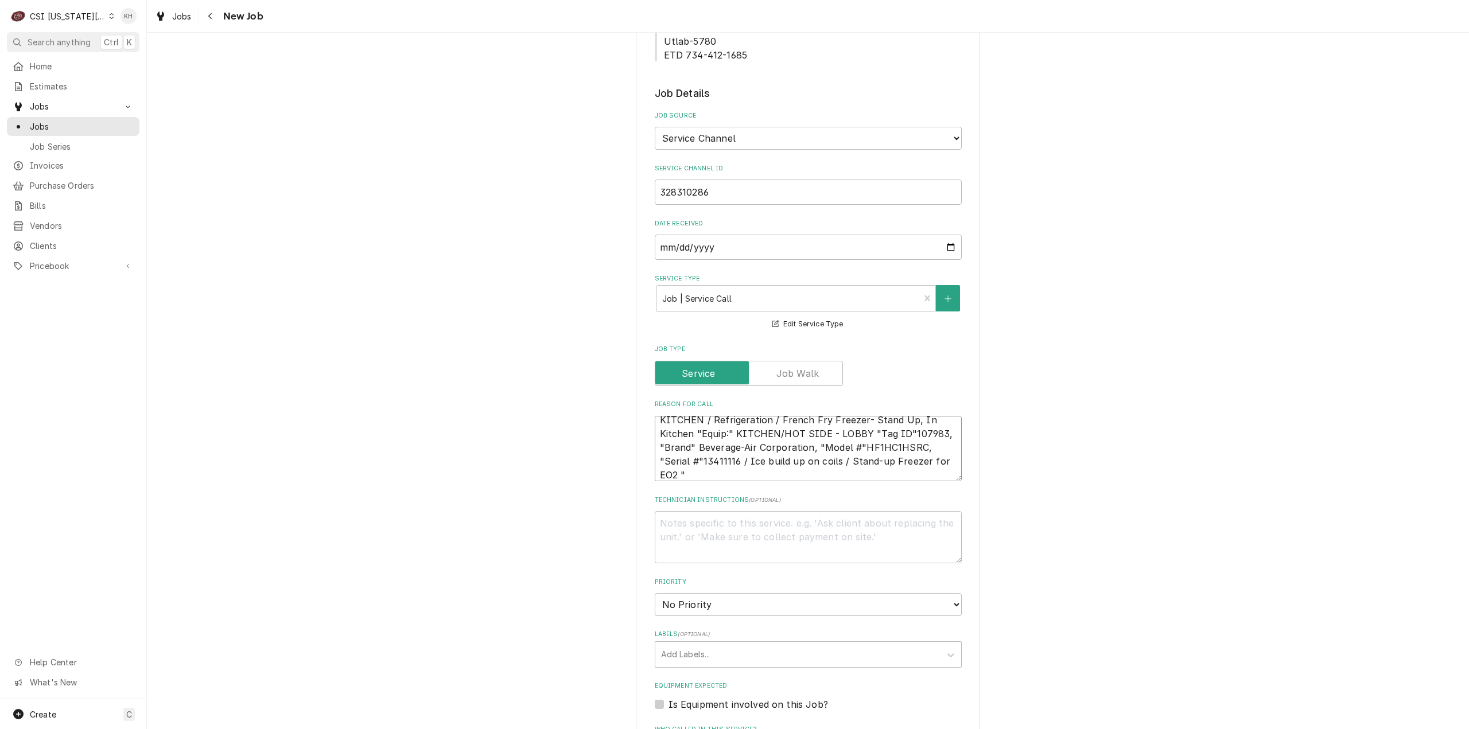
type textarea "x"
type textarea "KITCHEN / Refrigeration / French Fry Freezer- Stand Up, In Kitchen "Equip:" KIT…"
type textarea "x"
type textarea "KITCHEN / Refrigeration / French Fry Freezer- Stand Up, In Kitchen "Equip:" KIT…"
type textarea "x"
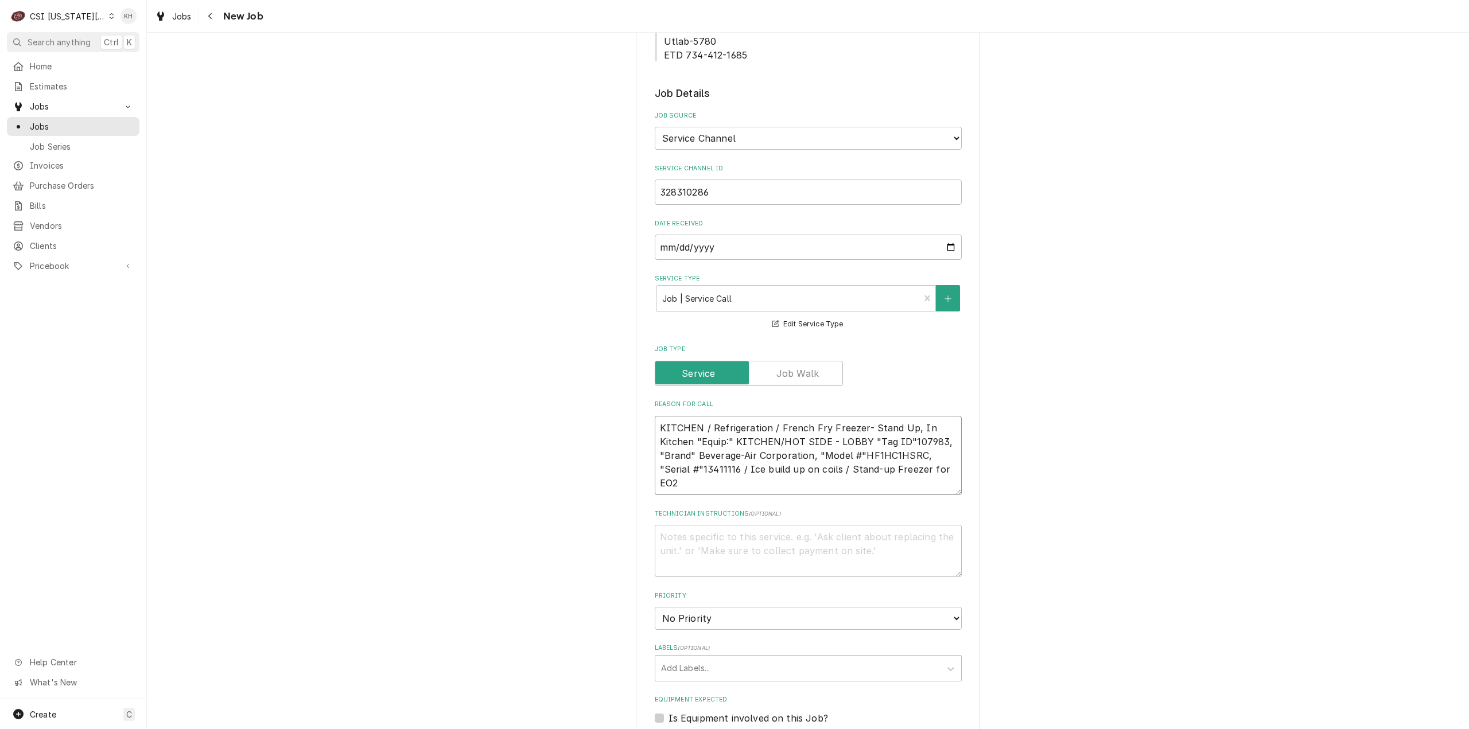
type textarea "KITCHEN / Refrigeration / French Fry Freezer- Stand Up, In Kitchen "Equip:" KIT…"
type textarea "x"
type textarea "KITCHEN / Refrigeration / French Fry Freezer- Stand Up, In Kitchen "Equip:" KIT…"
type textarea "x"
type textarea "KITCHEN / Refrigeration / French Fry Freezer- Stand Up, In Kitchen "Equip:" KIT…"
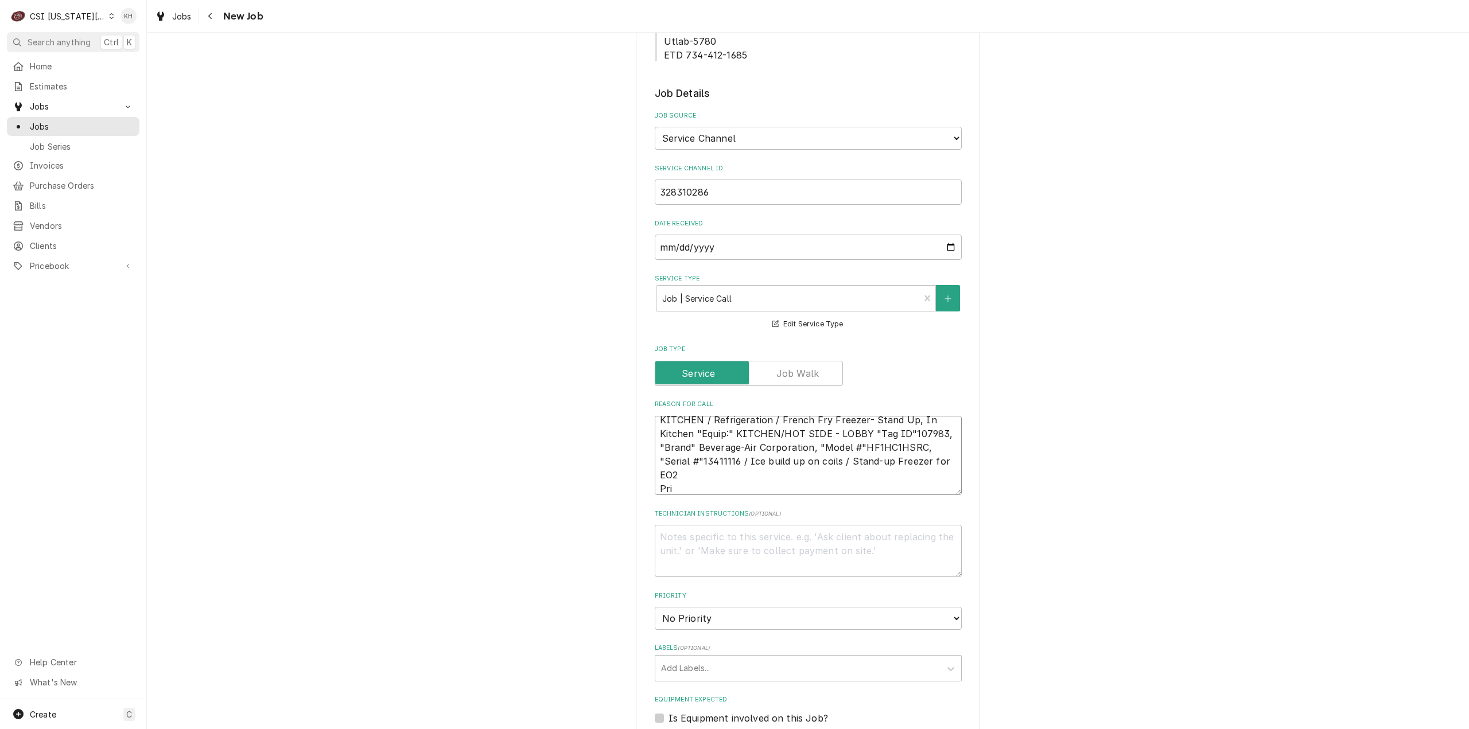
type textarea "x"
type textarea "KITCHEN / Refrigeration / French Fry Freezer- Stand Up, In Kitchen "Equip:" KIT…"
type textarea "x"
type textarea "KITCHEN / Refrigeration / French Fry Freezer- Stand Up, In Kitchen "Equip:" KIT…"
type textarea "x"
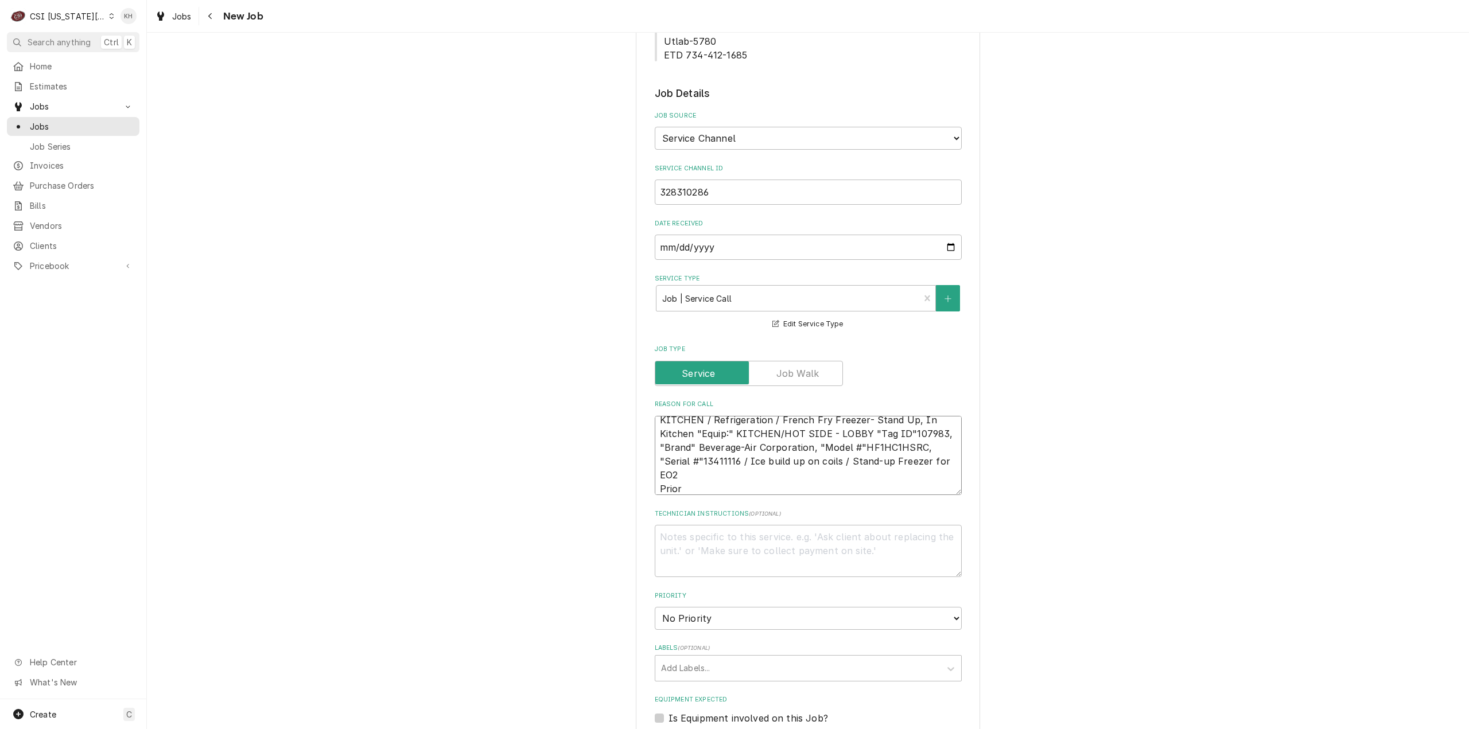
type textarea "KITCHEN / Refrigeration / French Fry Freezer- Stand Up, In Kitchen "Equip:" KIT…"
type textarea "x"
type textarea "KITCHEN / Refrigeration / French Fry Freezer- Stand Up, In Kitchen "Equip:" KIT…"
type textarea "x"
type textarea "KITCHEN / Refrigeration / French Fry Freezer- Stand Up, In Kitchen "Equip:" KIT…"
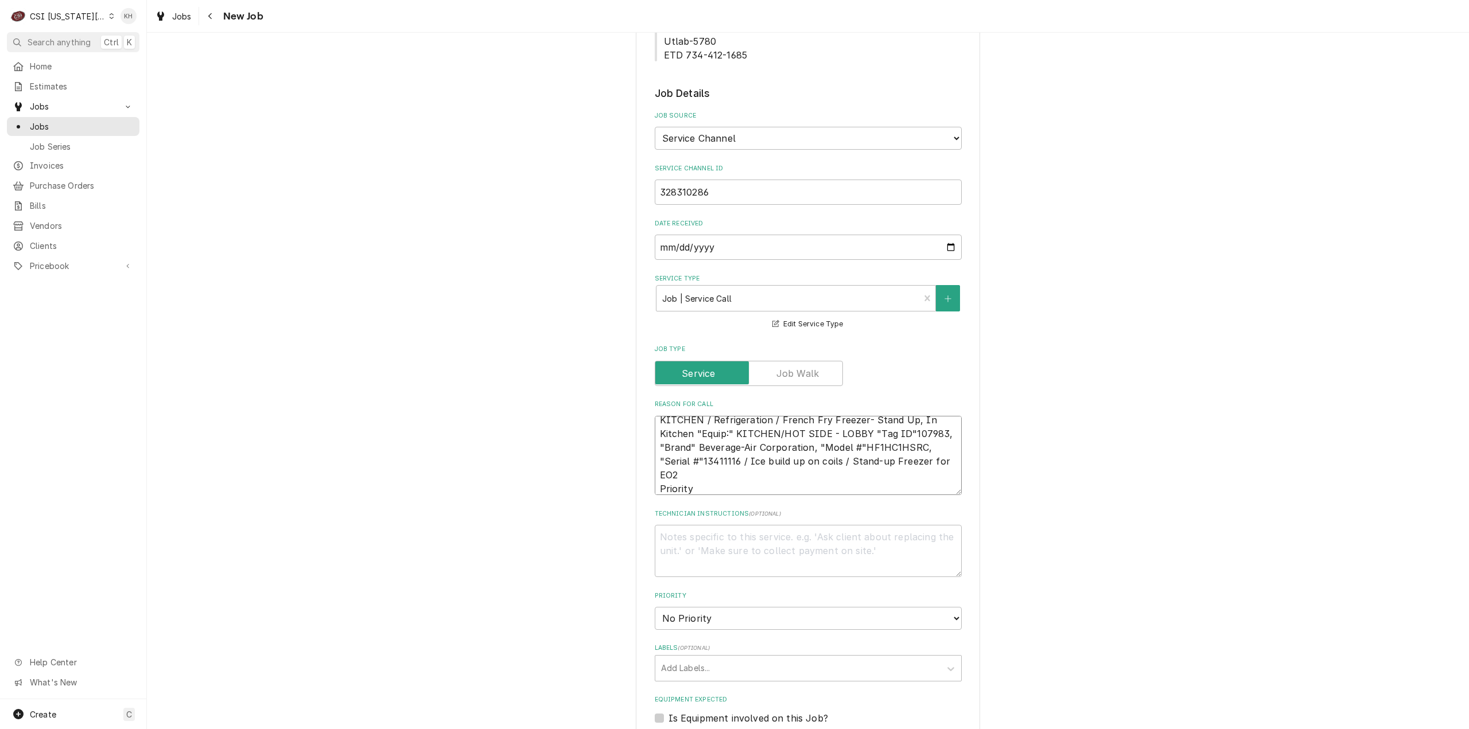
type textarea "x"
type textarea "KITCHEN / Refrigeration / French Fry Freezer- Stand Up, In Kitchen "Equip:" KIT…"
drag, startPoint x: 764, startPoint y: 432, endPoint x: 764, endPoint y: 454, distance: 21.8
click at [765, 433] on textarea "KITCHEN / Refrigeration / French Fry Freezer- Stand Up, In Kitchen "Equip:" KIT…" at bounding box center [808, 456] width 307 height 80
paste textarea "Urgent - 24 Hours"
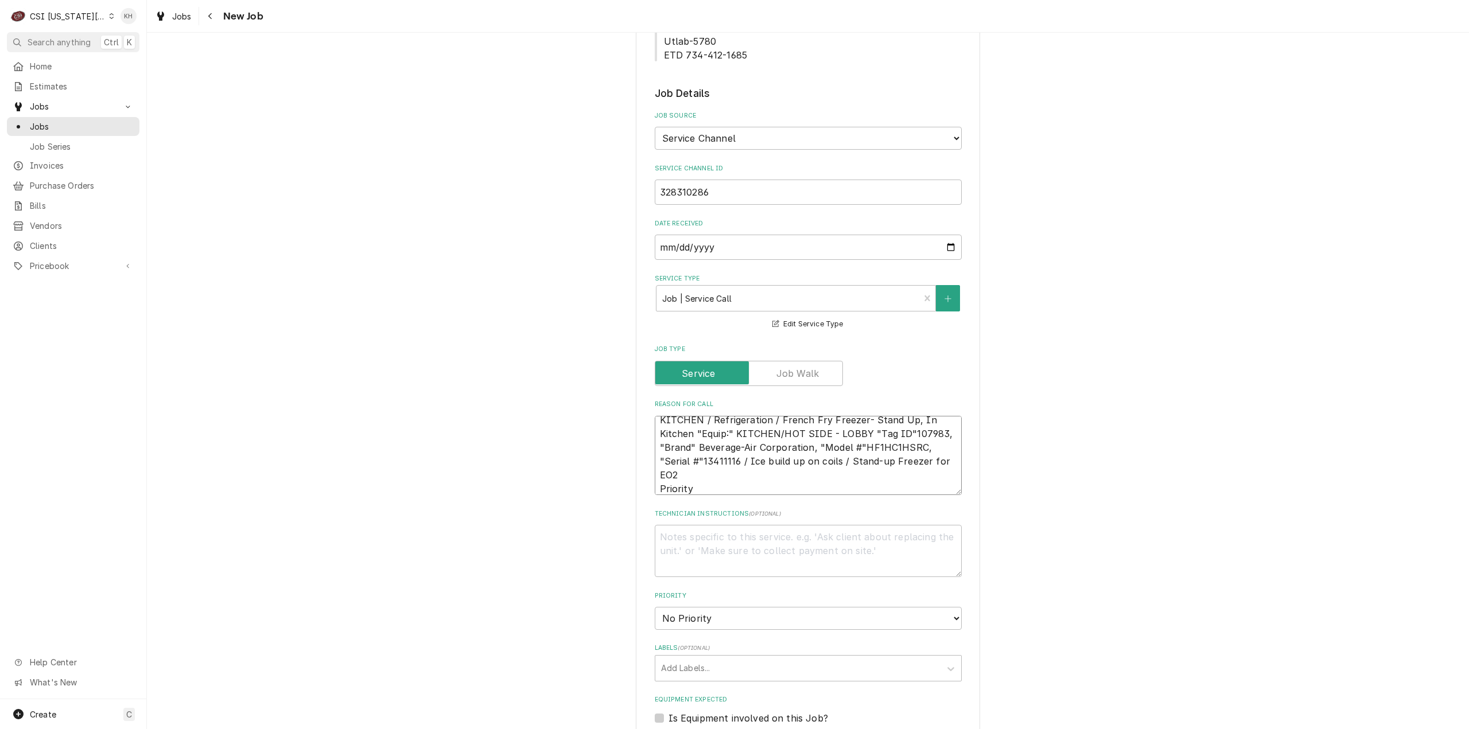
type textarea "x"
type textarea "KITCHEN / Refrigeration / French Fry Freezer- Stand Up, In Kitchen "Equip:" KIT…"
click at [740, 525] on textarea "Technician Instructions ( optional )" at bounding box center [808, 551] width 307 height 52
type textarea "x"
type textarea "N"
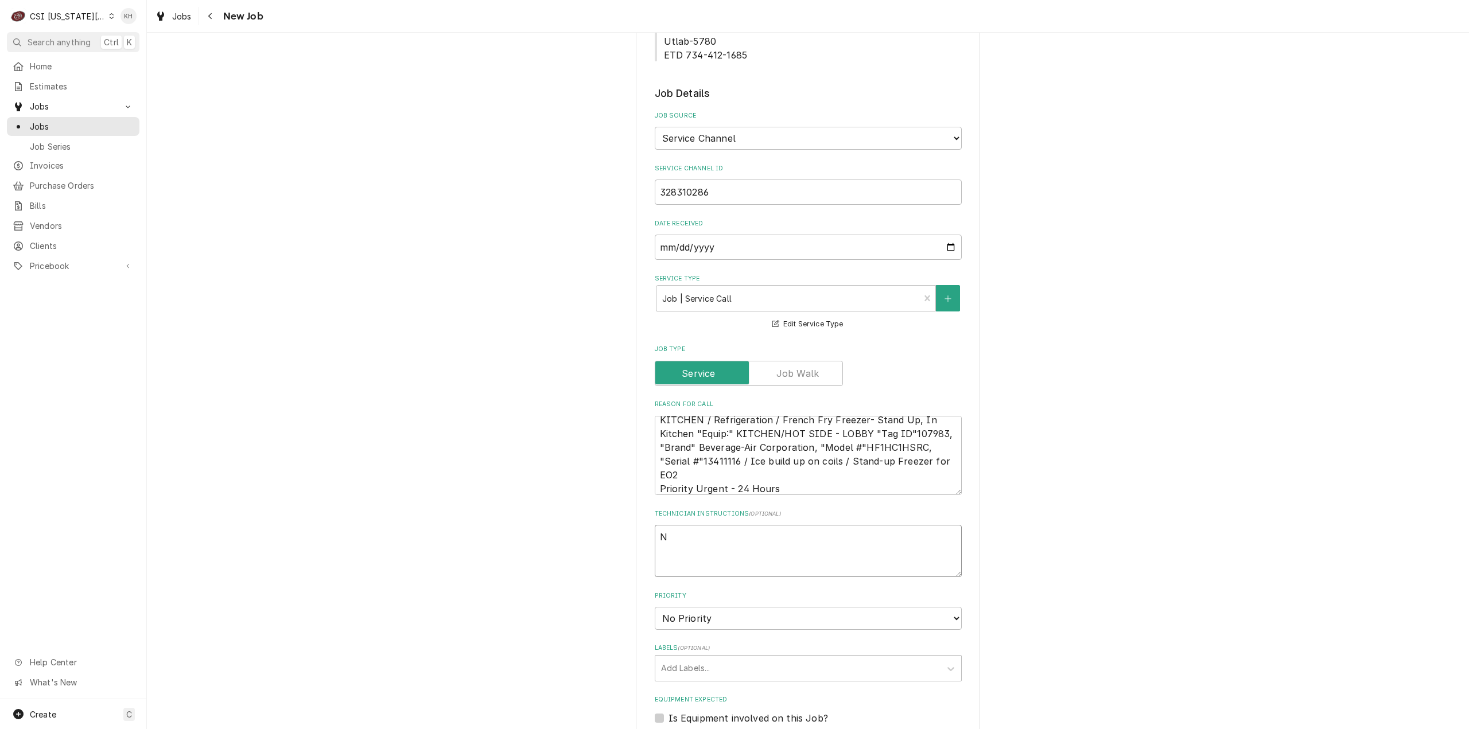
type textarea "x"
type textarea "NT"
type textarea "x"
type textarea "NTE"
type textarea "x"
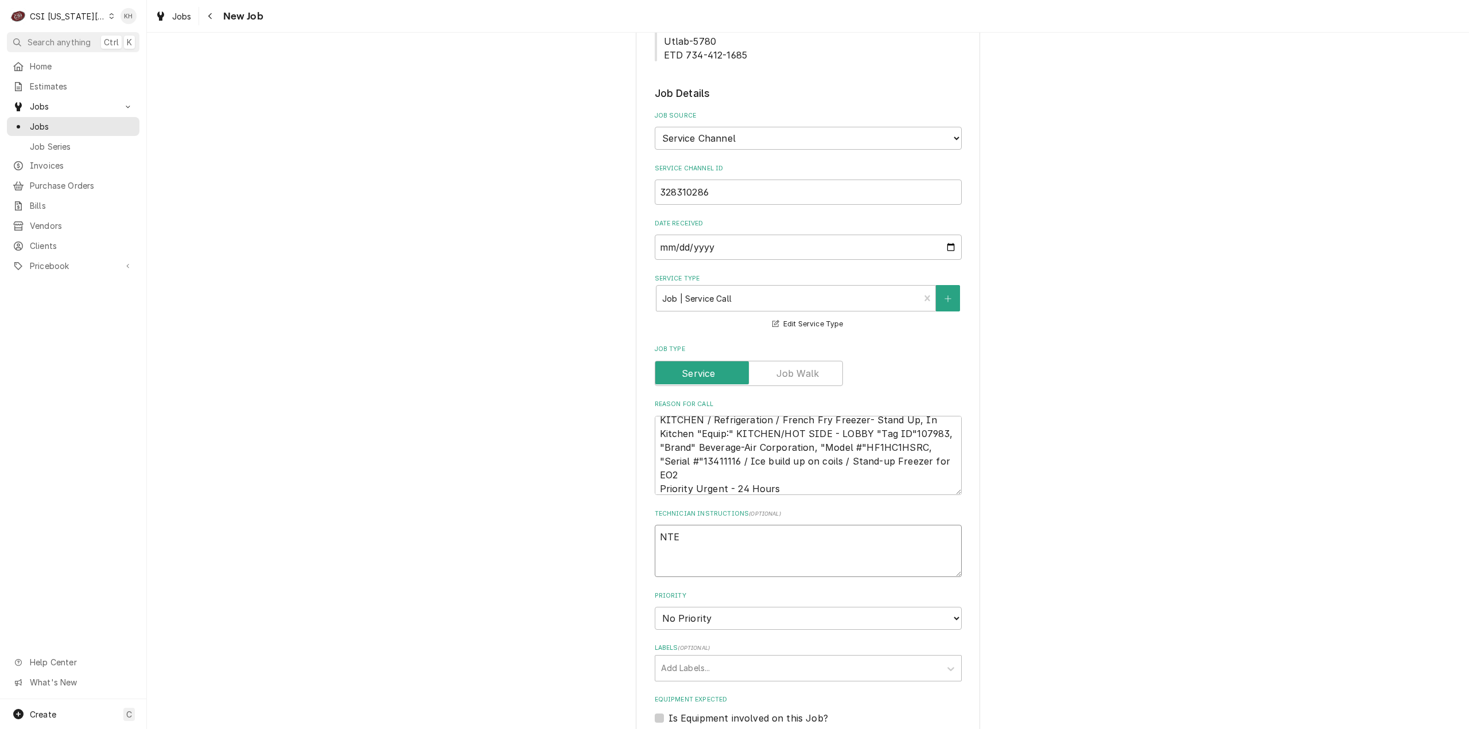
type textarea "NTE"
type textarea "x"
type textarea "NTE $"
type textarea "x"
type textarea "NTE $4"
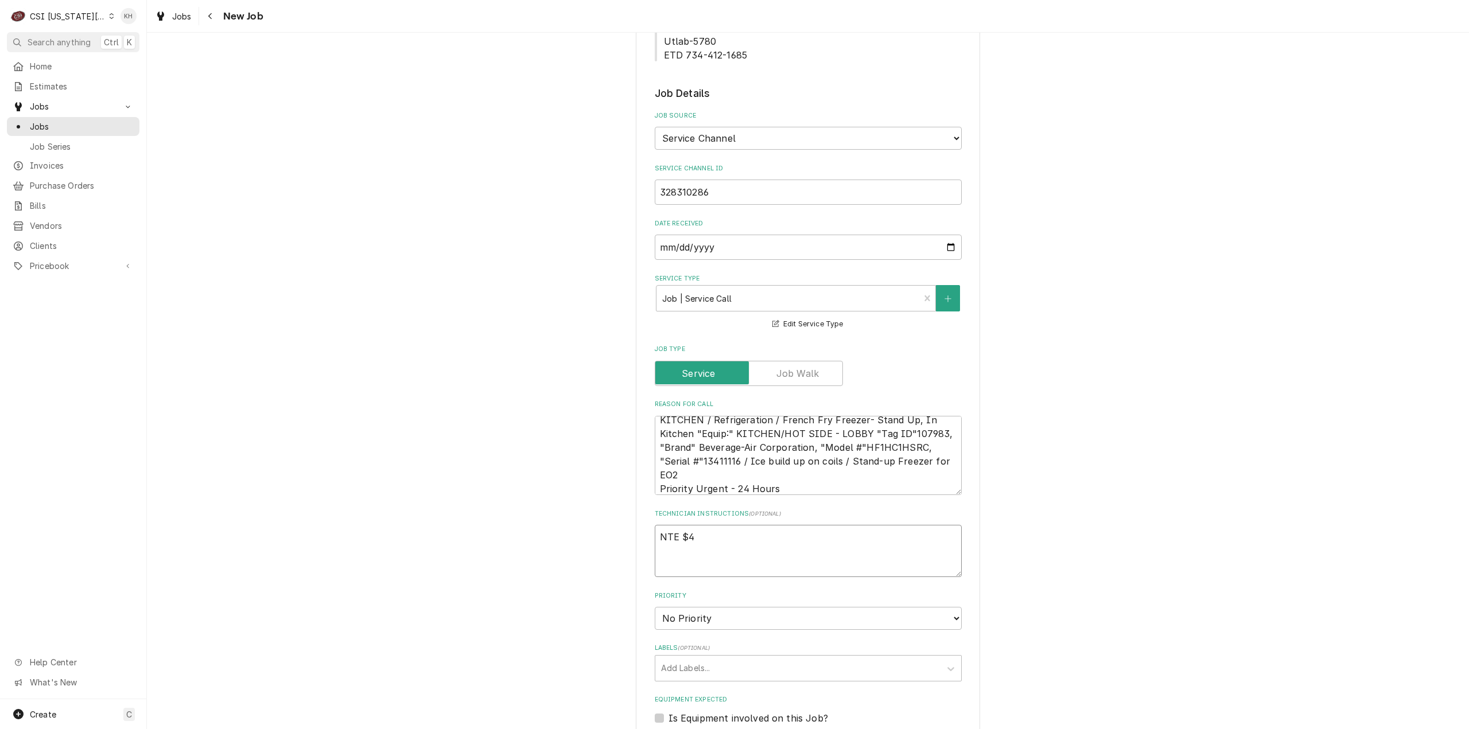
type textarea "x"
type textarea "NTE $40"
type textarea "x"
type textarea "NTE $400"
type textarea "x"
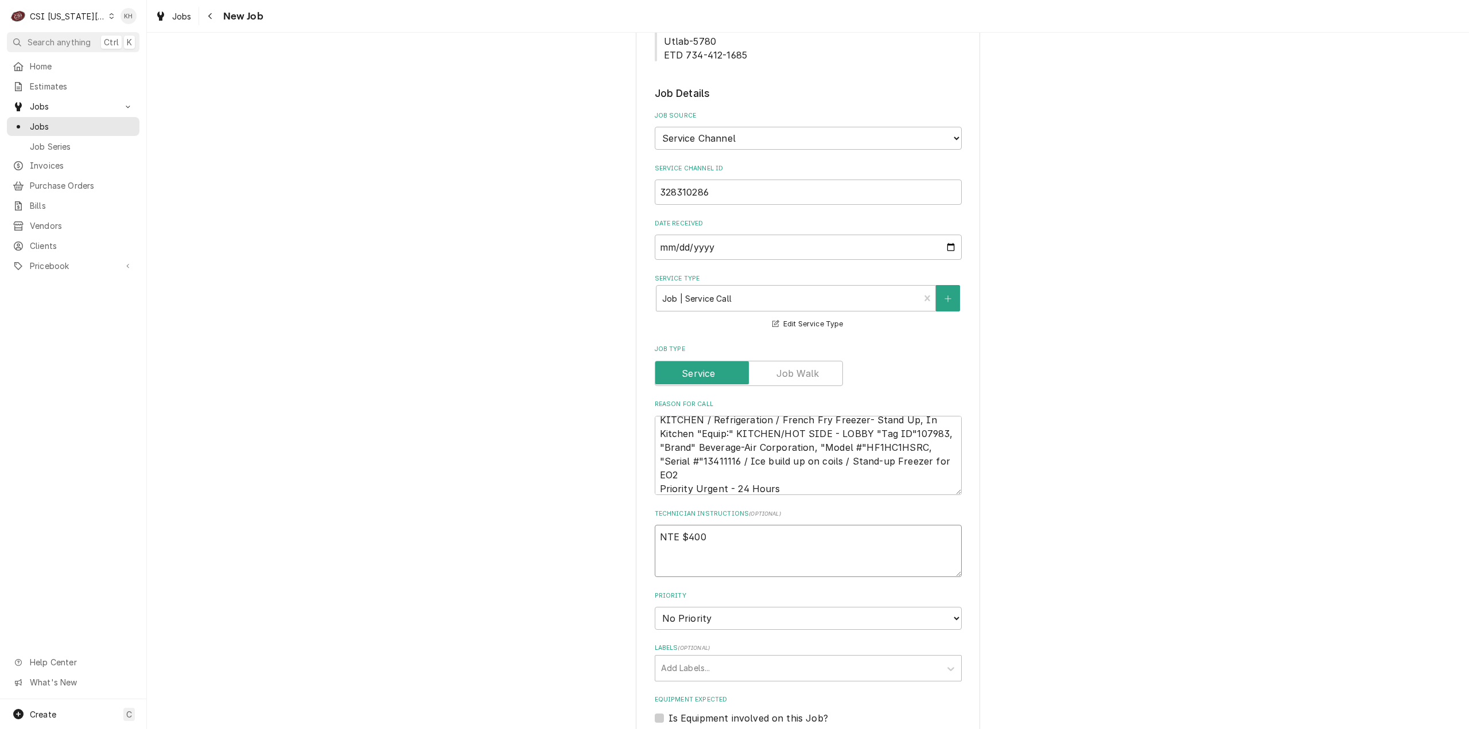
type textarea "NTE $400."
type textarea "x"
type textarea "NTE $400.0"
type textarea "x"
type textarea "NTE $400.00"
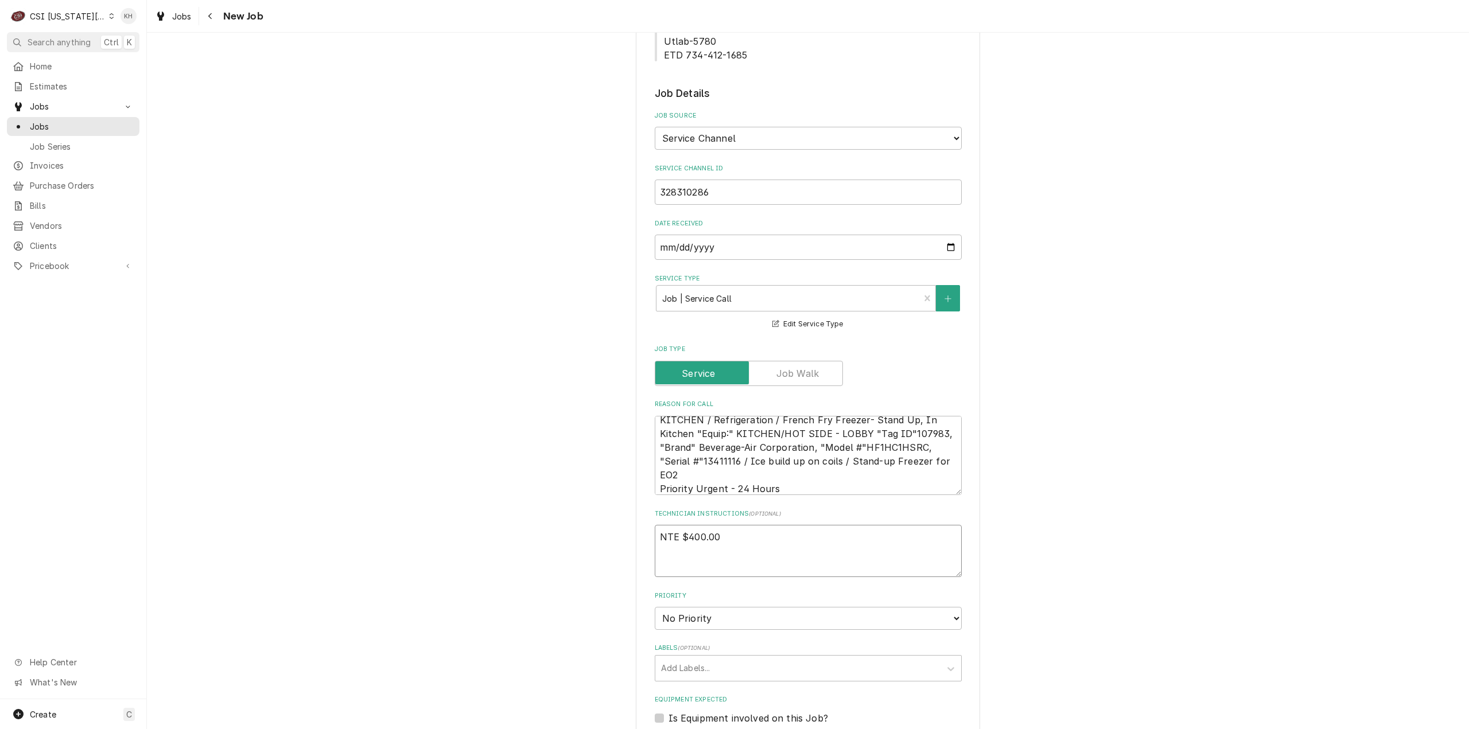
type textarea "x"
type textarea "NTE $400.00"
type textarea "x"
type textarea "NTE $400.00"
type textarea "x"
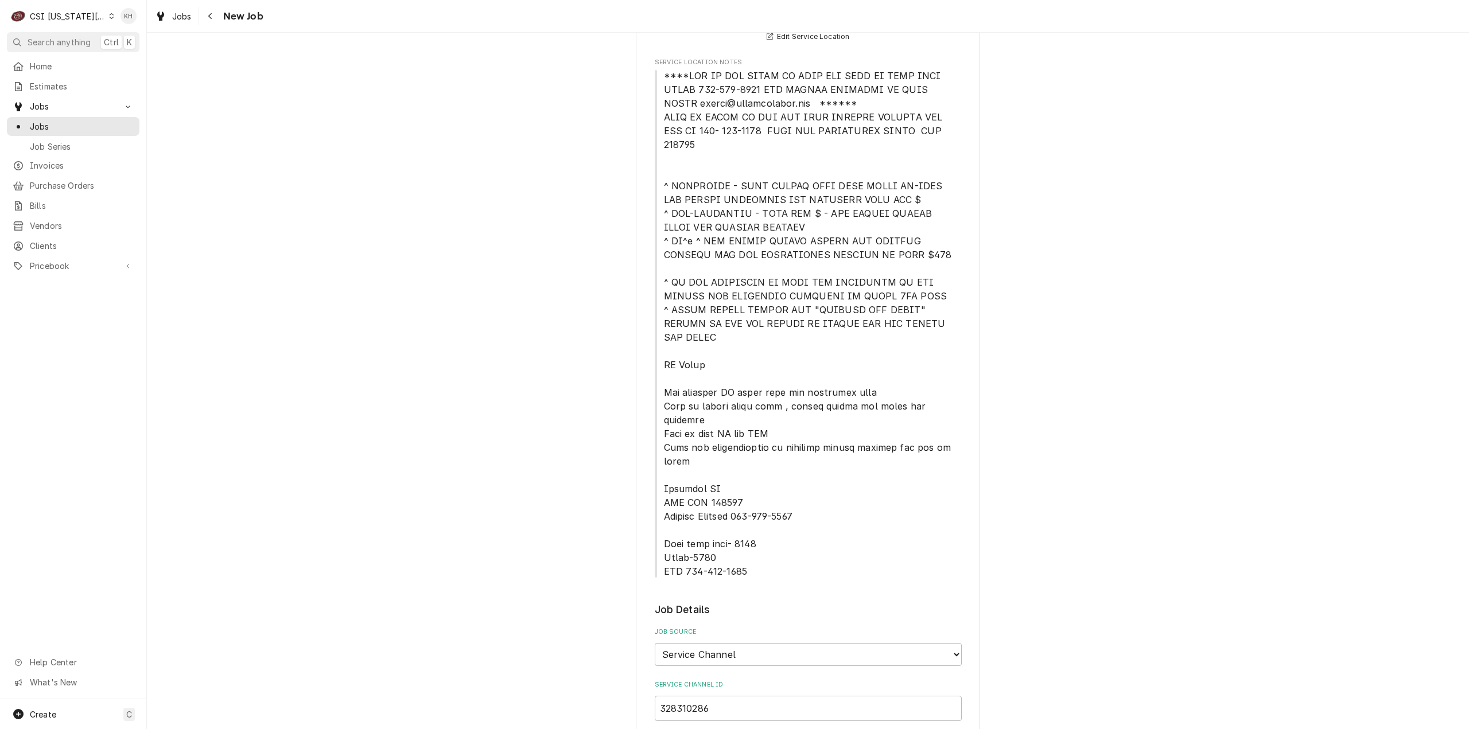
scroll to position [229, 0]
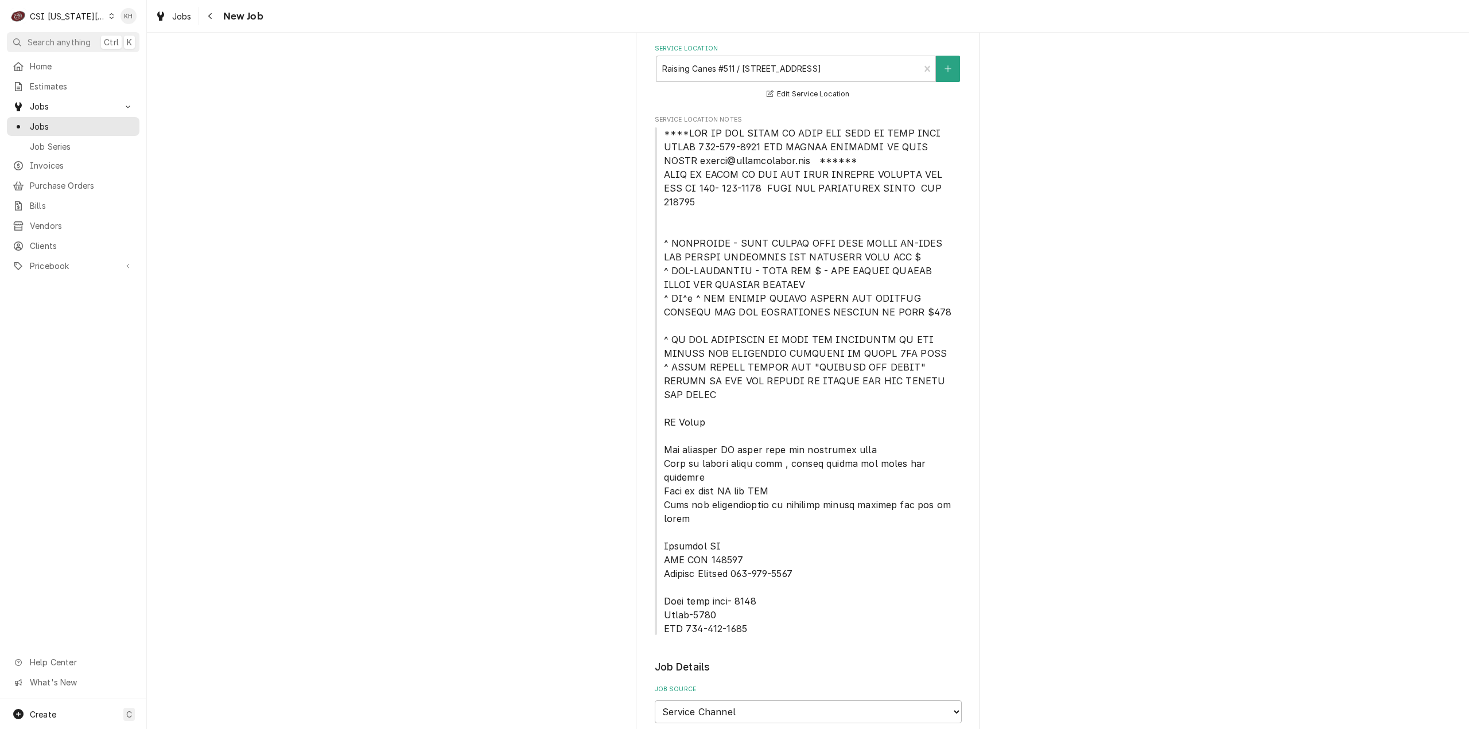
type textarea "NTE $400.00"
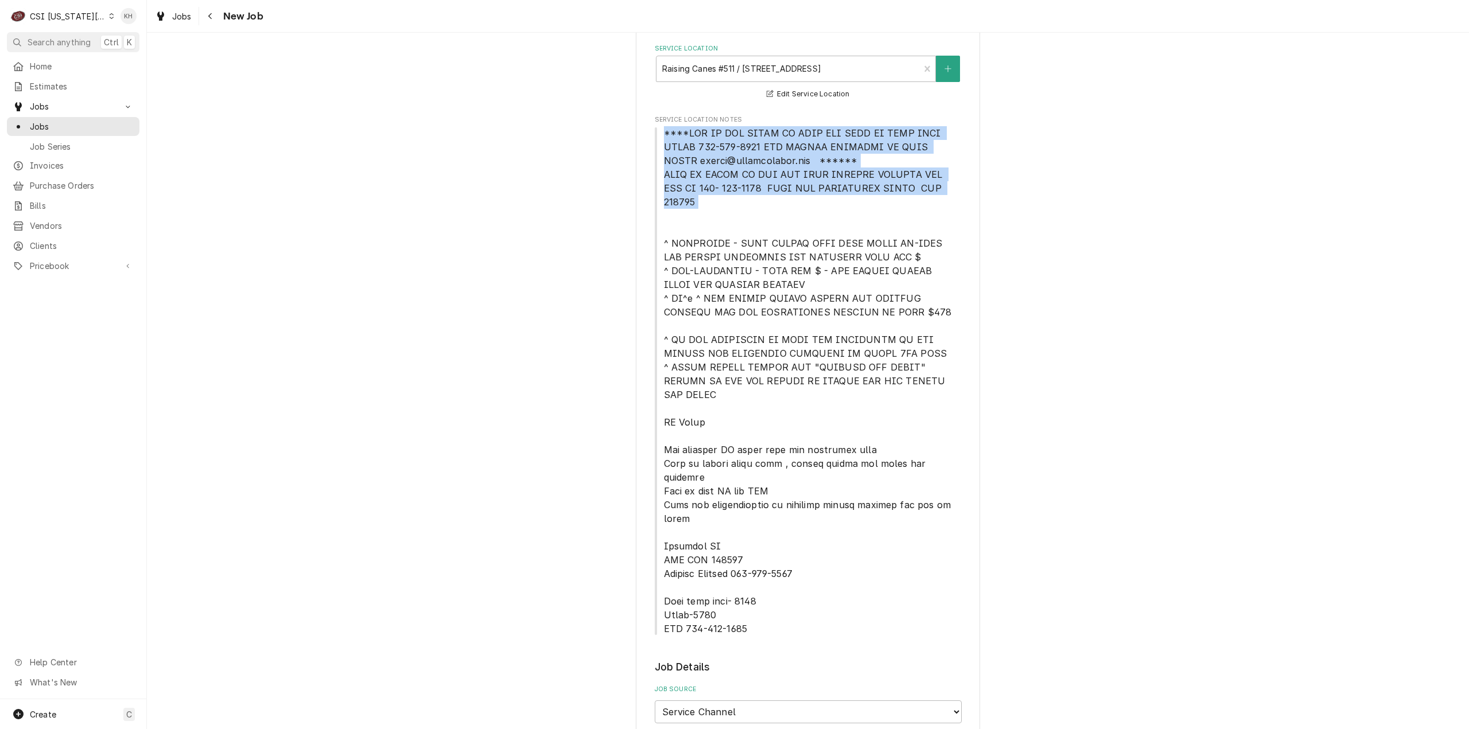
drag, startPoint x: 676, startPoint y: 138, endPoint x: 974, endPoint y: 199, distance: 303.9
copy span "****NTE ON ALL CALLS IF OVER NTE NEED TO CALL JEFF COSTA 636-399-1299 FOR VERBA…"
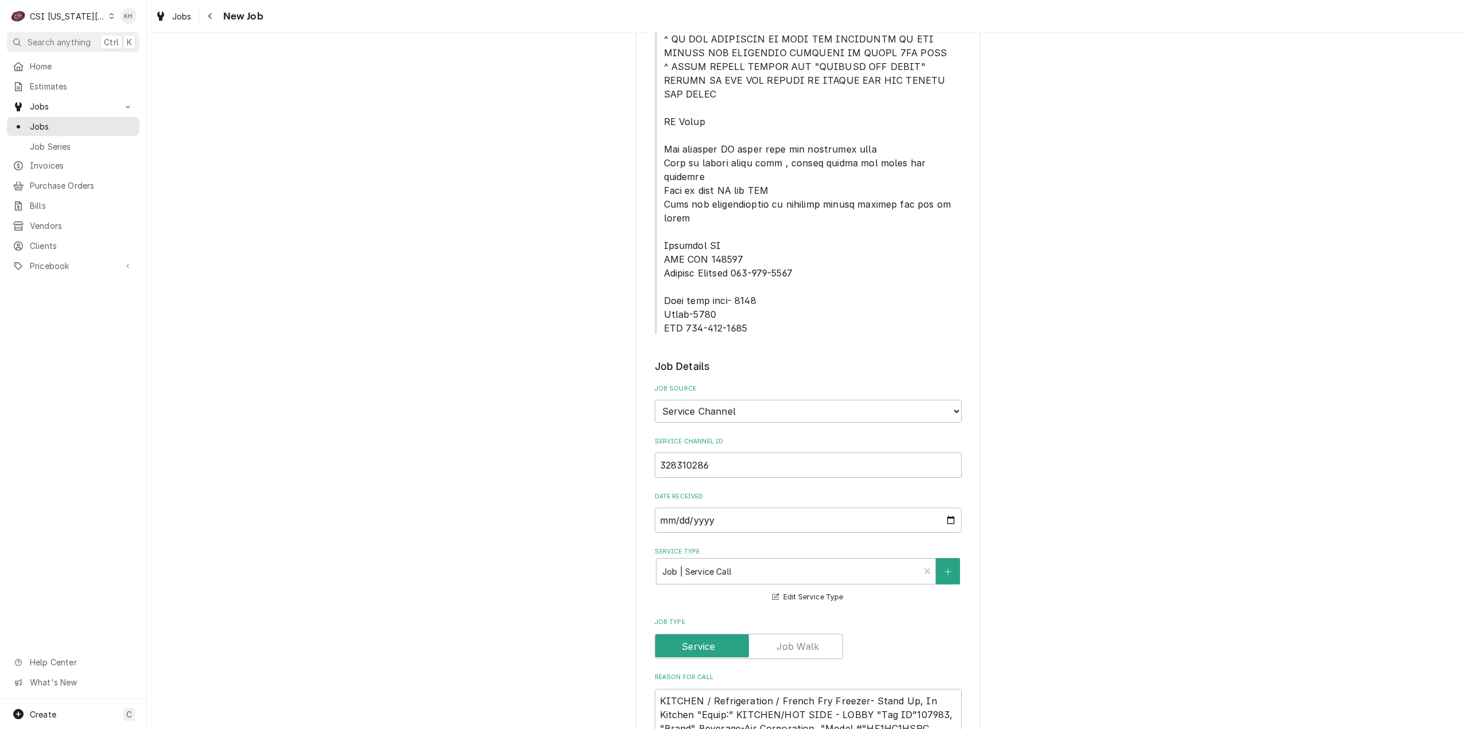
scroll to position [688, 0]
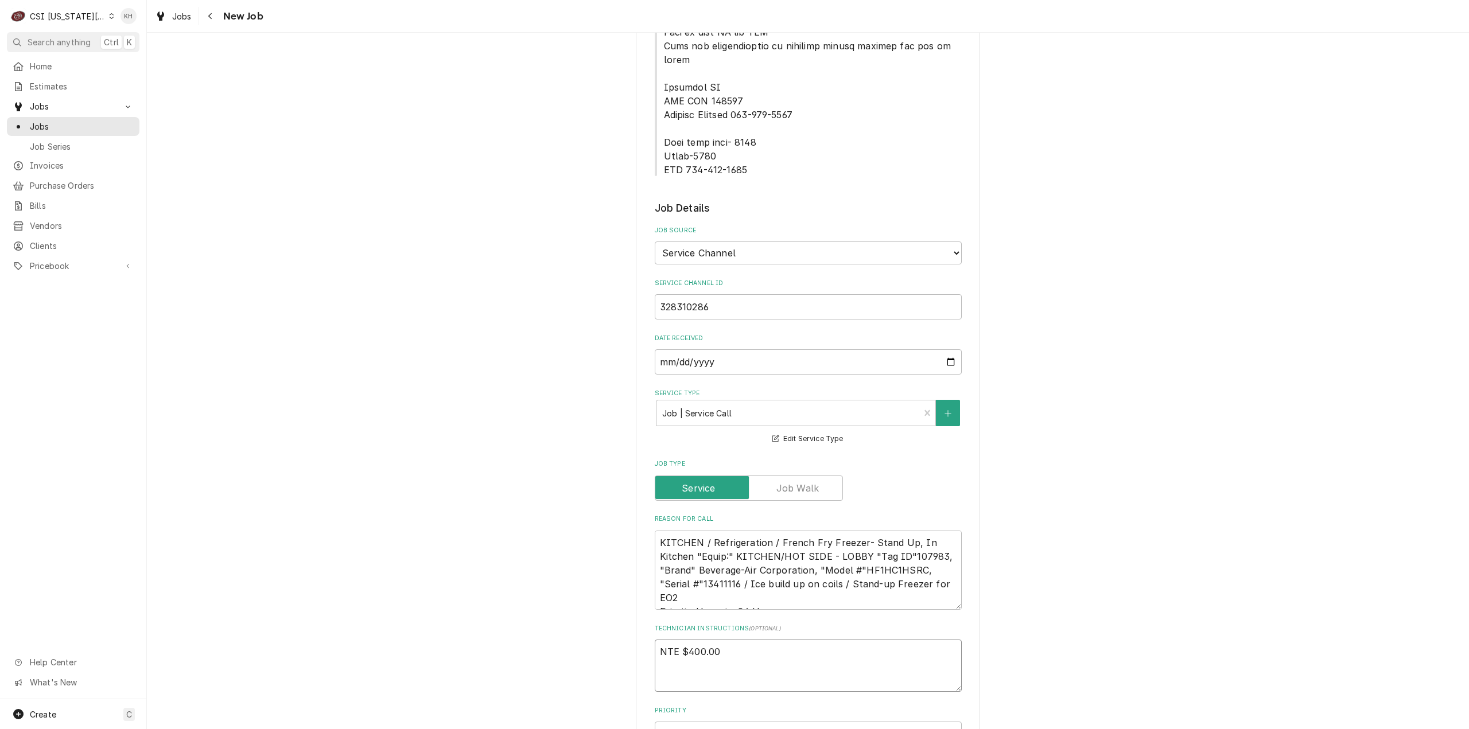
click at [678, 640] on textarea "NTE $400.00" at bounding box center [808, 666] width 307 height 52
paste textarea "****NTE ON ALL CALLS IF OVER NTE NEED TO CALL JEFF COSTA 636-399-1299 FOR VERBA…"
type textarea "x"
type textarea "NTE $400.00 ****NTE ON ALL CALLS IF OVER NTE NEED TO CALL JEFF COSTA 636-399-12…"
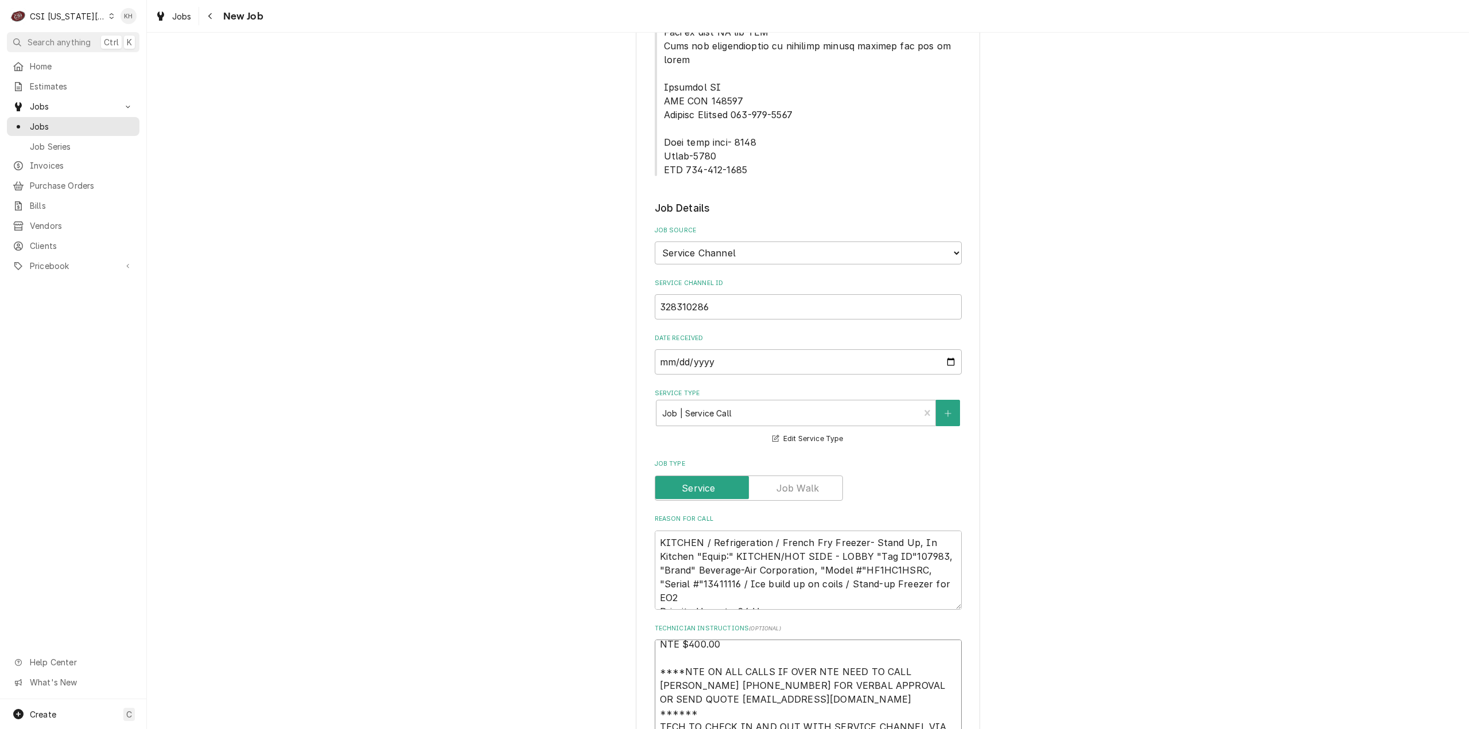
type textarea "x"
type textarea "NTE $400.00 ****NTE ON ALL CALLS IF OVER NTE NEED TO CALL JEFF COSTA 636-399-12…"
type textarea "x"
type textarea "NTE $400.00 ****NTE ON ALL CALLS IF OVER NTE NEED TO CALL JEFF COSTA 636-399-12…"
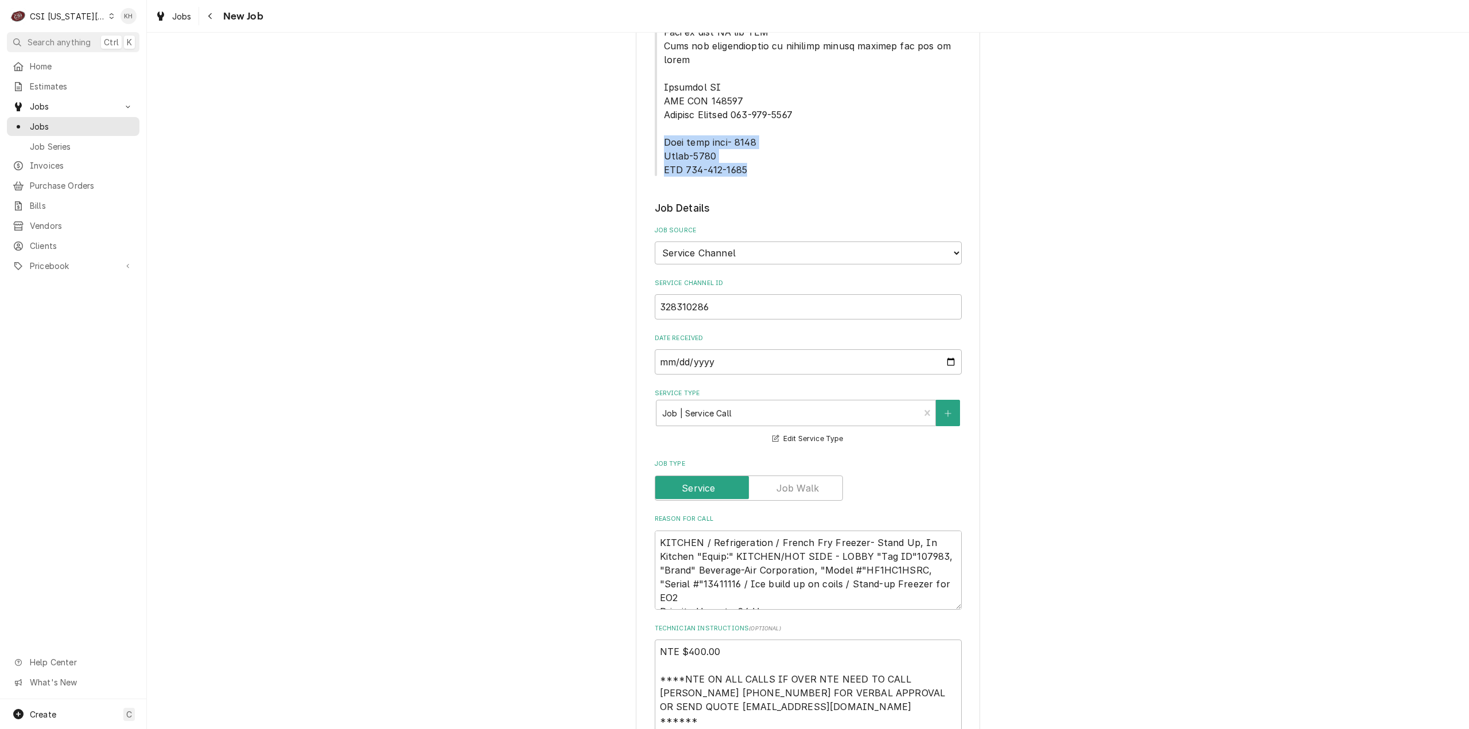
drag, startPoint x: 661, startPoint y: 88, endPoint x: 746, endPoint y: 126, distance: 93.7
click at [746, 126] on div "Please provide the following information to create a job: Client Details Client…" at bounding box center [808, 396] width 307 height 2031
copy span "Back door code- 2007 Alarm-1119 MOD 913-254-7212"
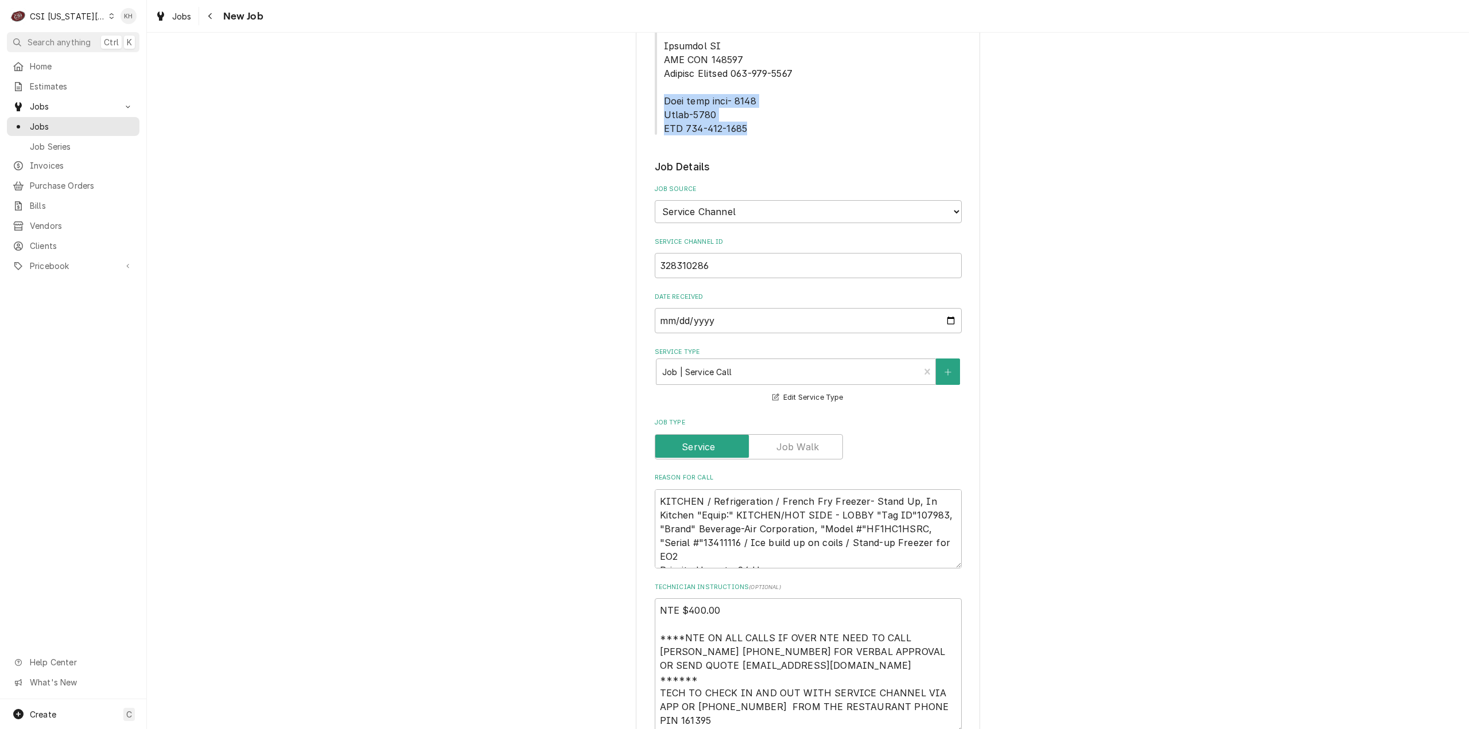
scroll to position [861, 0]
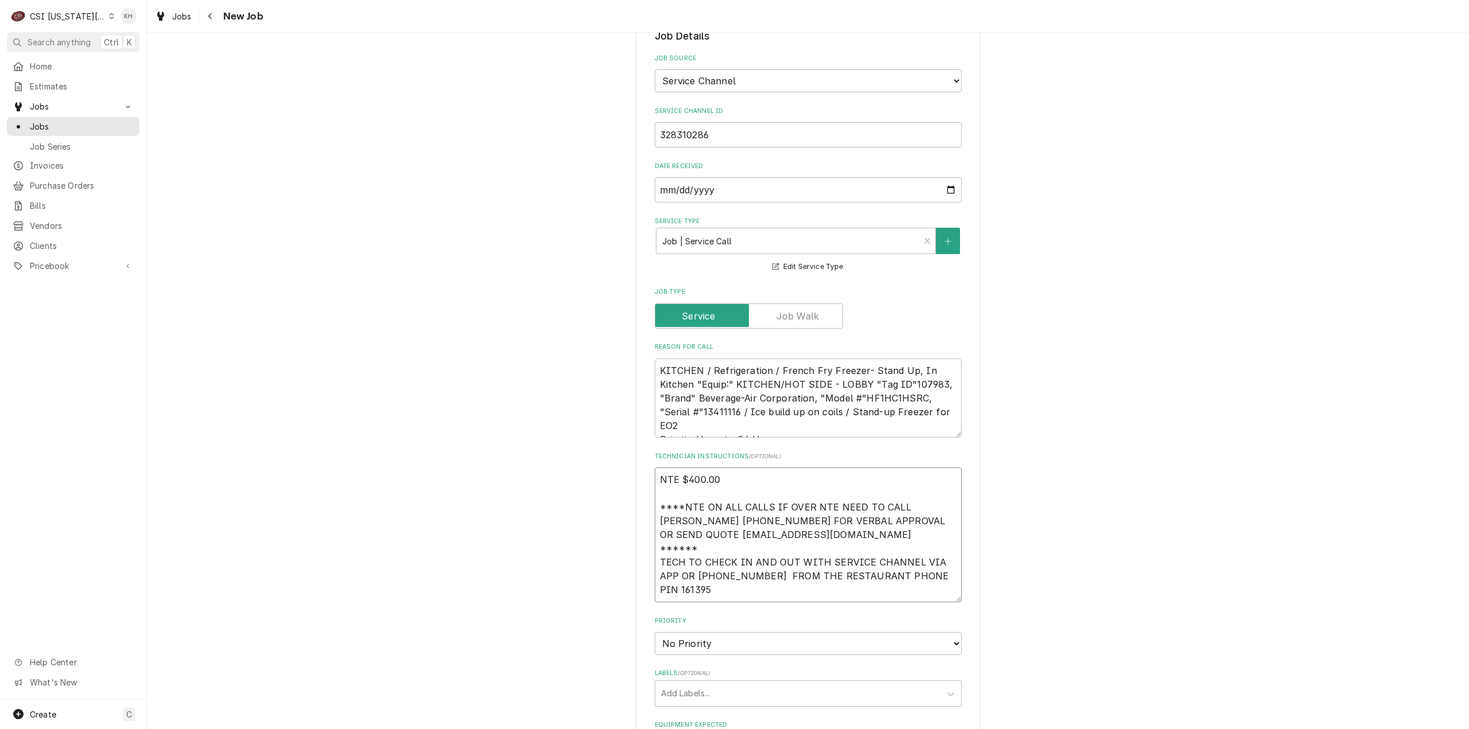
click at [674, 542] on textarea "NTE $400.00 ****NTE ON ALL CALLS IF OVER NTE NEED TO CALL JEFF COSTA 636-399-12…" at bounding box center [808, 535] width 307 height 135
paste textarea "Back door code- 2007 Alarm-1119 MOD 913-254-7212"
type textarea "x"
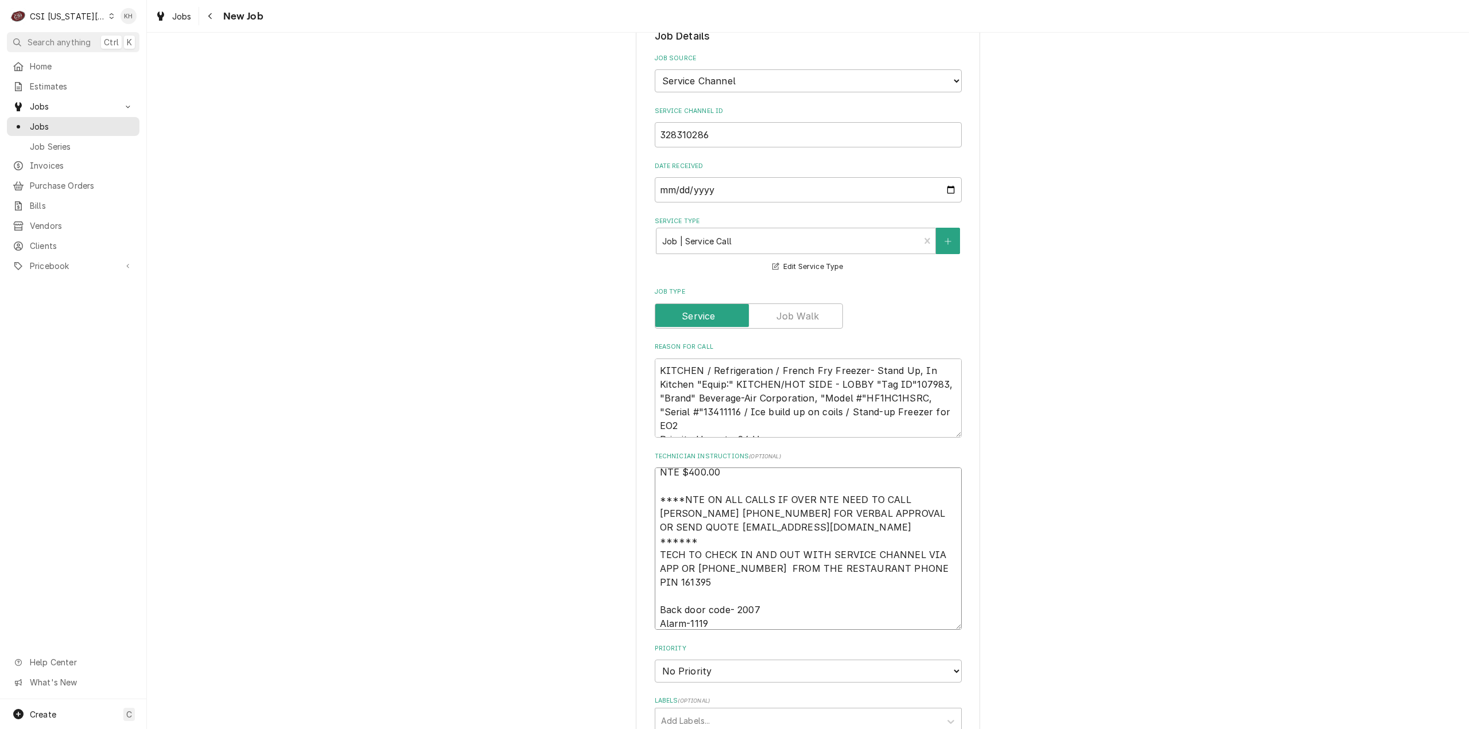
type textarea "NTE $400.00 ****NTE ON ALL CALLS IF OVER NTE NEED TO CALL JEFF COSTA 636-399-12…"
type textarea "x"
click at [707, 660] on select "No Priority Urgent High Medium Low" at bounding box center [808, 671] width 307 height 23
select select "2"
click at [655, 660] on select "No Priority Urgent High Medium Low" at bounding box center [808, 671] width 307 height 23
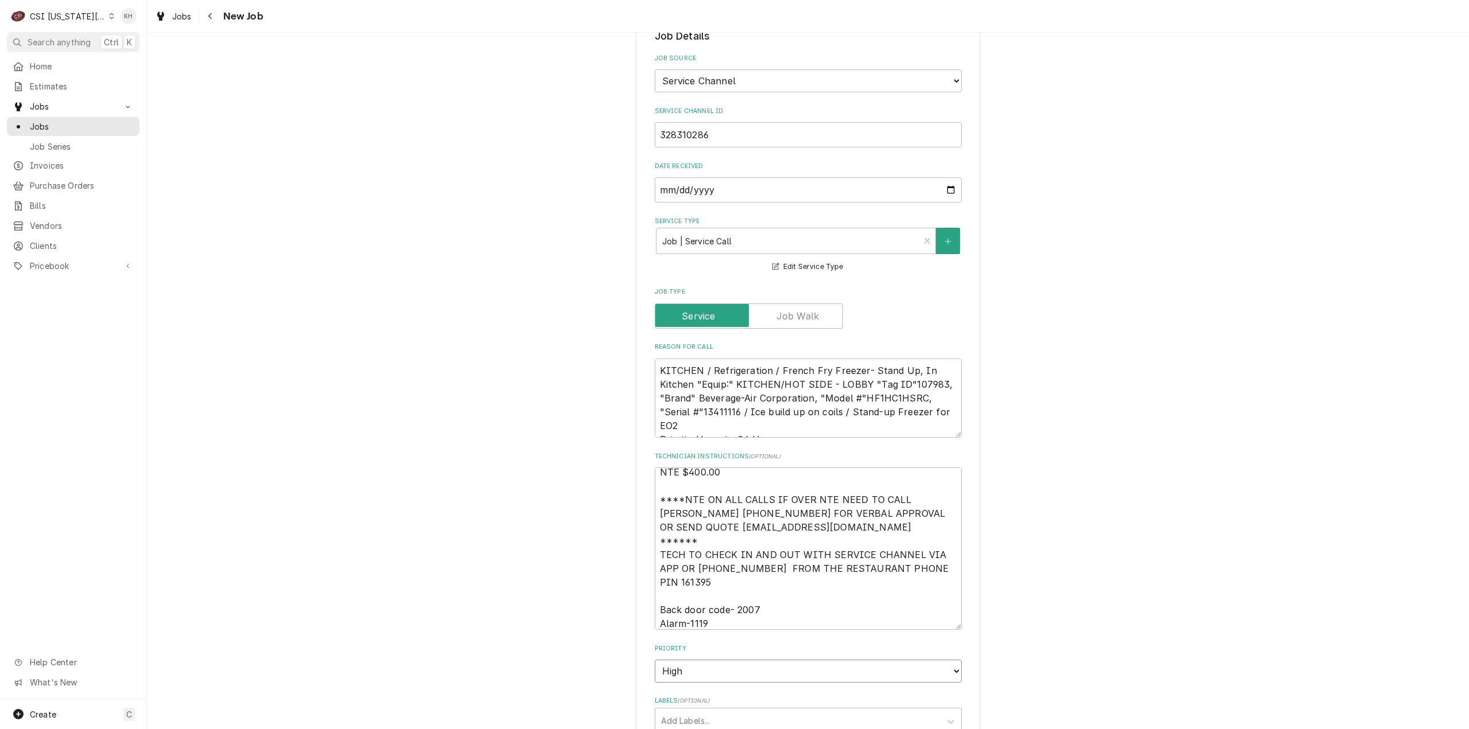
type textarea "x"
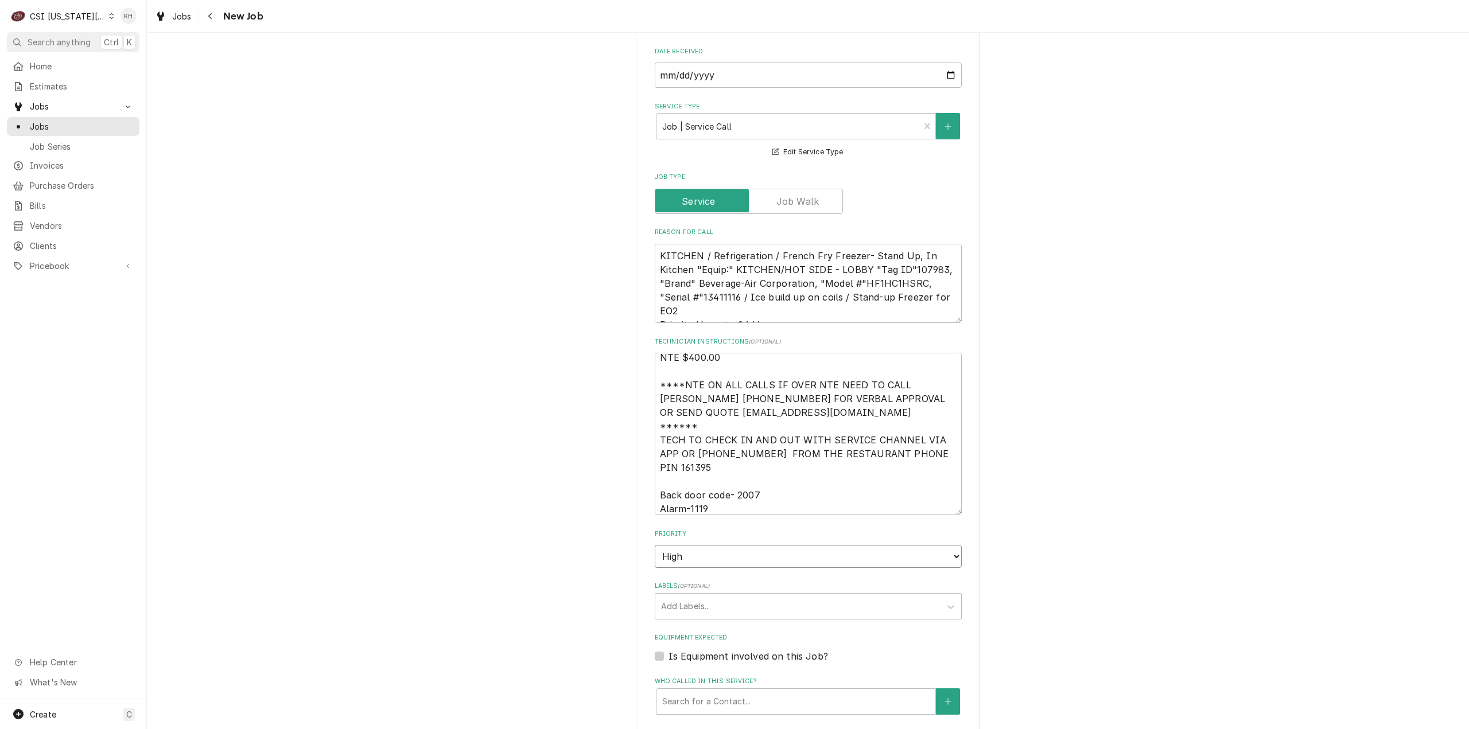
scroll to position [1033, 0]
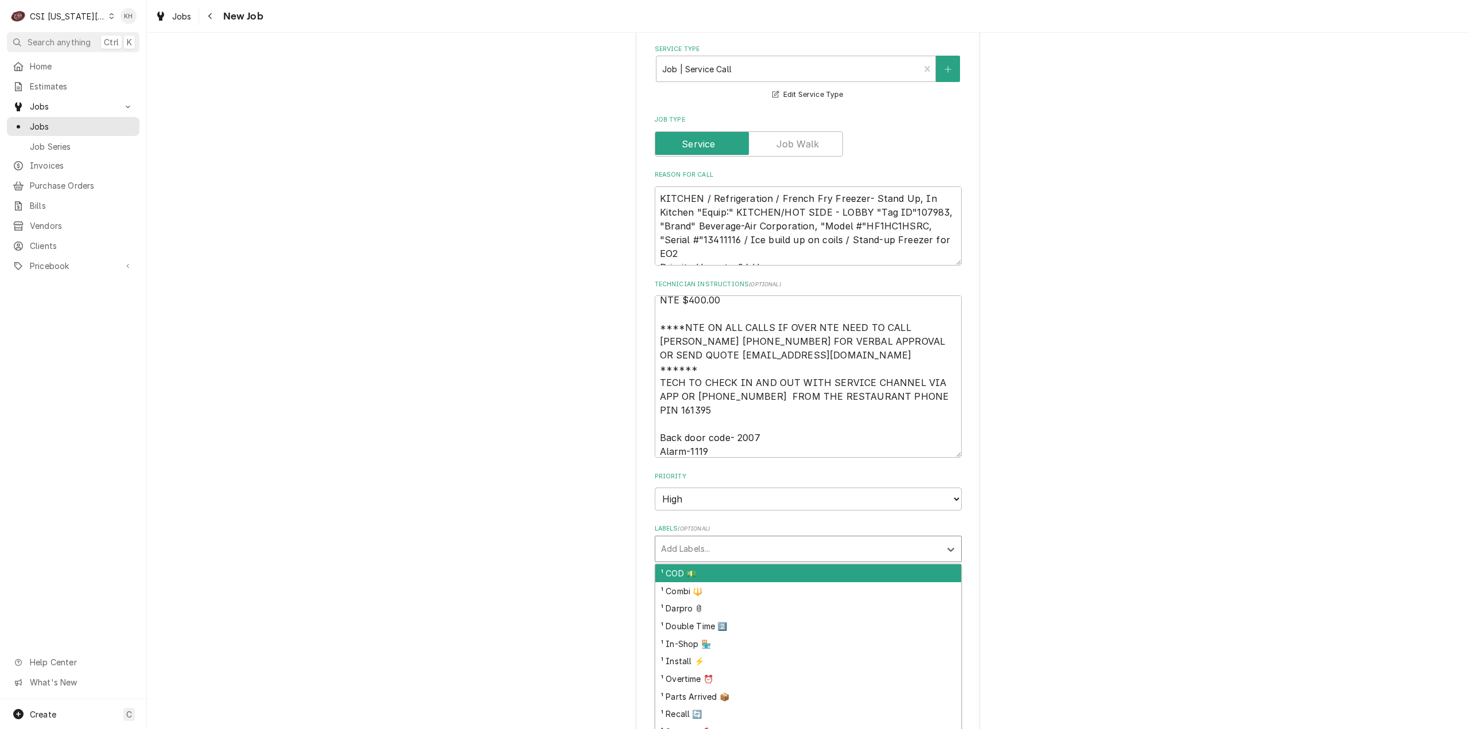
click at [713, 539] on div "Labels" at bounding box center [798, 549] width 274 height 21
type input "ref"
type textarea "x"
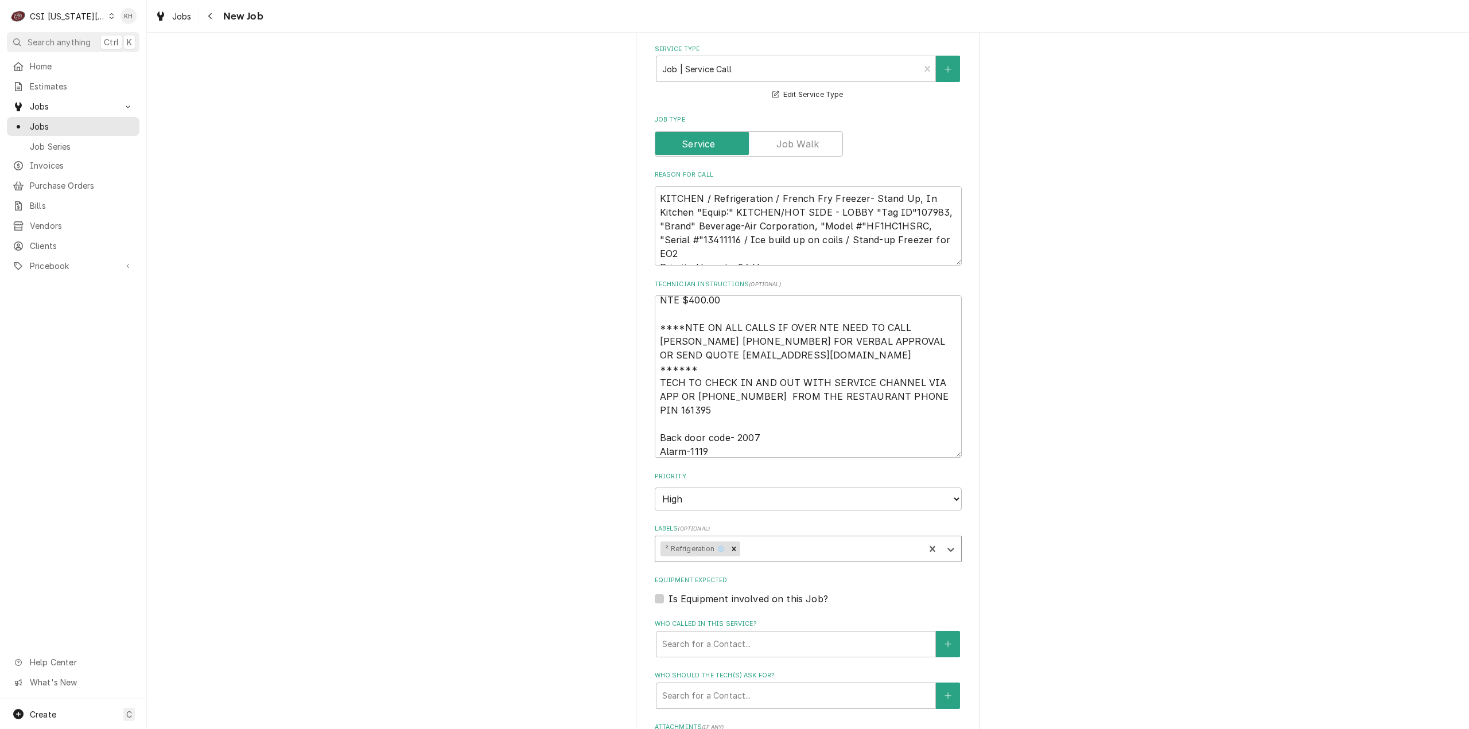
type textarea "x"
click at [668, 592] on label "Is Equipment involved on this Job?" at bounding box center [748, 599] width 160 height 14
click at [668, 592] on input "Equipment Expected" at bounding box center [821, 604] width 307 height 25
checkbox input "true"
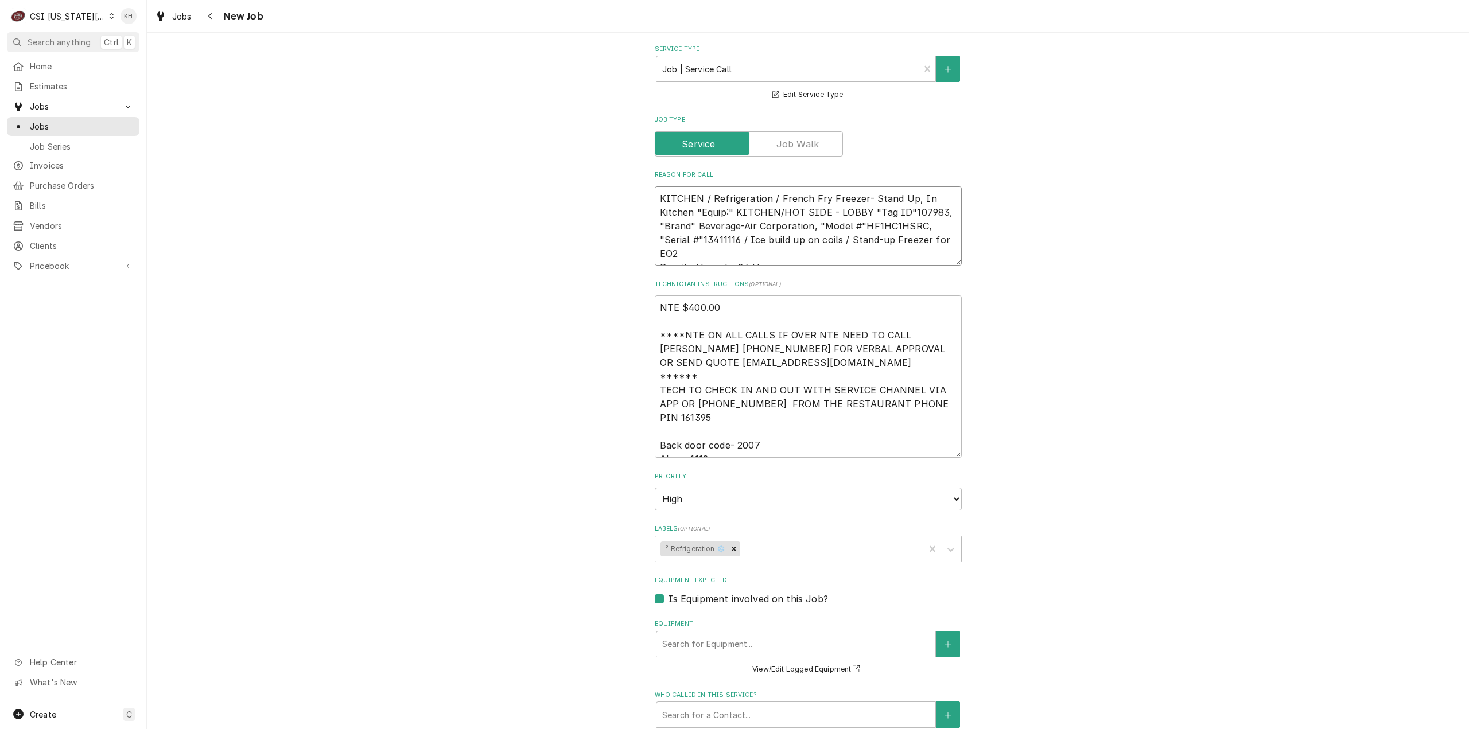
click at [679, 188] on textarea "KITCHEN / Refrigeration / French Fry Freezer- Stand Up, In Kitchen "Equip:" KIT…" at bounding box center [808, 226] width 307 height 80
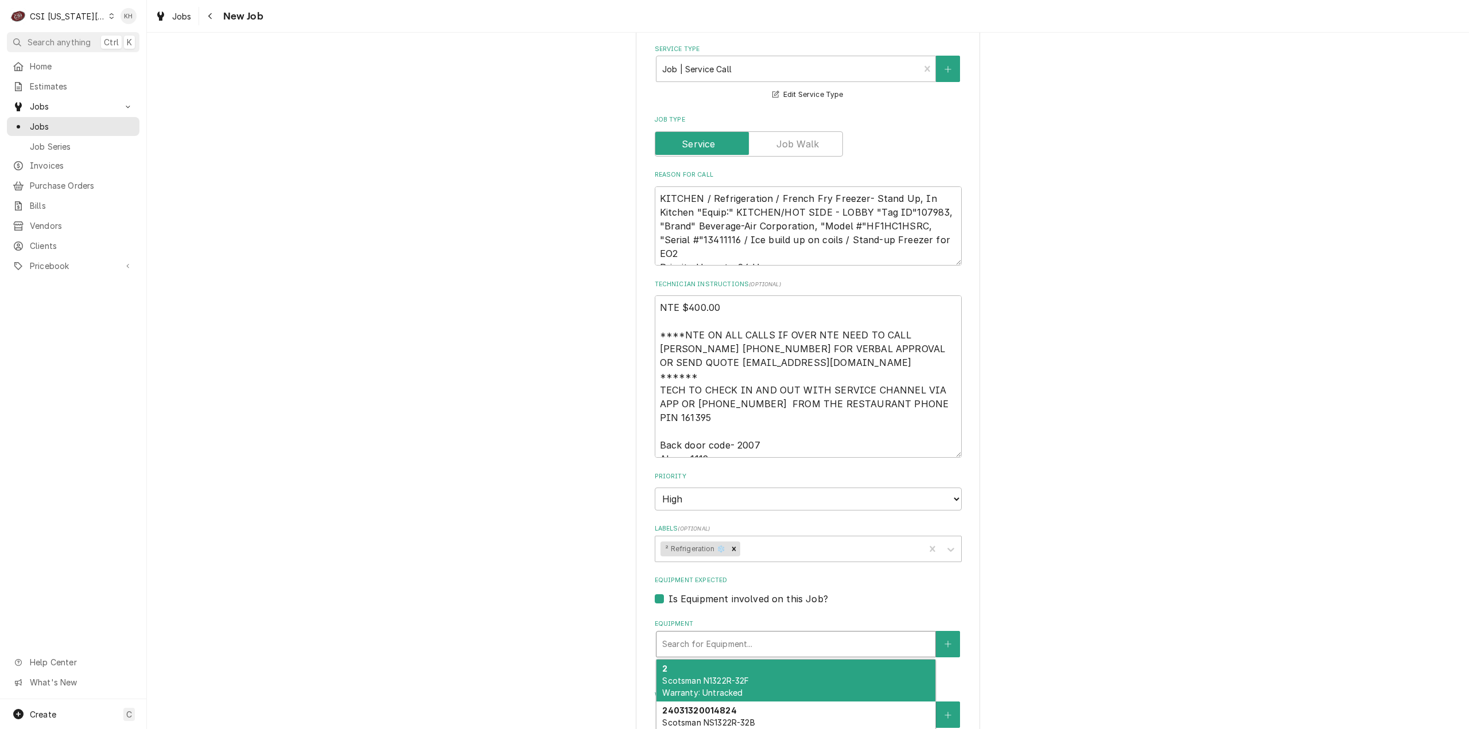
drag, startPoint x: 737, startPoint y: 586, endPoint x: 726, endPoint y: 592, distance: 12.1
click at [732, 634] on div "Equipment" at bounding box center [795, 644] width 267 height 21
paste input "13411116"
type textarea "x"
type input "13411116"
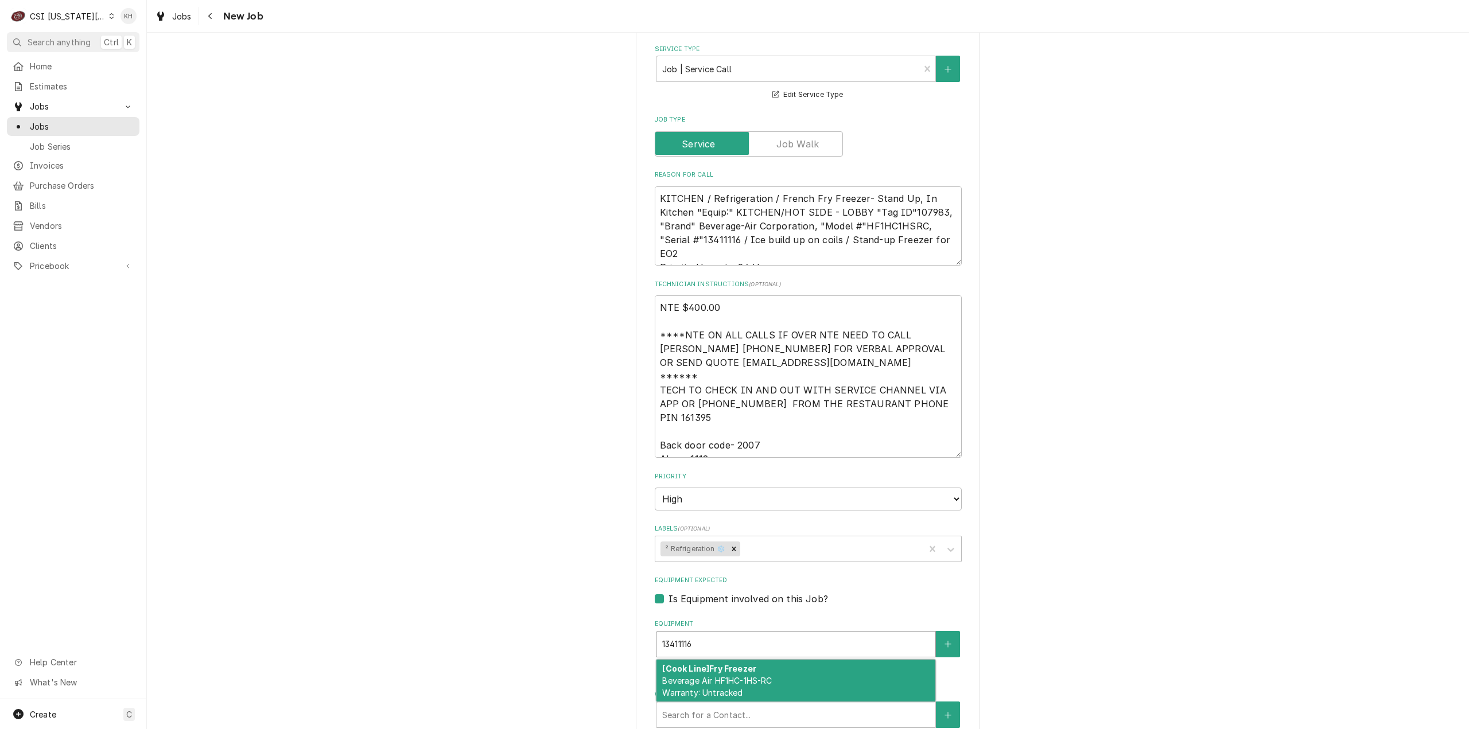
click at [721, 660] on div "[Cook Line] Fry Freezer Beverage Air HF1HC-1HS-RC Warranty: Untracked" at bounding box center [795, 681] width 279 height 42
type textarea "x"
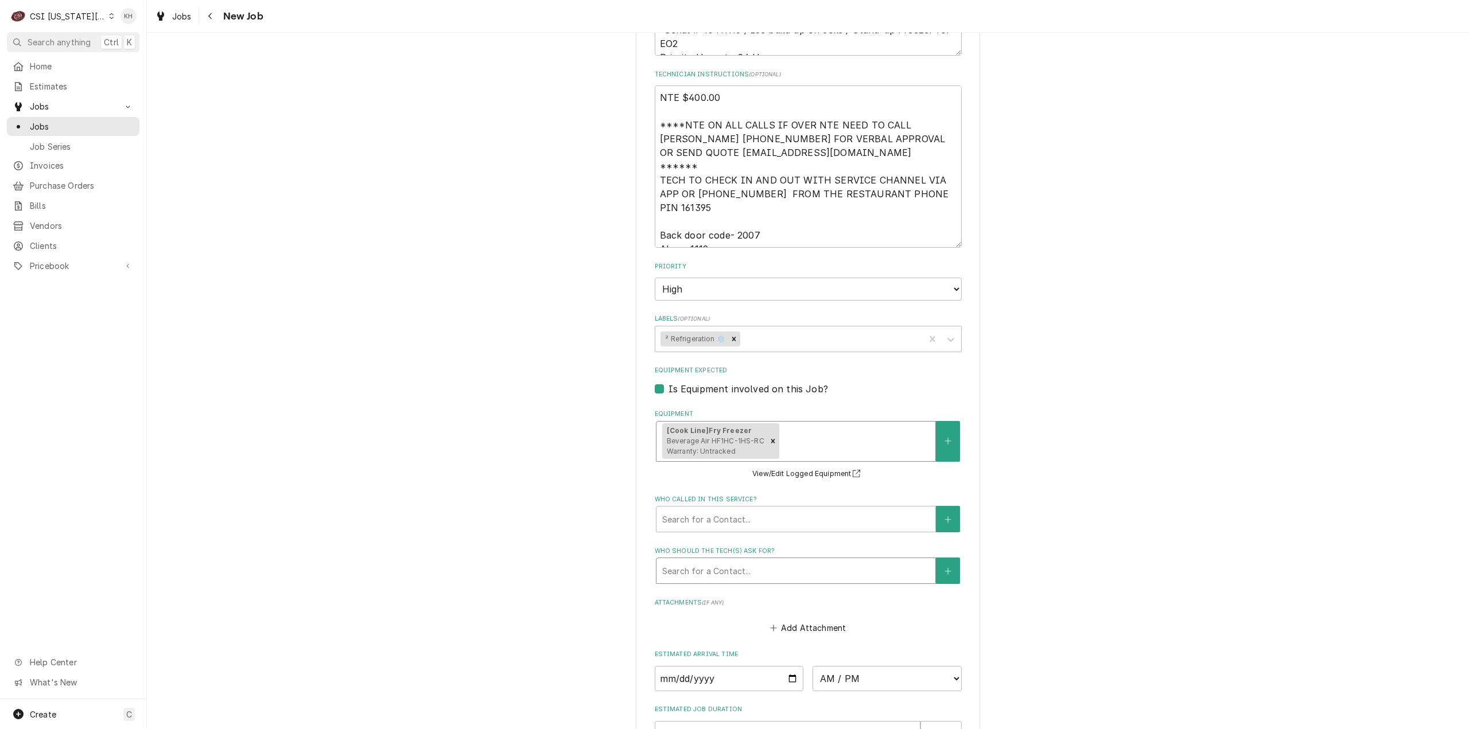
scroll to position [1262, 0]
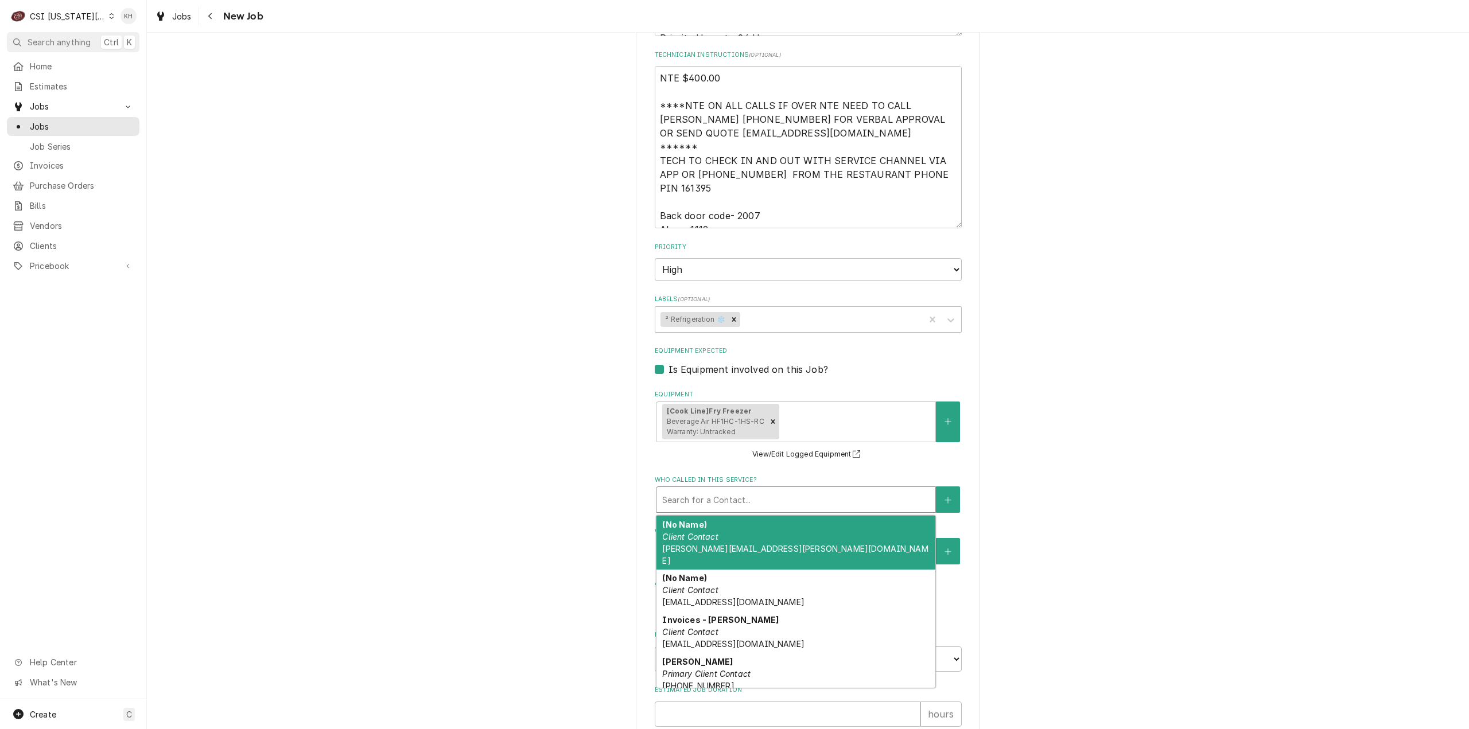
click at [732, 489] on div "Who called in this service?" at bounding box center [795, 499] width 267 height 21
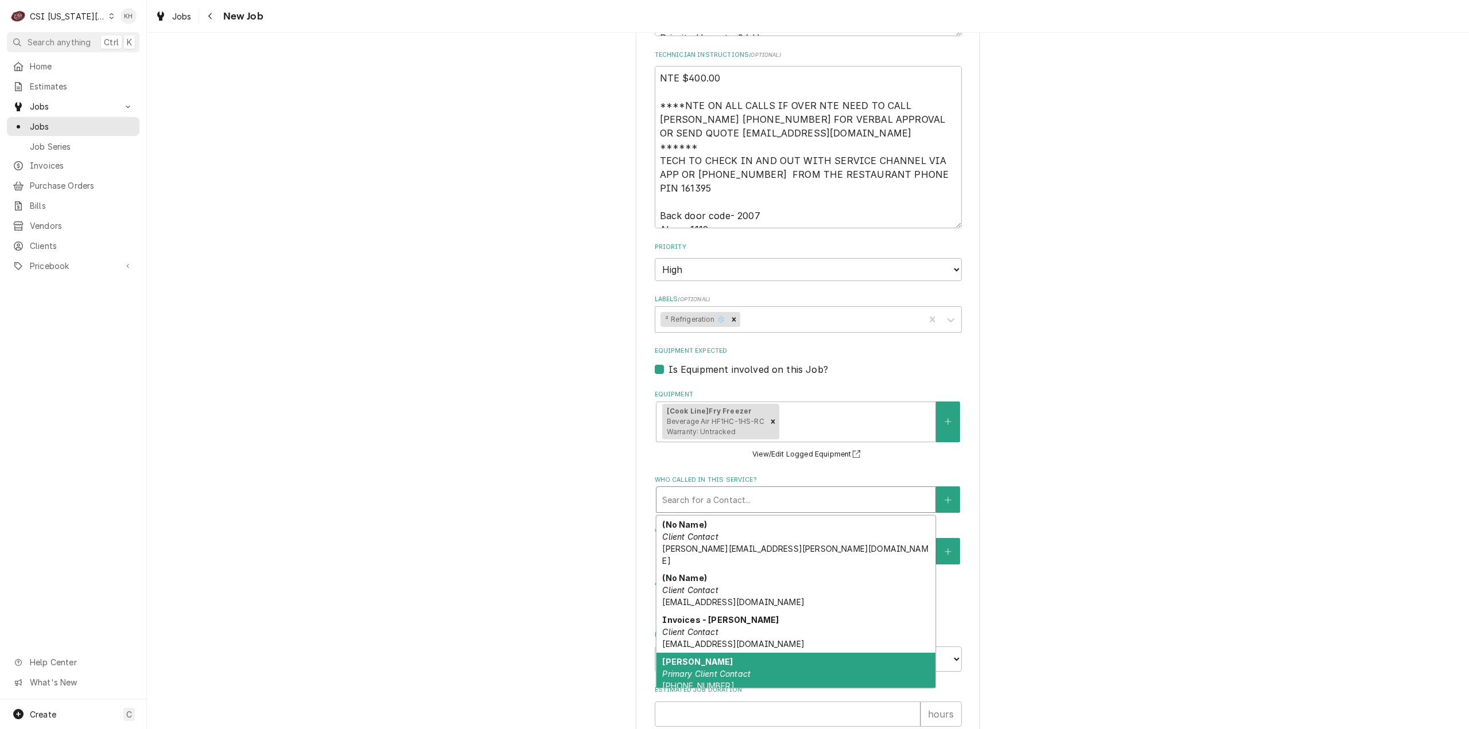
click at [716, 653] on div "Jeff Costa Primary Client Contact (636) 399-1299 jcosta@raisingcanes.com" at bounding box center [795, 680] width 279 height 54
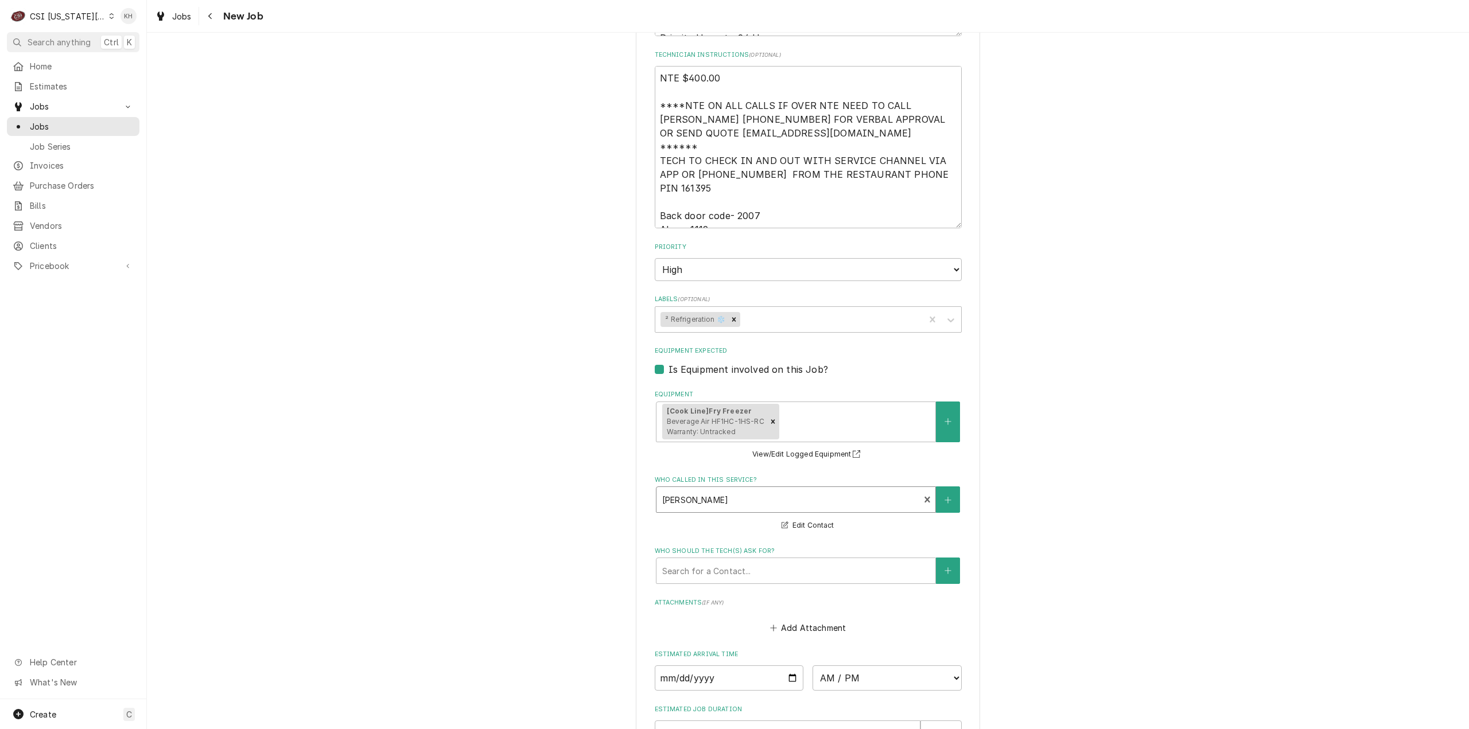
drag, startPoint x: 593, startPoint y: 473, endPoint x: 605, endPoint y: 496, distance: 25.4
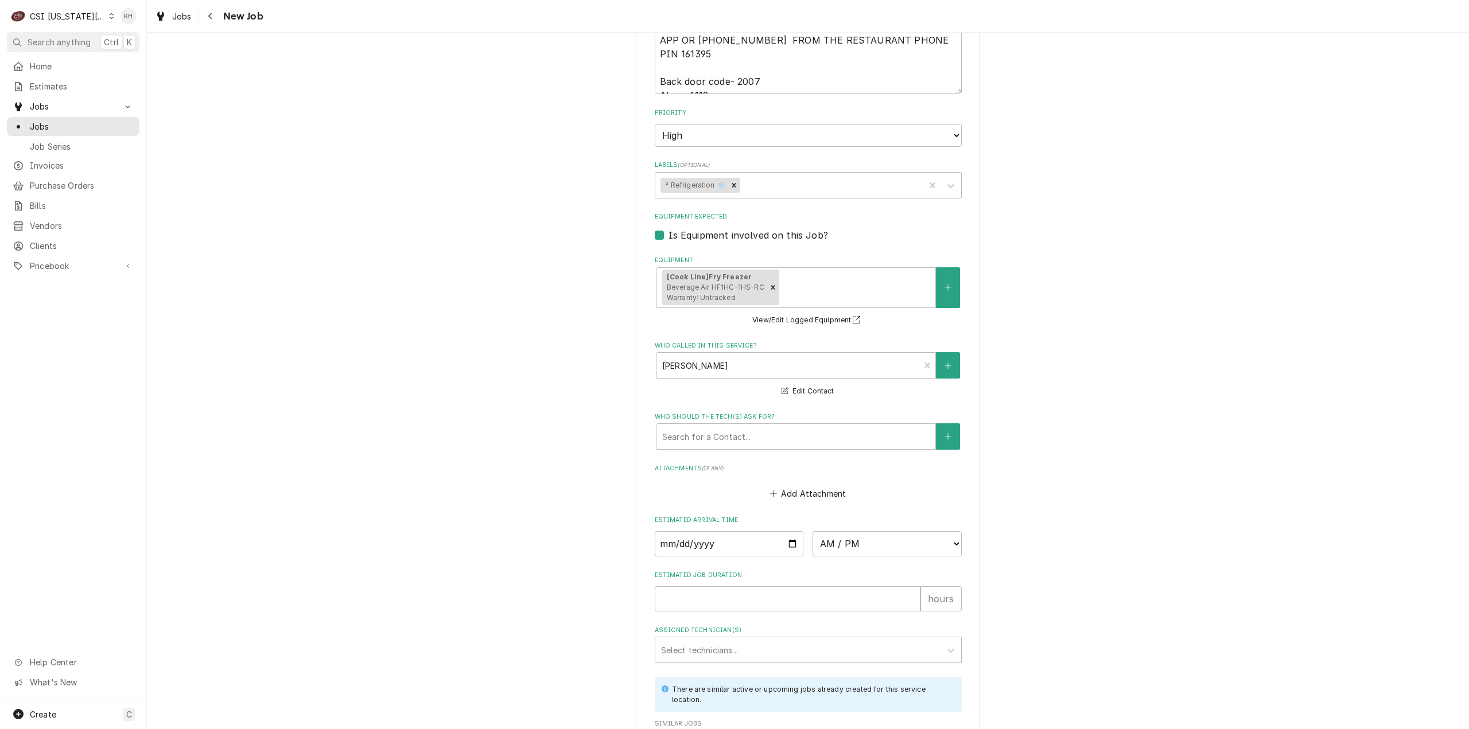
scroll to position [1549, 0]
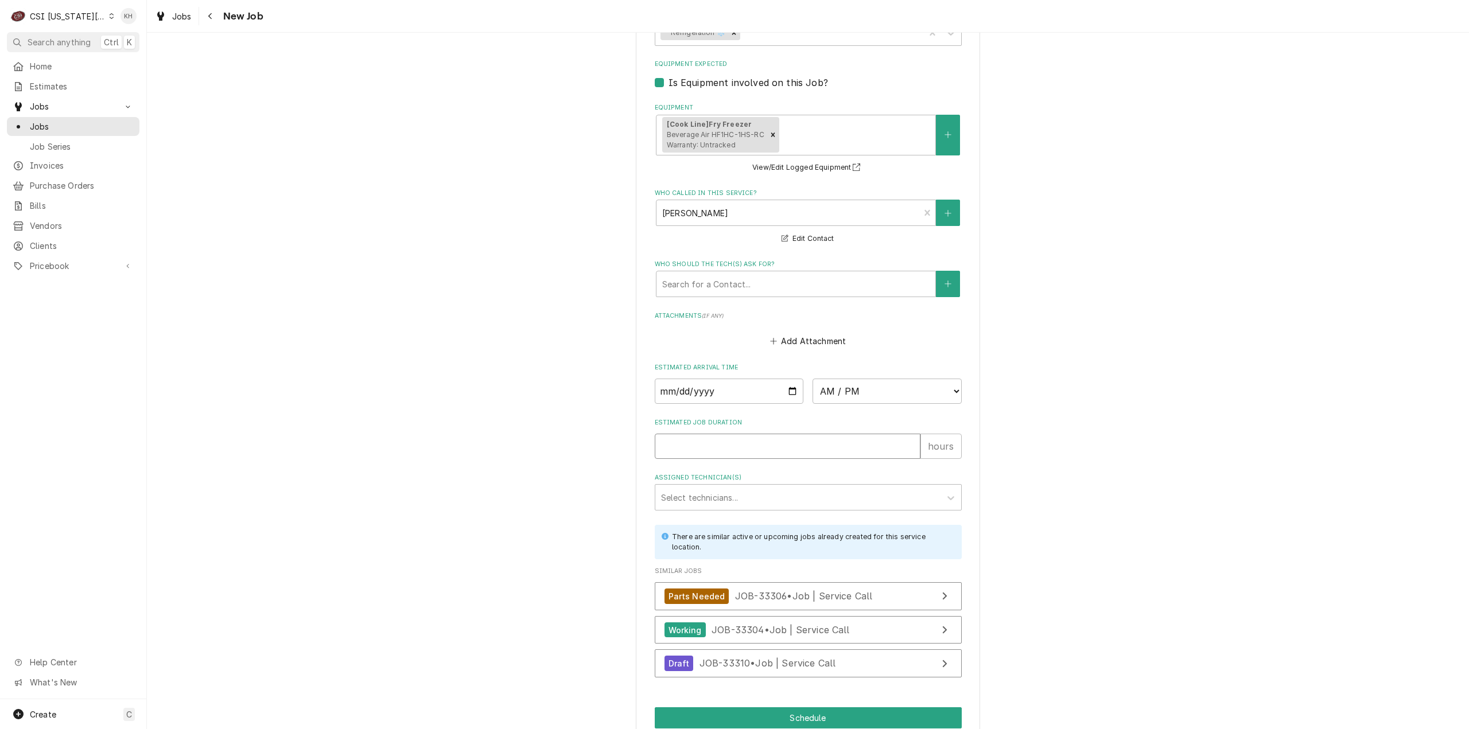
click at [736, 434] on input "Estimated Job Duration" at bounding box center [788, 446] width 266 height 25
type textarea "x"
type input "2"
type textarea "x"
type input "2"
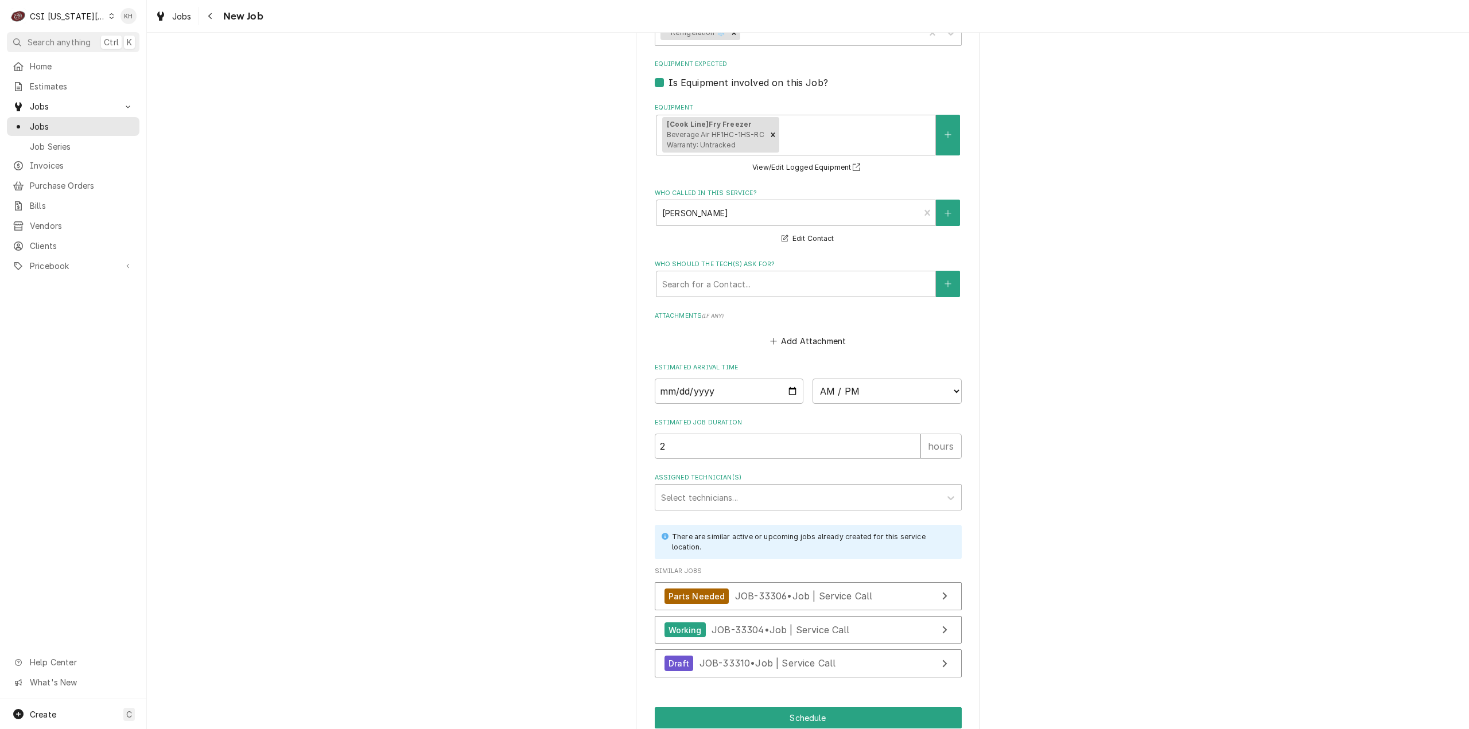
drag, startPoint x: 689, startPoint y: 693, endPoint x: 1045, endPoint y: 582, distance: 372.4
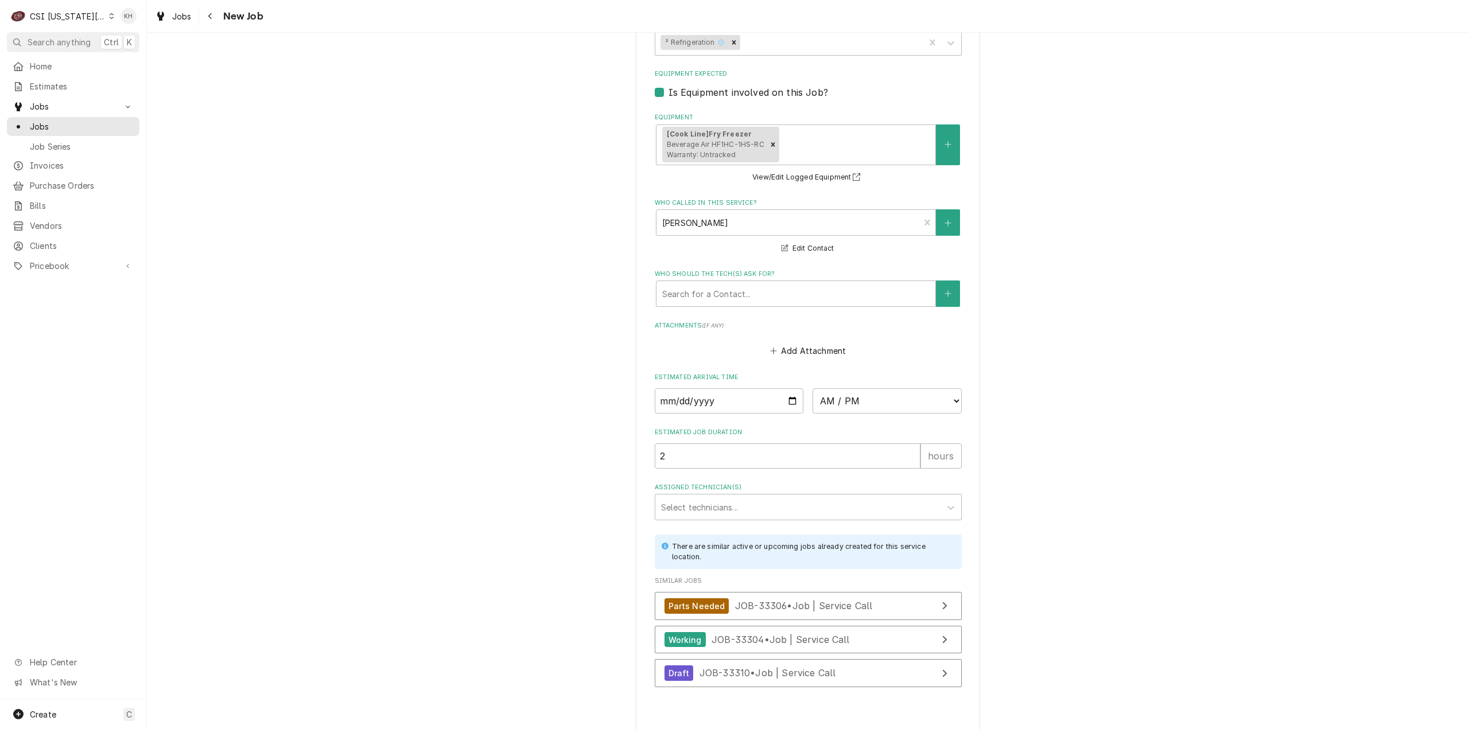
type textarea "x"
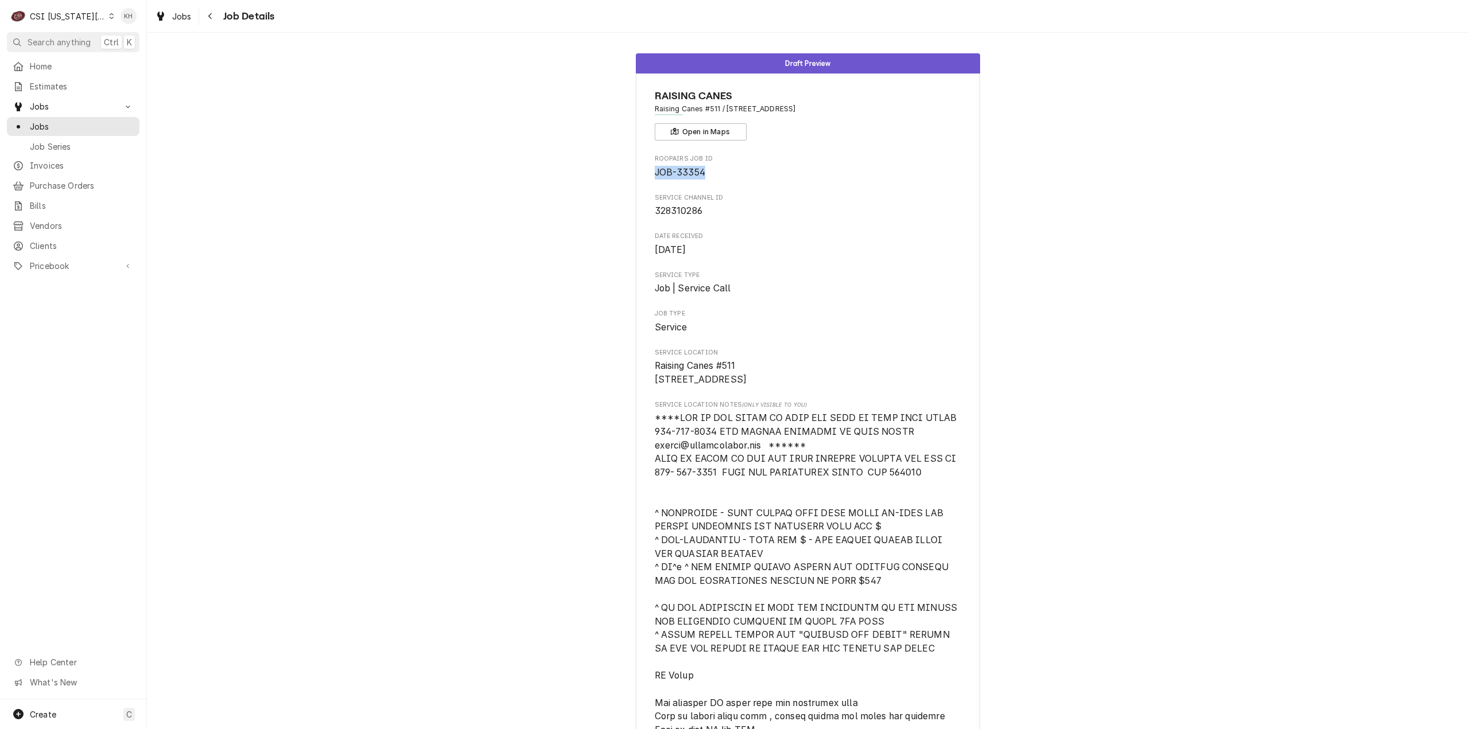
drag, startPoint x: 705, startPoint y: 172, endPoint x: 648, endPoint y: 173, distance: 56.8
copy span "JOB-33354"
